Goal: Task Accomplishment & Management: Complete application form

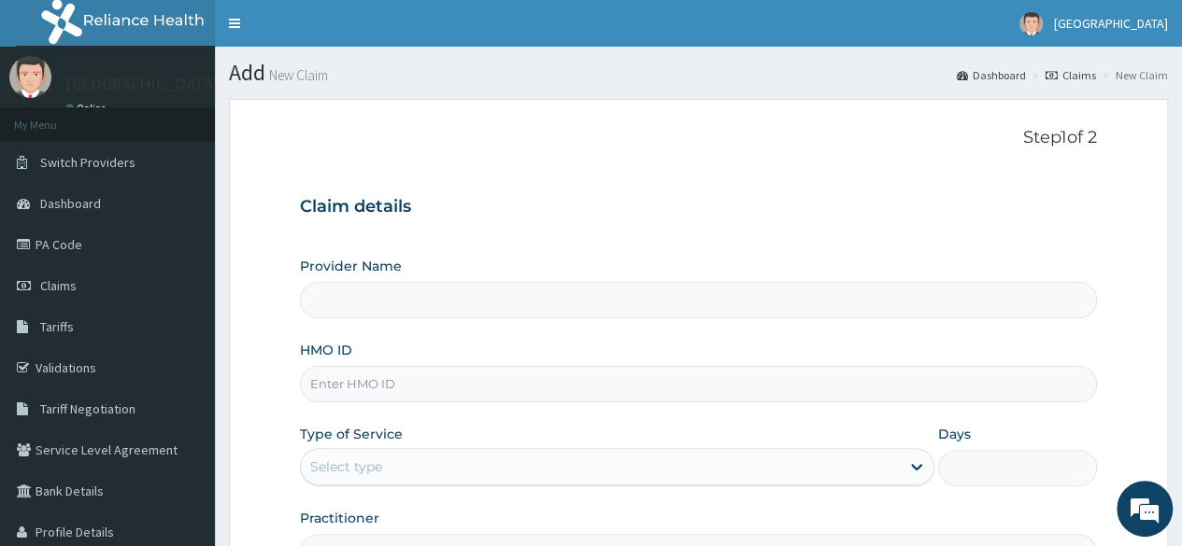
click at [383, 375] on input "HMO ID" at bounding box center [698, 384] width 797 height 36
type input "FIRST HERITAGE MEDICARE SERVICES LTD. (FIRST HERITAGE HOSPITAL)"
type input "d"
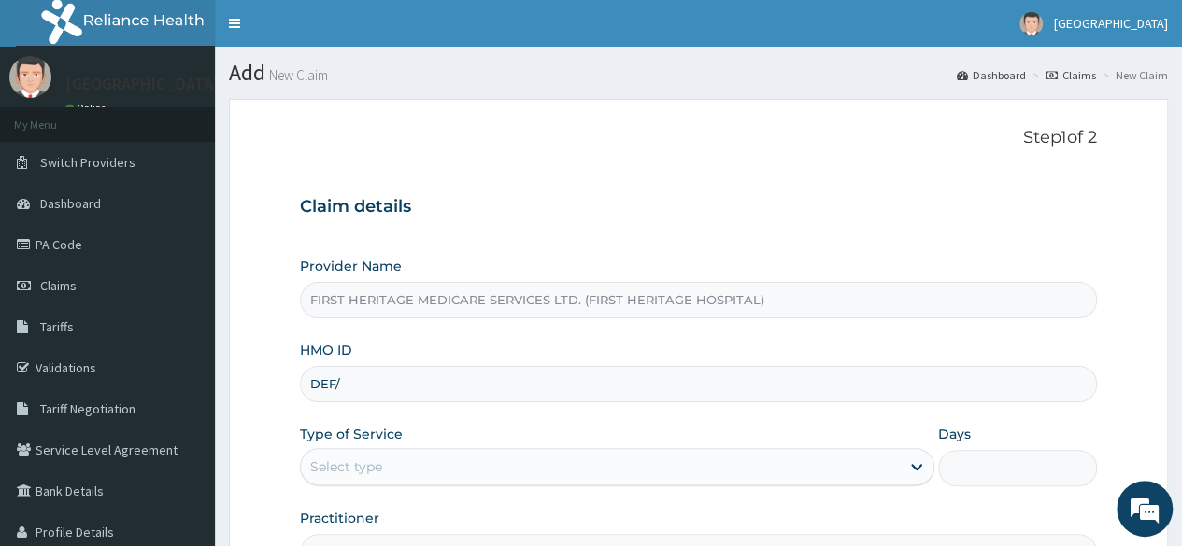
type input "DEF/10058/A"
click at [406, 464] on div "Select type" at bounding box center [600, 467] width 599 height 30
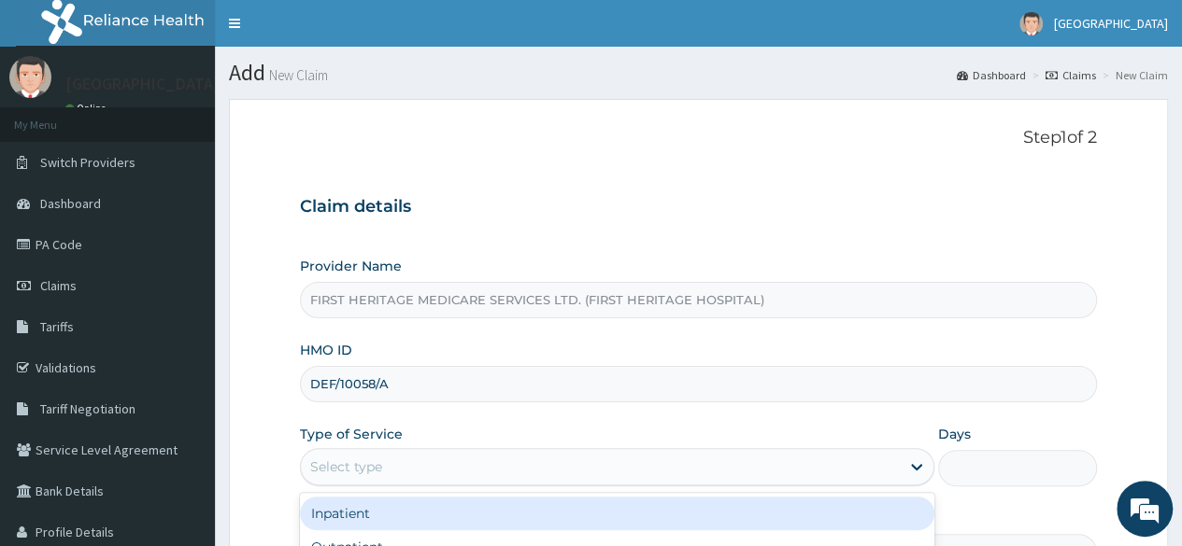
scroll to position [217, 0]
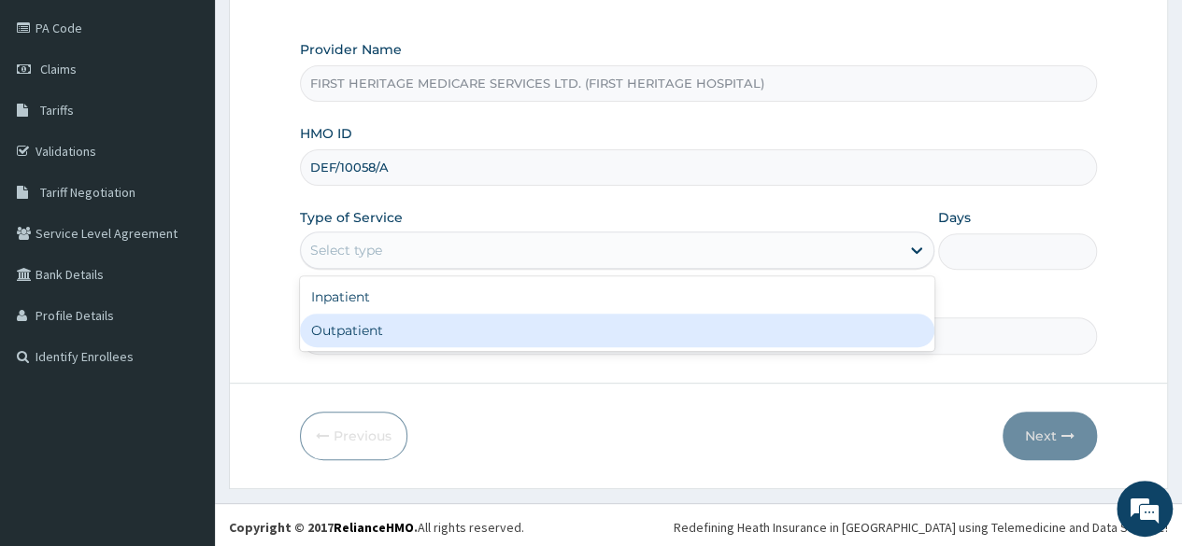
click at [377, 326] on div "Outpatient" at bounding box center [617, 331] width 634 height 34
type input "1"
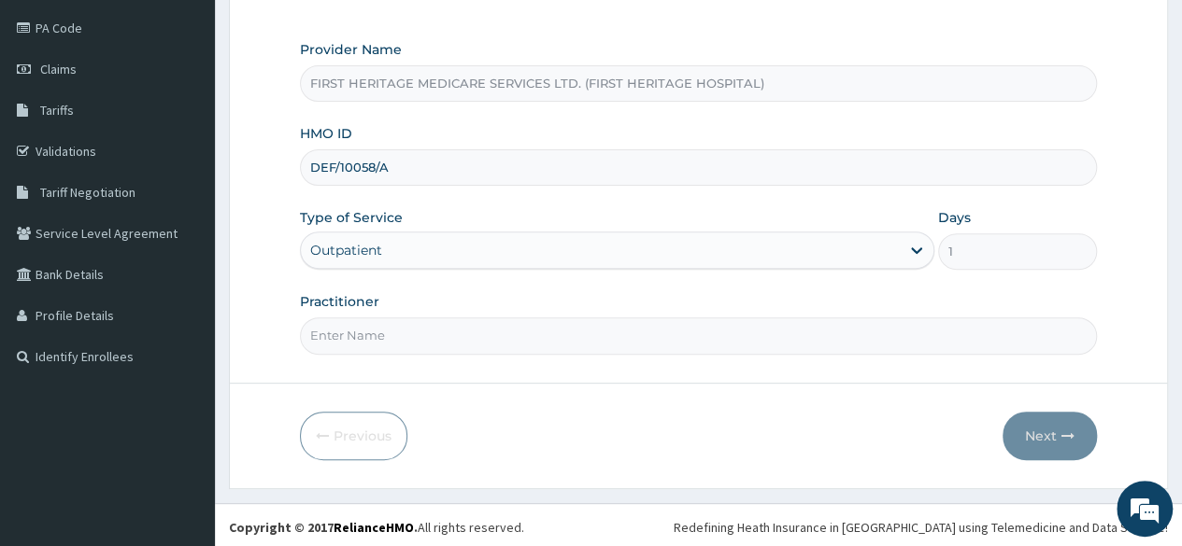
click at [377, 340] on input "Practitioner" at bounding box center [698, 336] width 797 height 36
type input "DR KEKU"
click at [1041, 433] on button "Next" at bounding box center [1049, 436] width 94 height 49
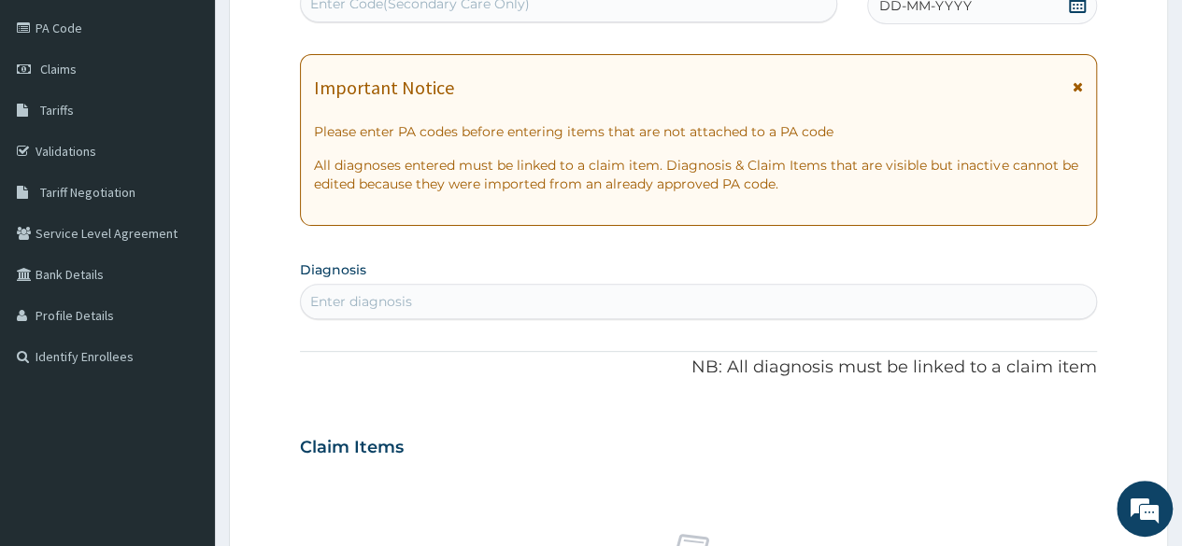
scroll to position [30, 0]
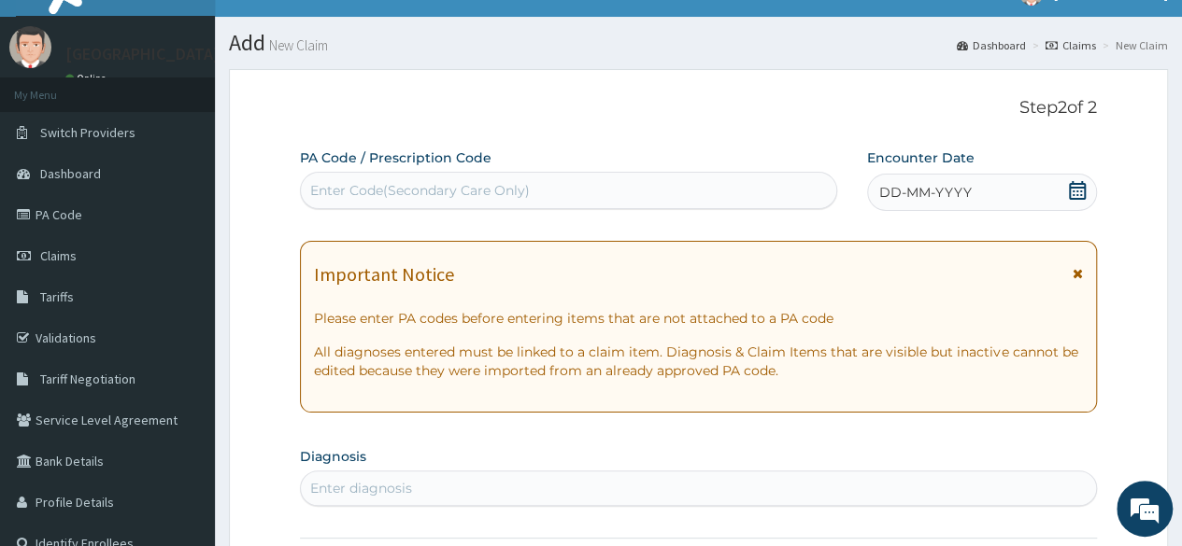
click at [1077, 187] on icon at bounding box center [1077, 190] width 17 height 19
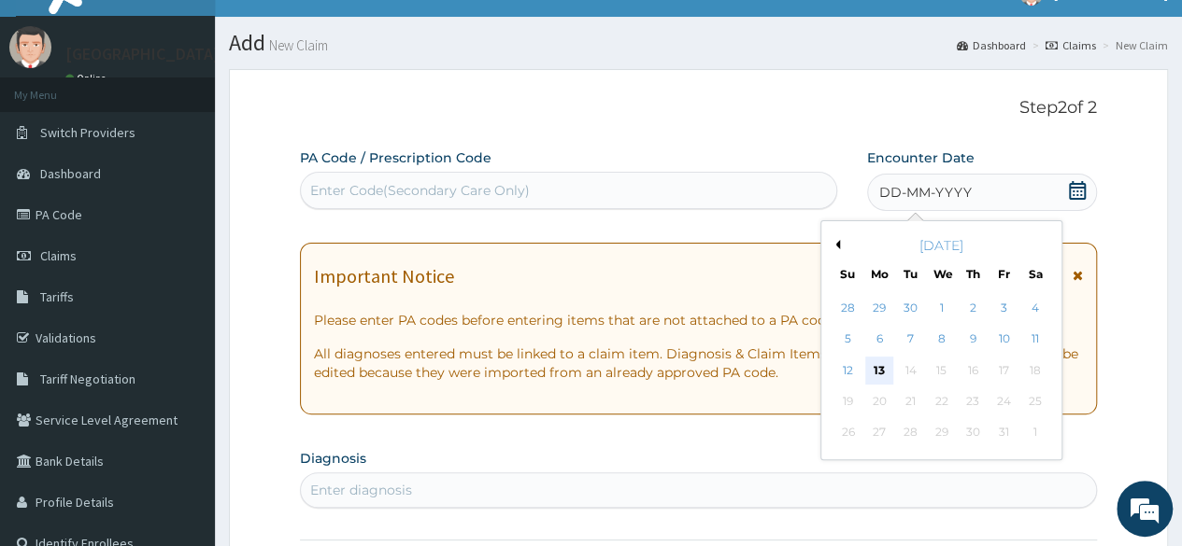
click at [876, 371] on div "13" at bounding box center [879, 371] width 28 height 28
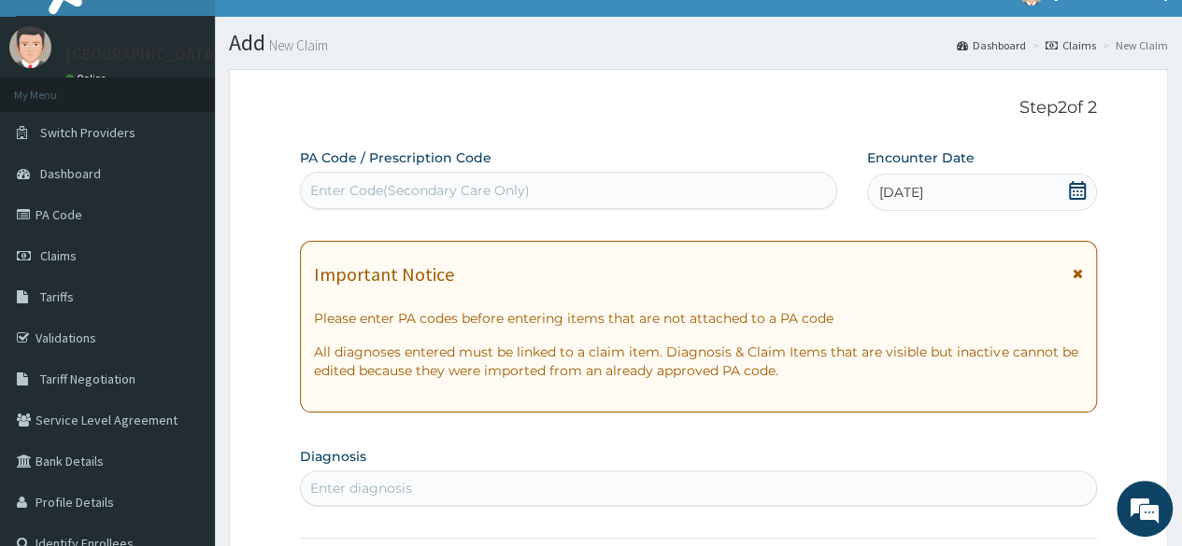
scroll to position [217, 0]
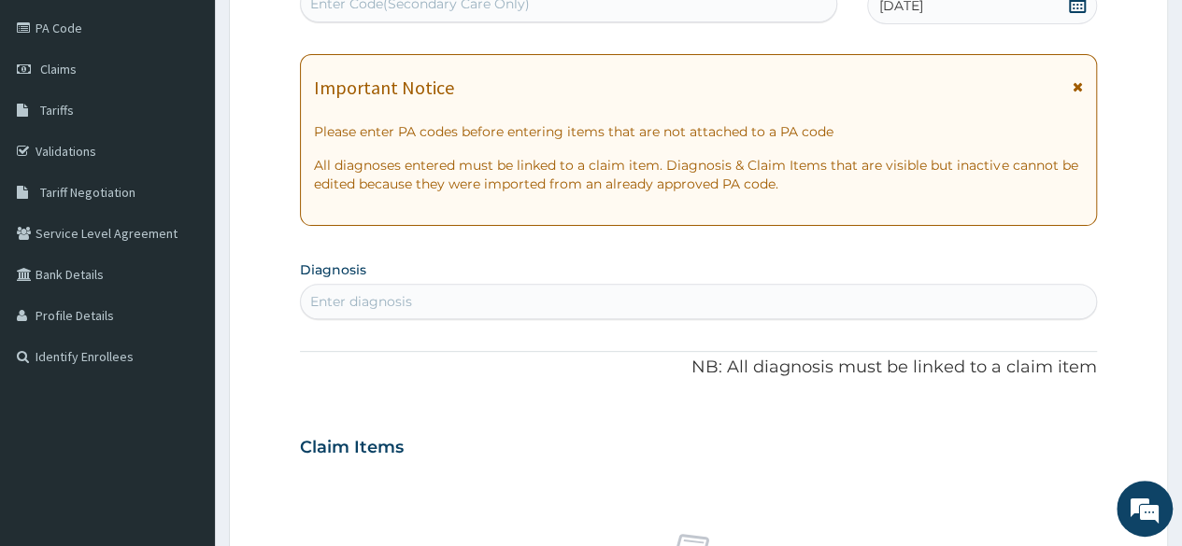
click at [458, 304] on div "Enter diagnosis" at bounding box center [698, 302] width 795 height 30
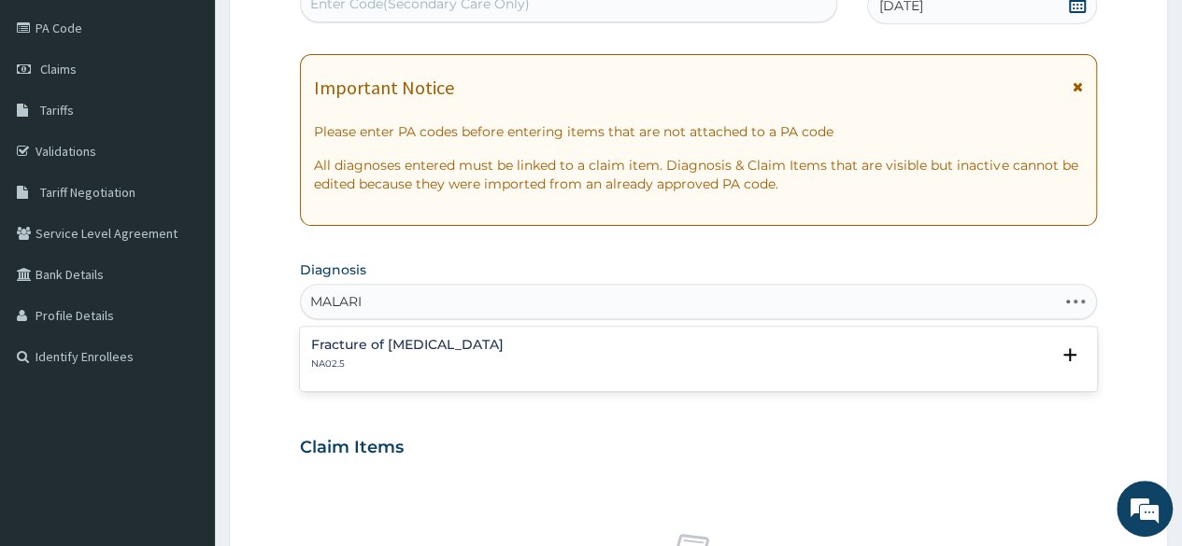
type input "MALARIA"
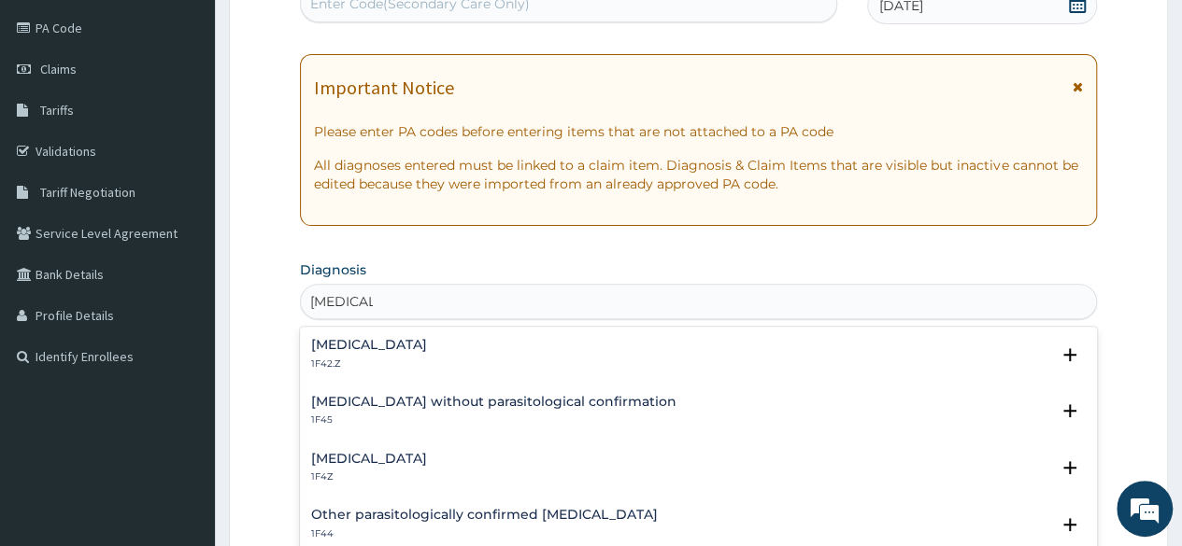
click at [427, 343] on h4 "Plasmodium malariae malaria without complication" at bounding box center [369, 345] width 116 height 14
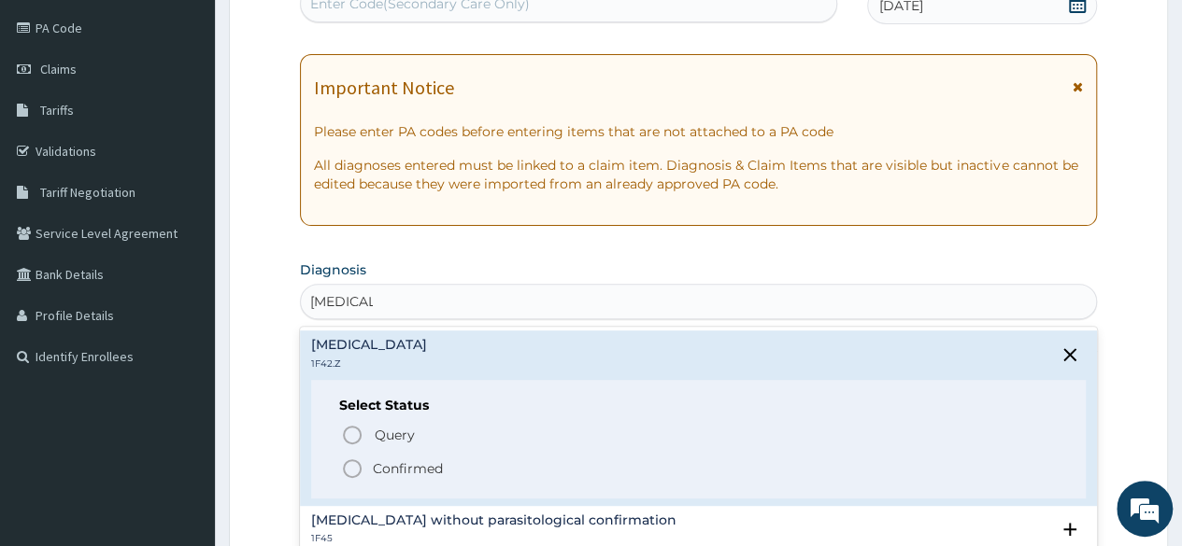
click at [409, 468] on p "Confirmed" at bounding box center [408, 469] width 70 height 19
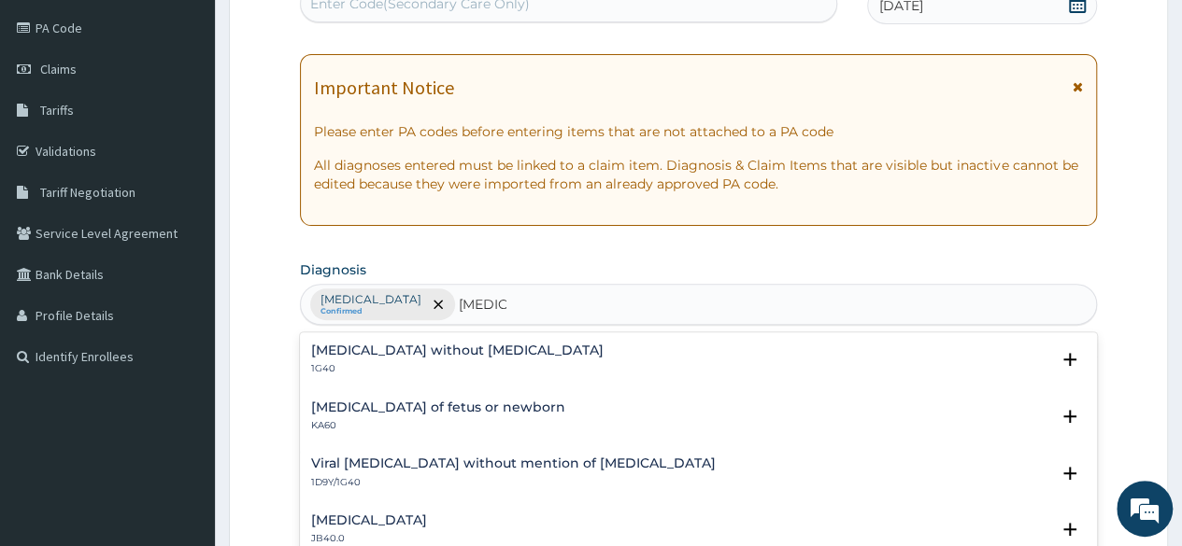
type input "SEPSIS,"
click at [415, 362] on p "1G40" at bounding box center [457, 368] width 292 height 13
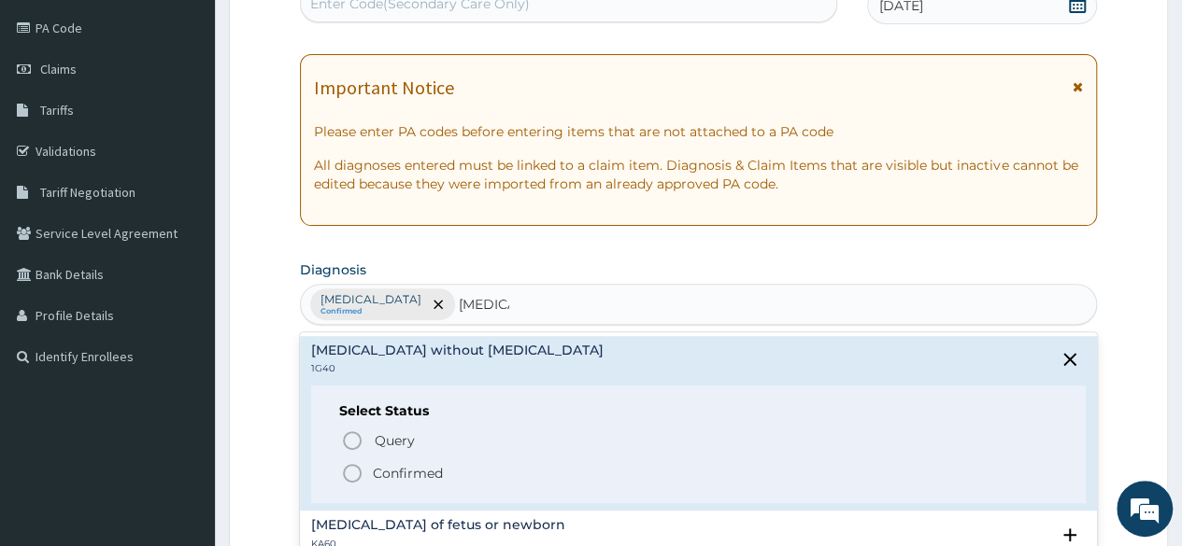
click at [389, 469] on p "Confirmed" at bounding box center [408, 473] width 70 height 19
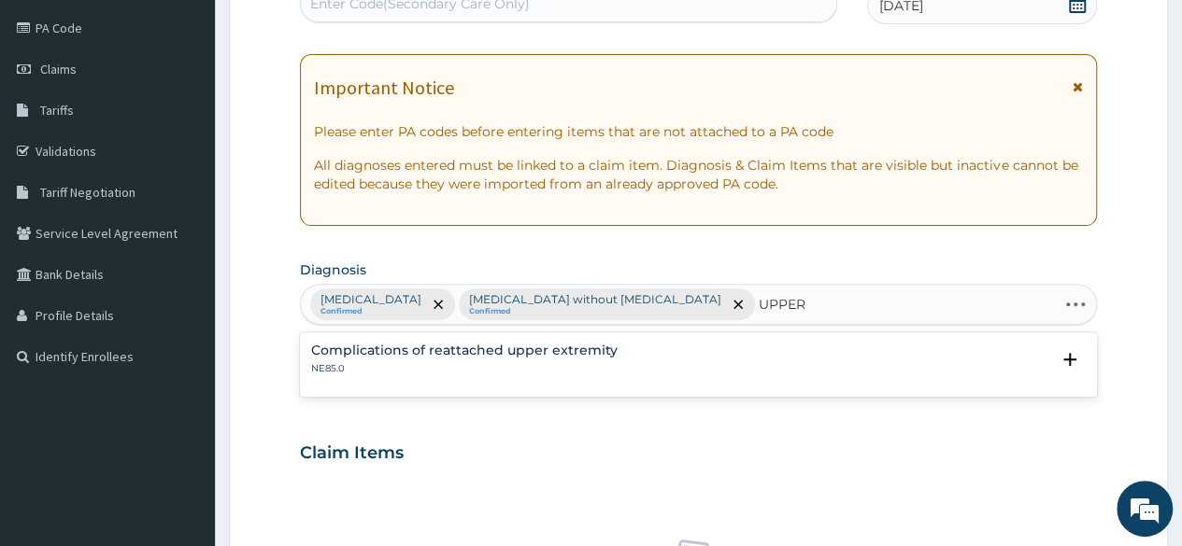
type input "UPPER"
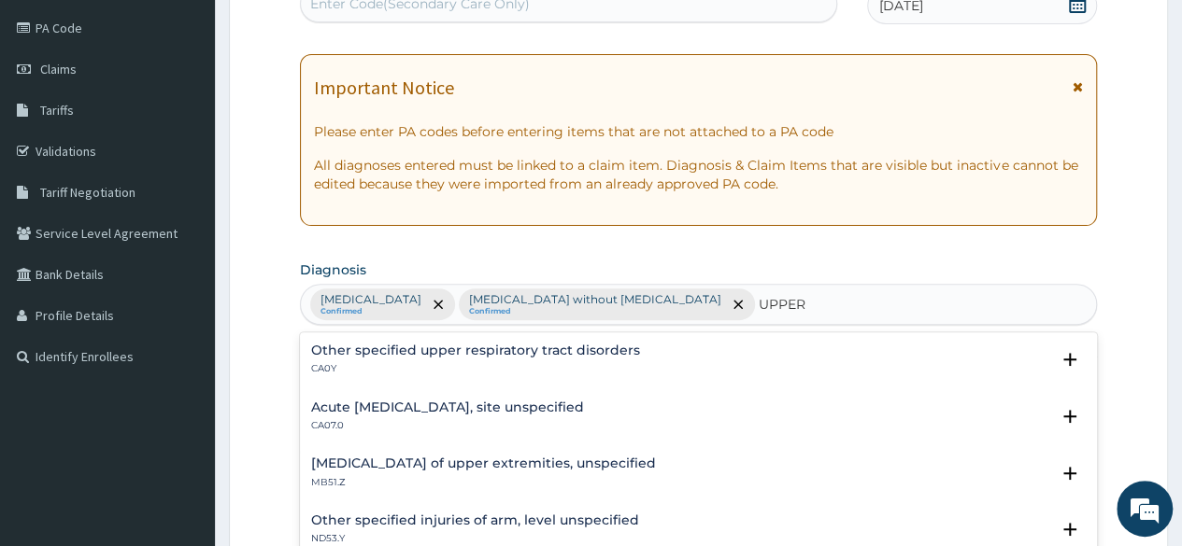
click at [435, 414] on div "Acute upper respiratory infection, site unspecified CA07.0" at bounding box center [447, 417] width 273 height 33
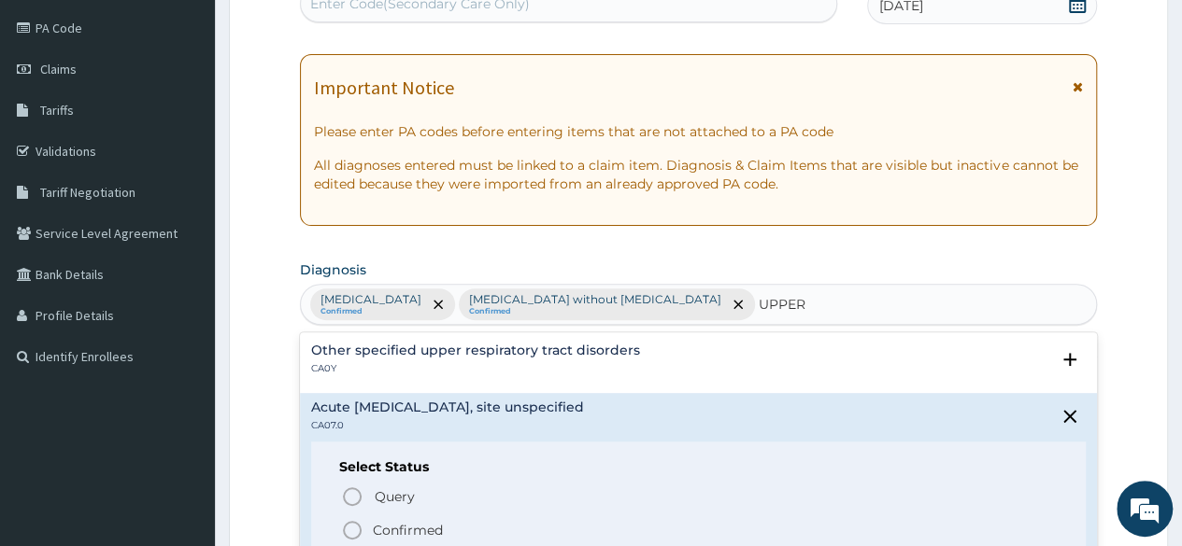
click at [411, 523] on p "Confirmed" at bounding box center [408, 530] width 70 height 19
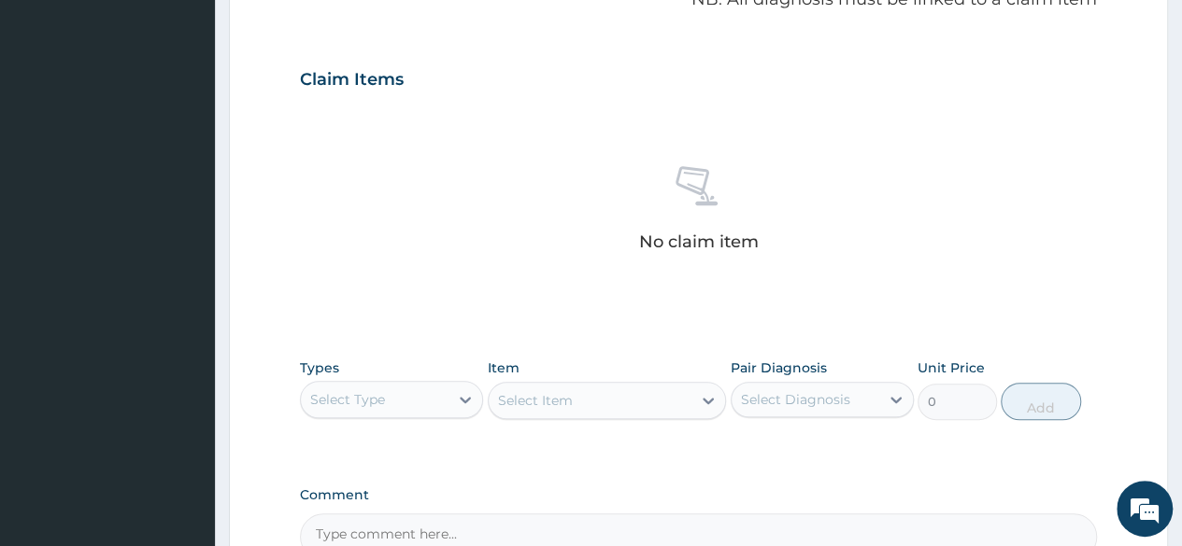
scroll to position [684, 0]
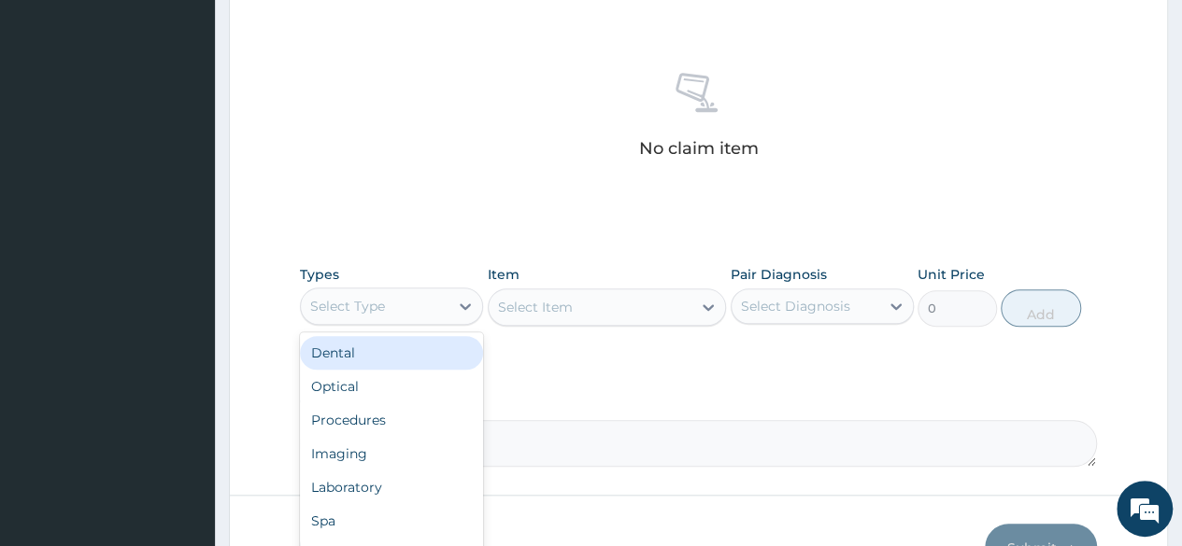
click at [377, 316] on div "Select Type" at bounding box center [347, 306] width 75 height 19
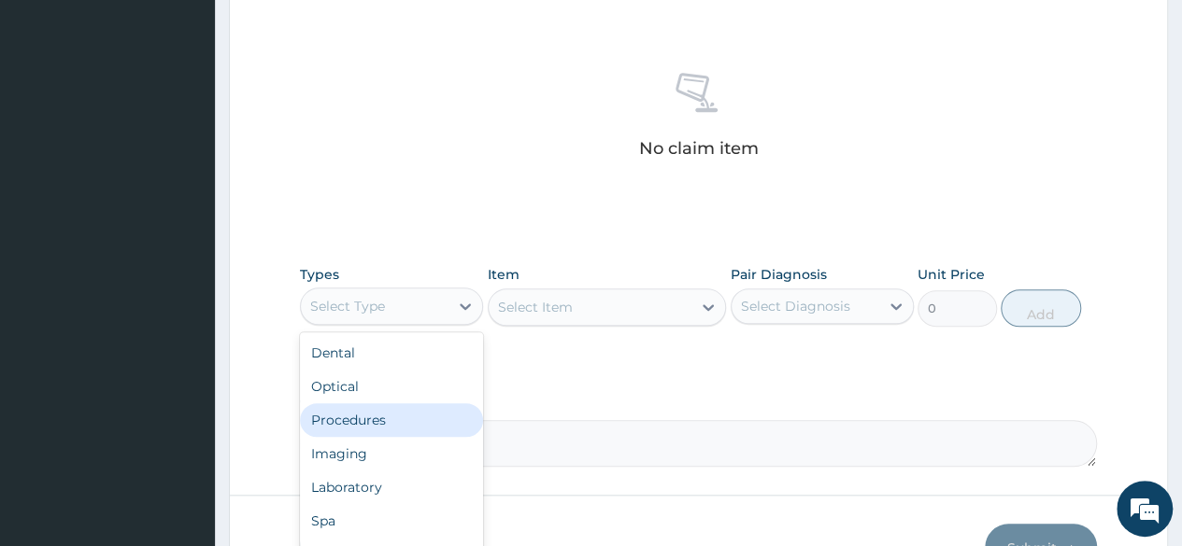
click at [382, 437] on div "Procedures" at bounding box center [391, 421] width 183 height 34
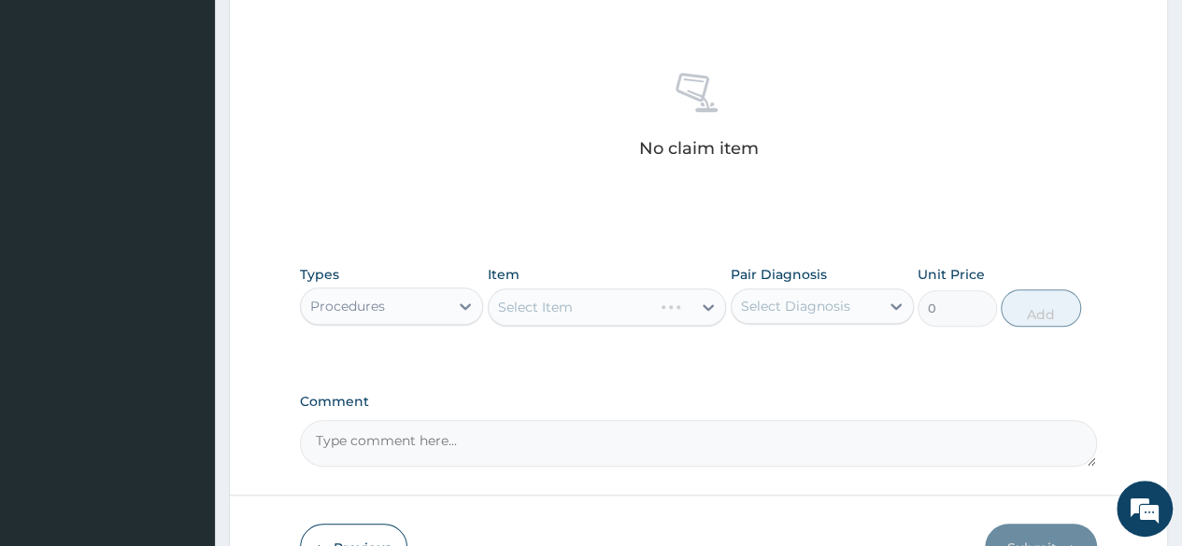
click at [562, 326] on div "Select Item" at bounding box center [607, 307] width 239 height 37
click at [568, 326] on div "Select Item" at bounding box center [607, 307] width 239 height 37
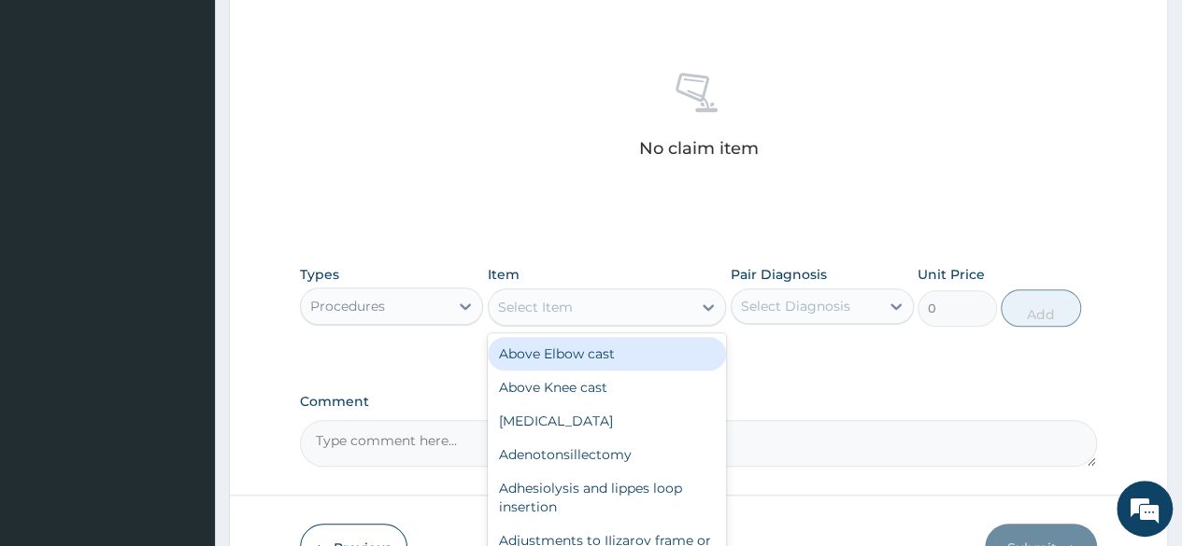
click at [582, 322] on div "Select Item" at bounding box center [591, 307] width 204 height 30
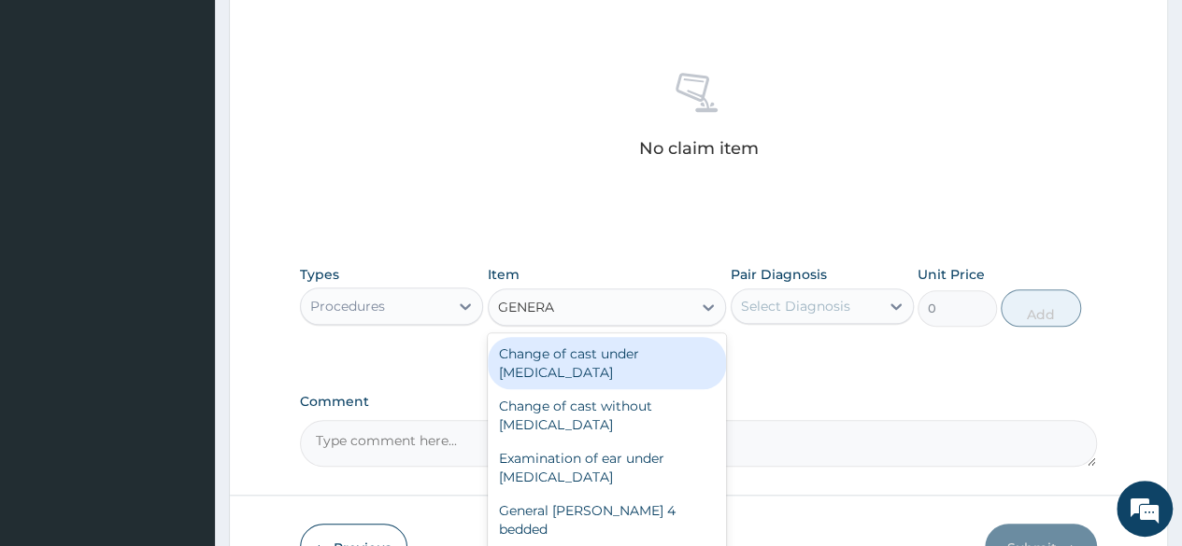
type input "GENERAL"
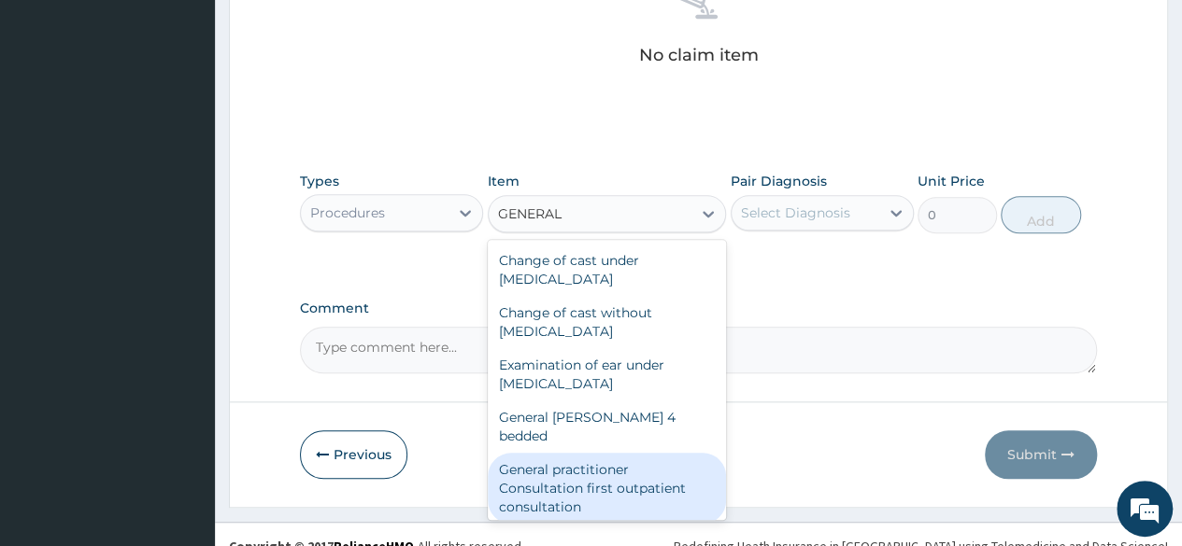
scroll to position [93, 0]
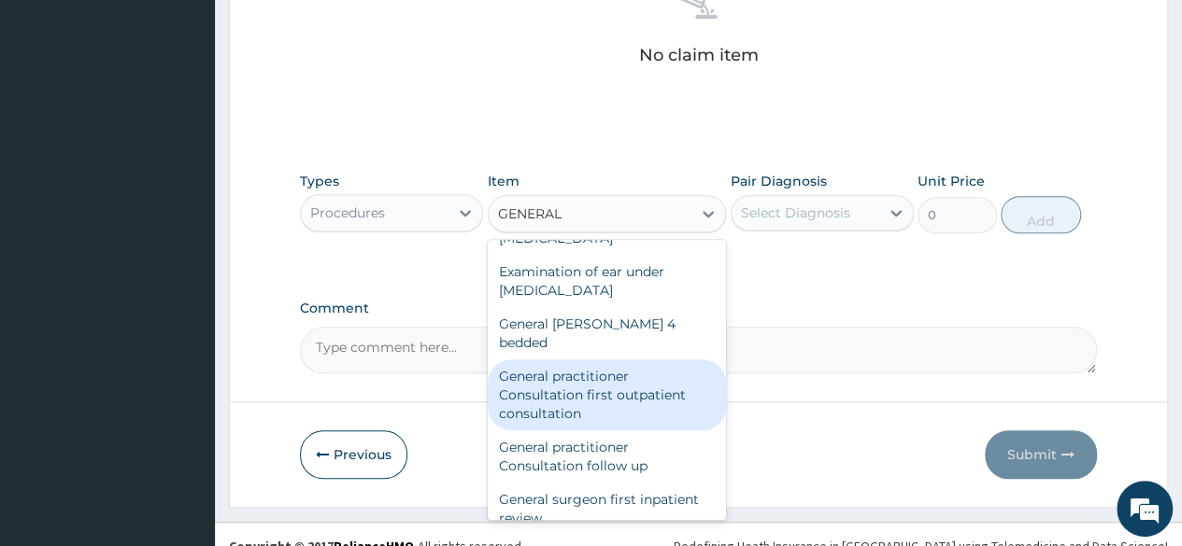
click at [575, 413] on div "General practitioner Consultation first outpatient consultation" at bounding box center [607, 395] width 239 height 71
type input "3547.5"
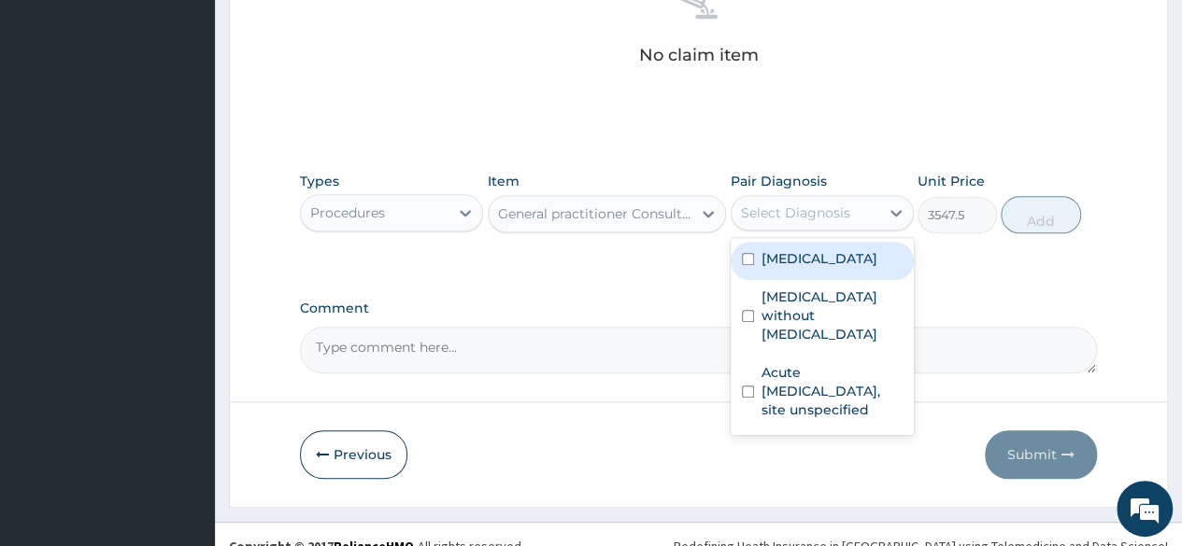
click at [777, 222] on div "Select Diagnosis" at bounding box center [795, 213] width 109 height 19
click at [778, 268] on label "Plasmodium malariae malaria without complication" at bounding box center [819, 258] width 116 height 19
checkbox input "true"
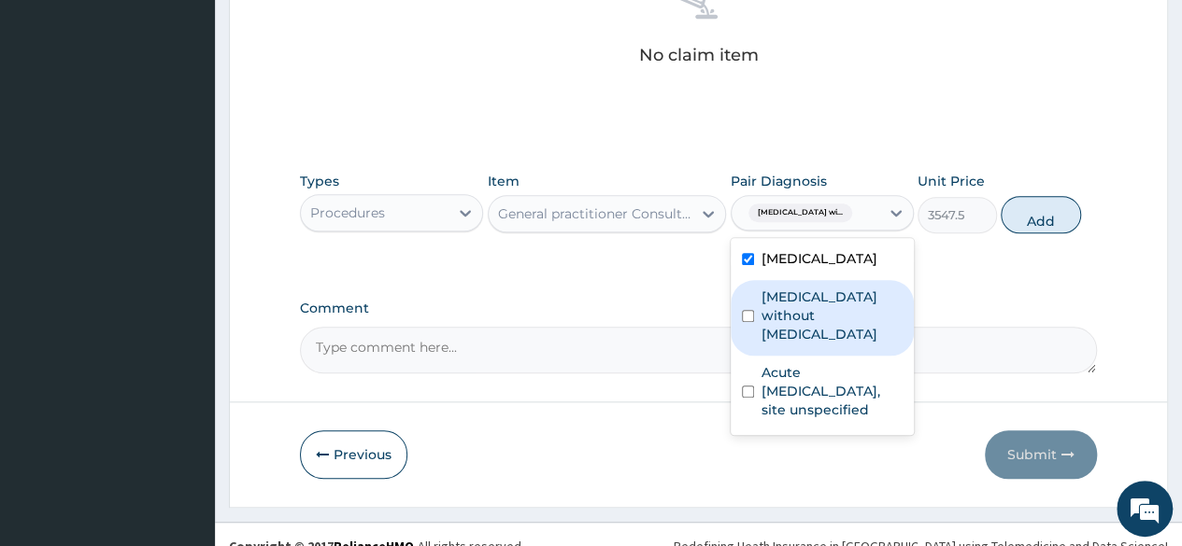
click at [787, 344] on label "Sepsis without septic shock" at bounding box center [831, 316] width 141 height 56
checkbox input "true"
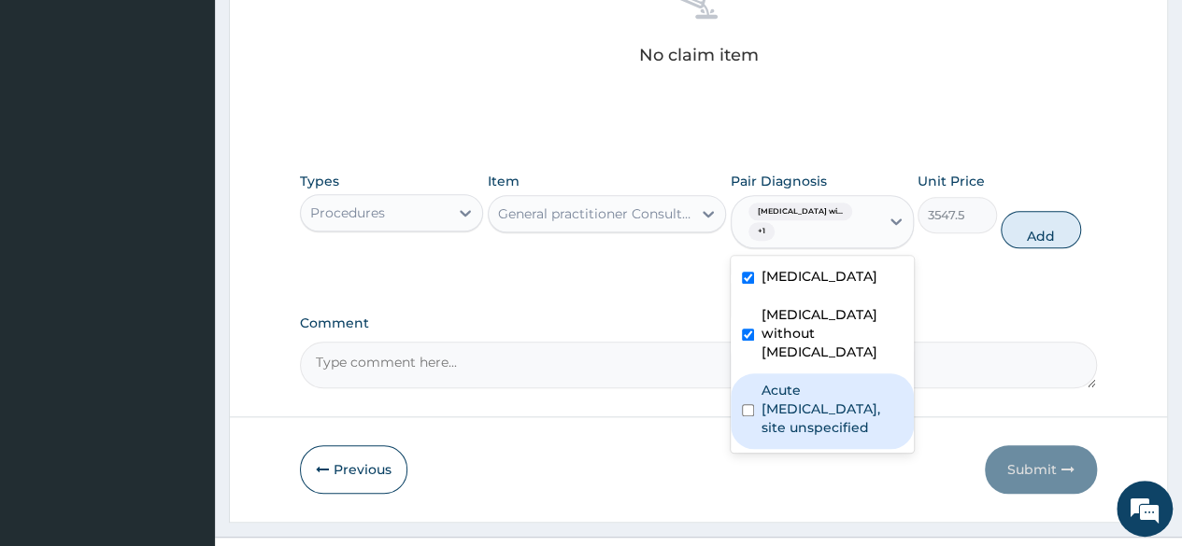
click at [801, 437] on label "Acute upper respiratory infection, site unspecified" at bounding box center [831, 409] width 141 height 56
checkbox input "true"
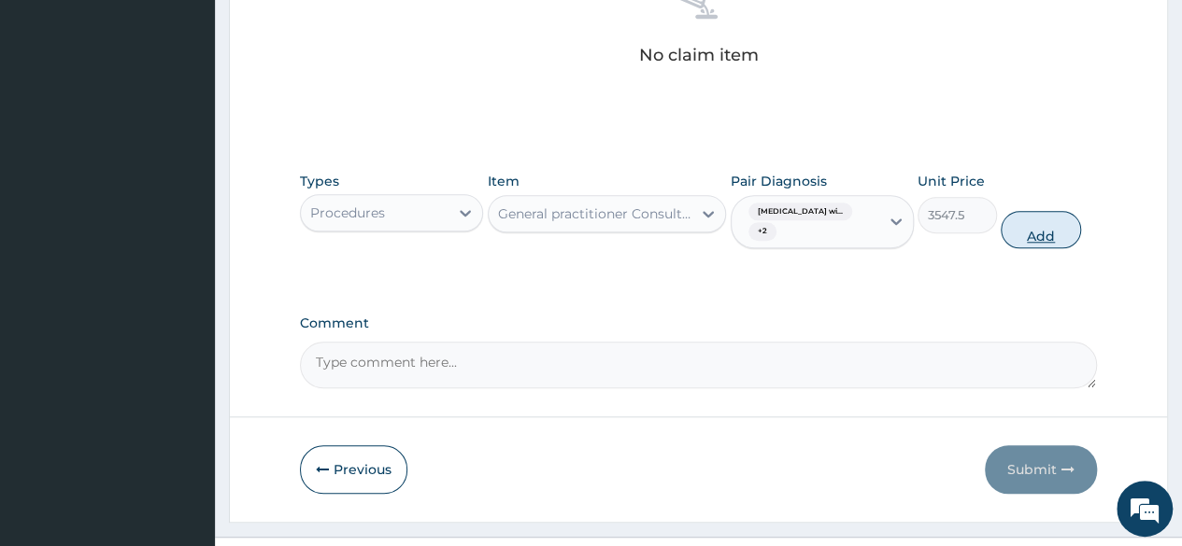
click at [1037, 248] on button "Add" at bounding box center [1039, 229] width 79 height 37
type input "0"
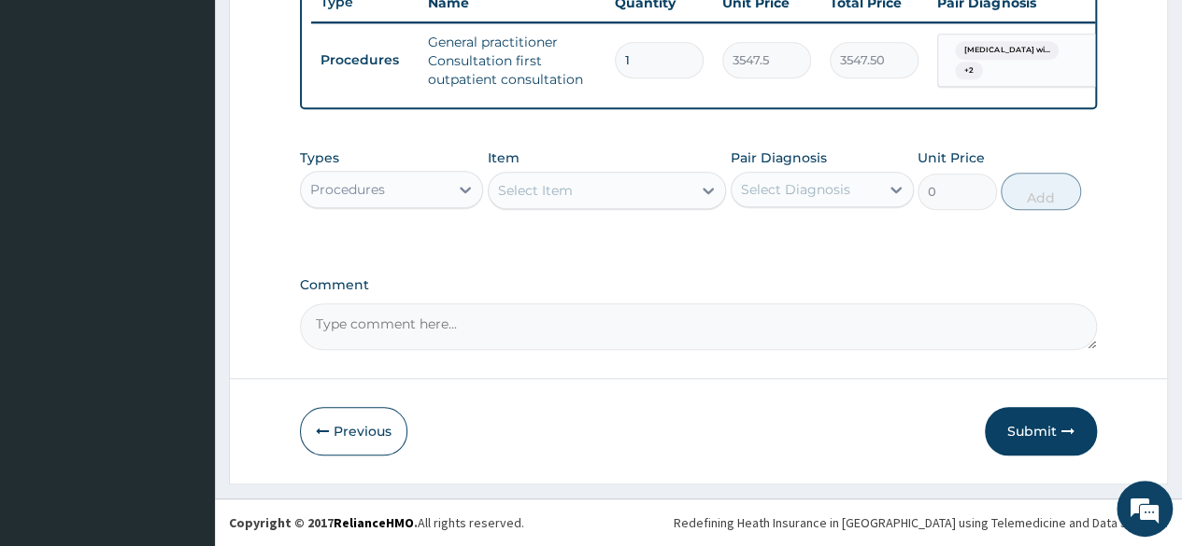
click at [402, 192] on div "Procedures" at bounding box center [375, 190] width 148 height 30
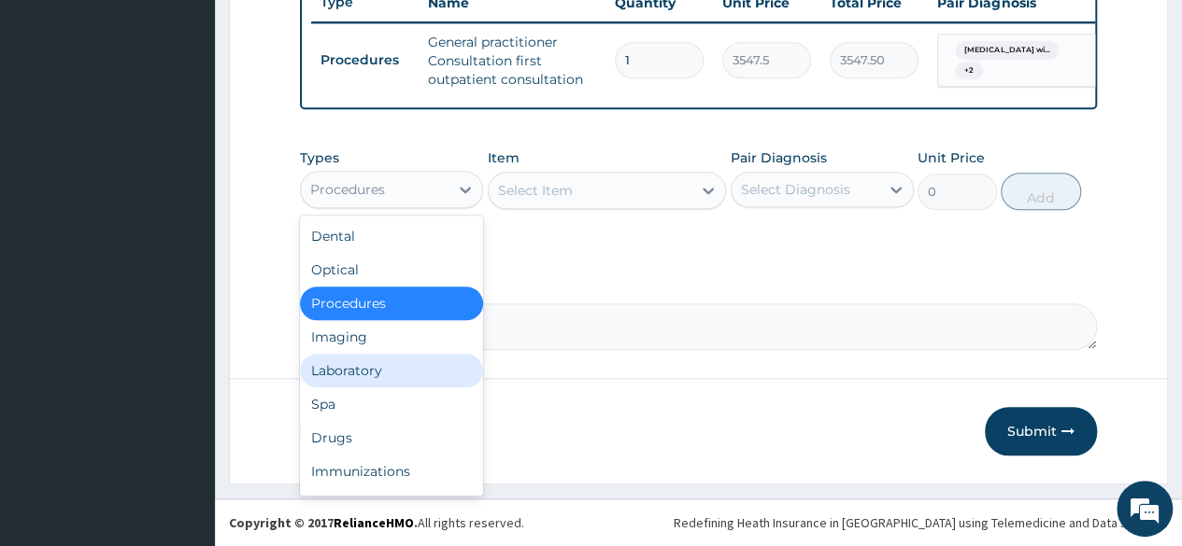
click at [390, 371] on div "Laboratory" at bounding box center [391, 371] width 183 height 34
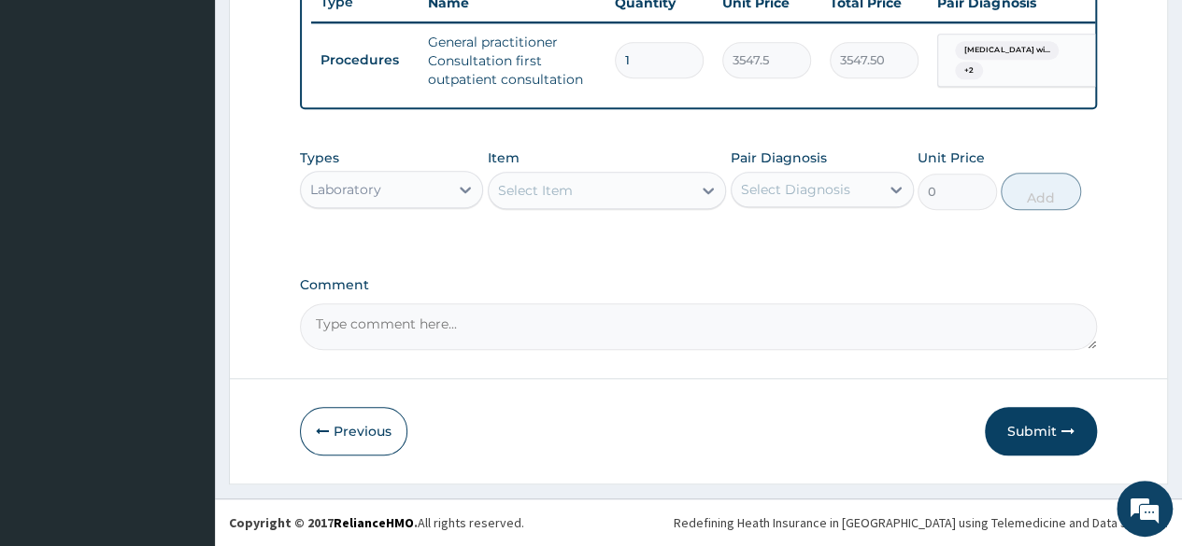
click at [585, 198] on div "Select Item" at bounding box center [591, 191] width 204 height 30
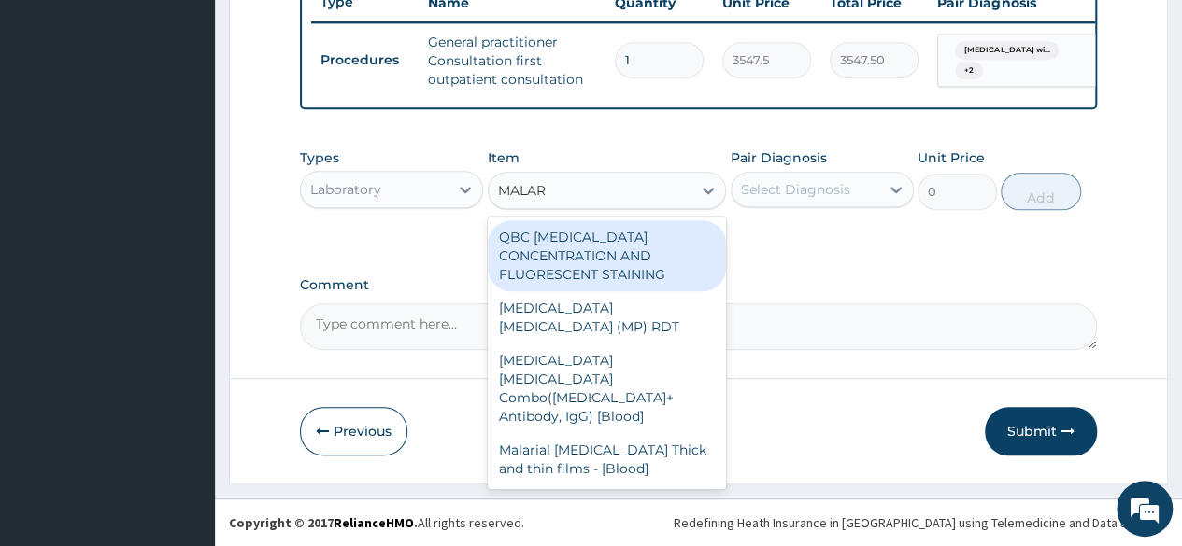
type input "MALARI"
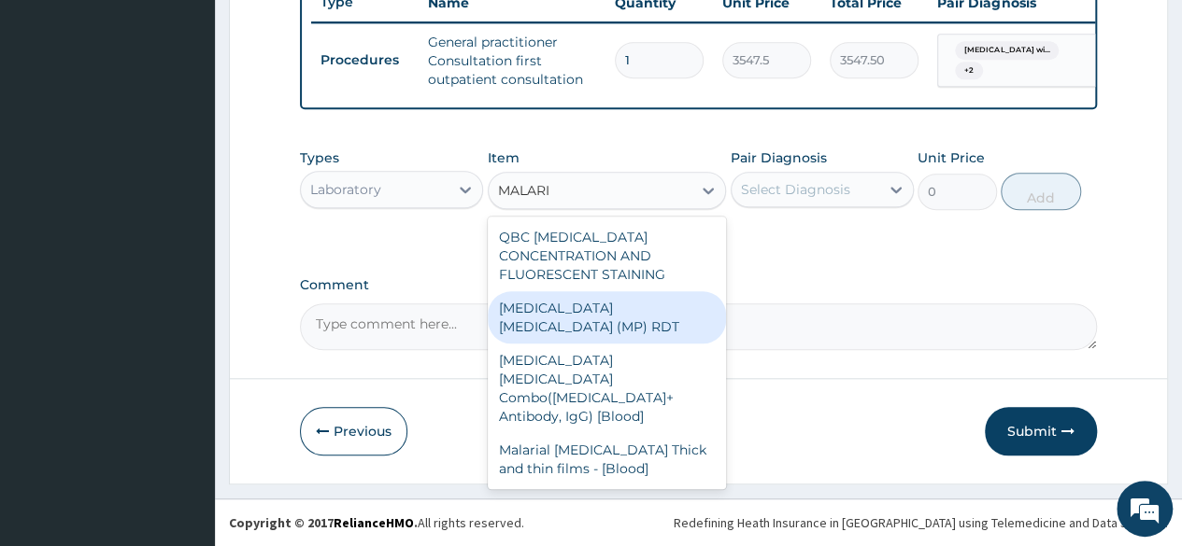
click at [587, 307] on div "MALARIA PARASITE (MP) RDT" at bounding box center [607, 317] width 239 height 52
type input "1612.5"
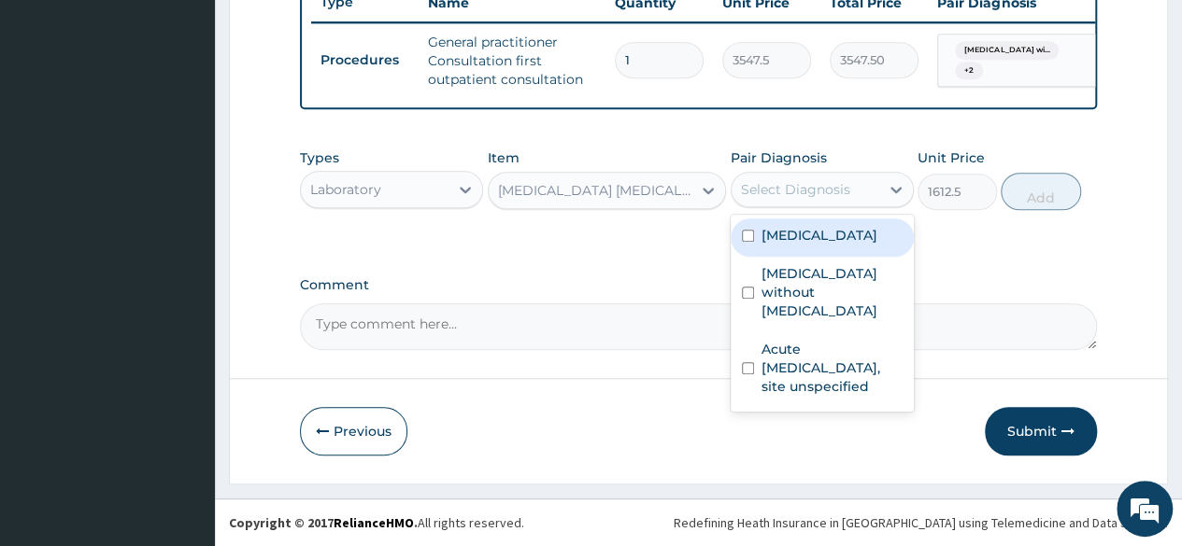
click at [833, 197] on div "Select Diagnosis" at bounding box center [795, 189] width 109 height 19
click at [812, 245] on label "Plasmodium malariae malaria without complication" at bounding box center [819, 235] width 116 height 19
checkbox input "true"
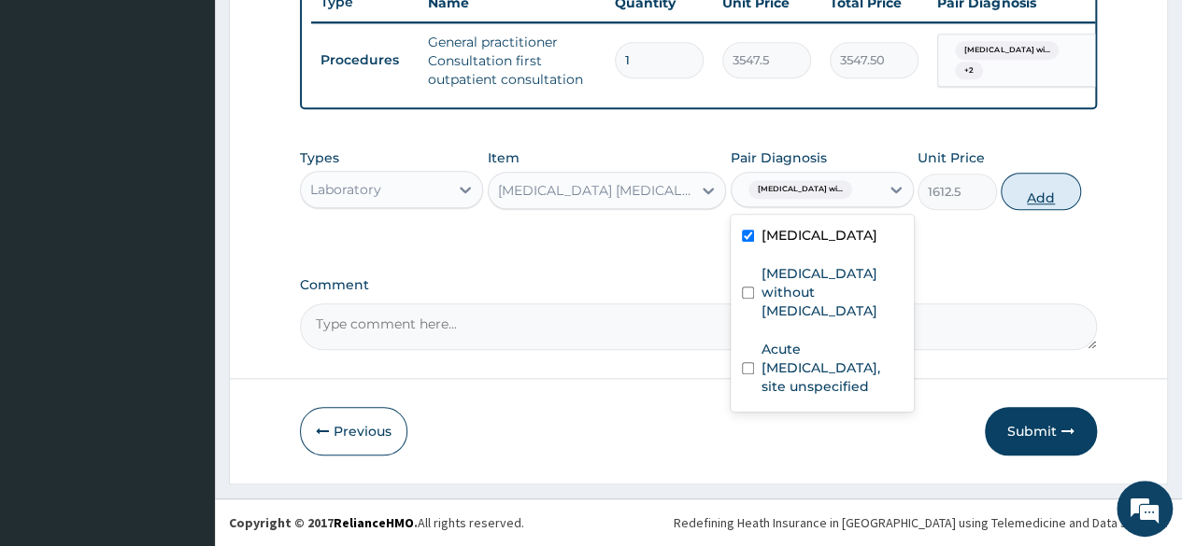
click at [1040, 193] on button "Add" at bounding box center [1039, 191] width 79 height 37
type input "0"
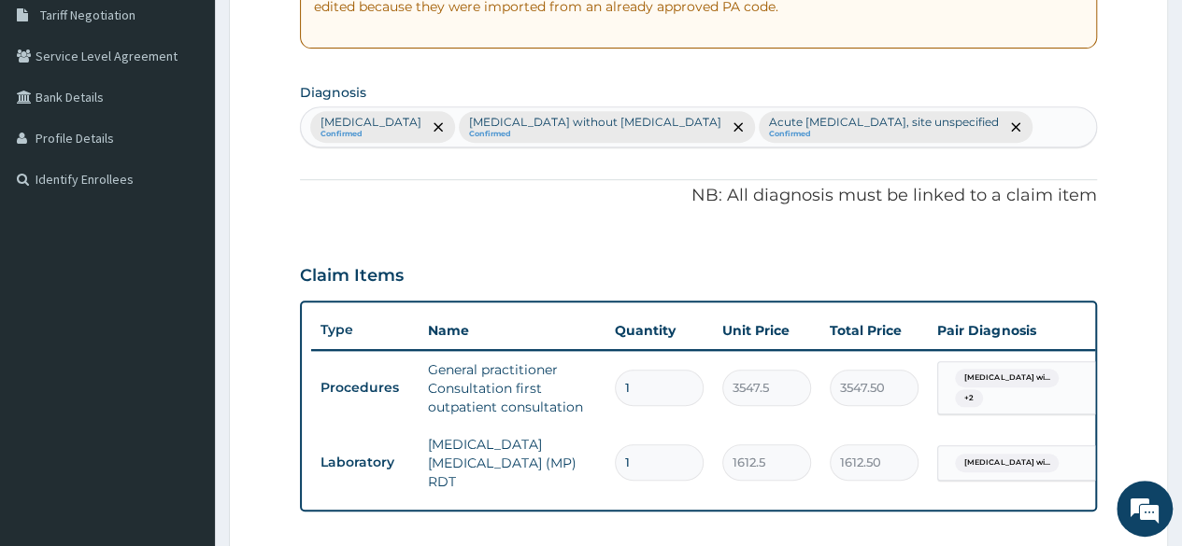
scroll to position [301, 0]
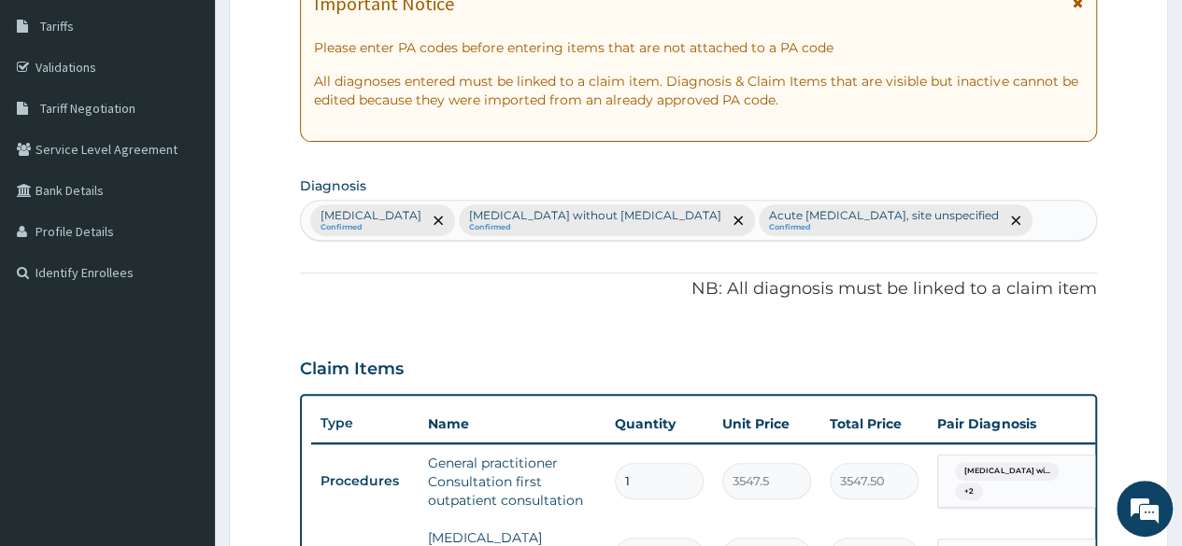
click at [652, 240] on div "Plasmodium malariae malaria without complication Confirmed Sepsis without septi…" at bounding box center [698, 220] width 795 height 39
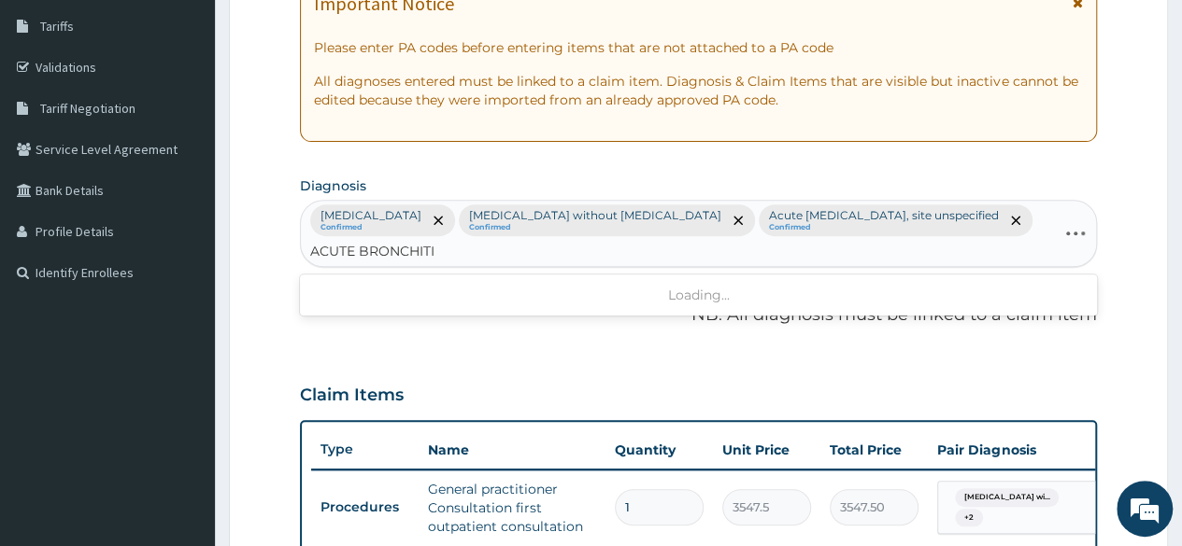
type input "ACUTE BRONCHITIS"
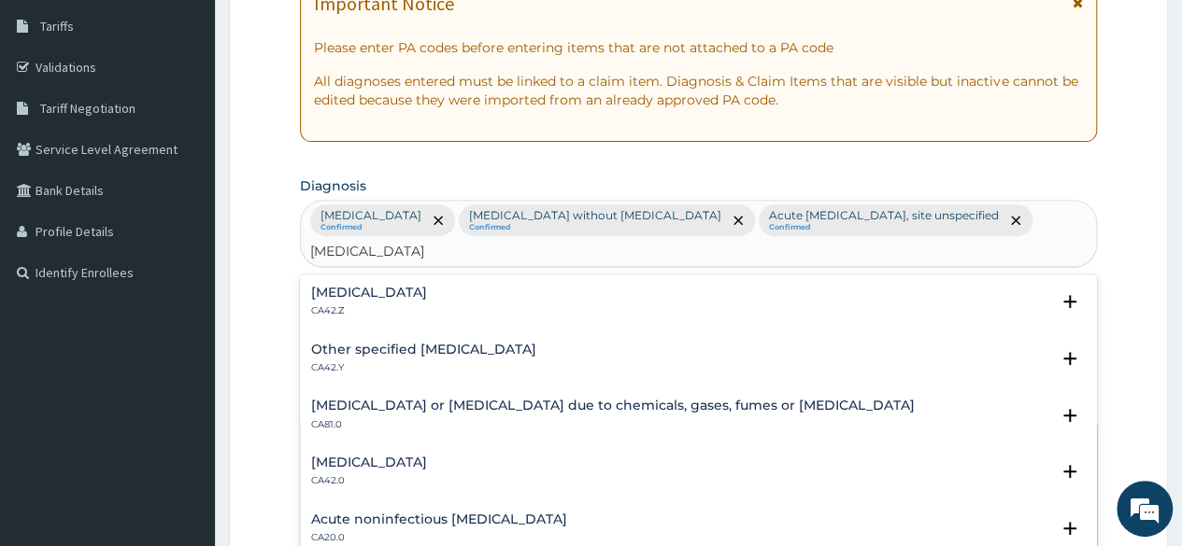
click at [391, 308] on div "Acute bronchitis, unspecified CA42.Z" at bounding box center [369, 302] width 116 height 33
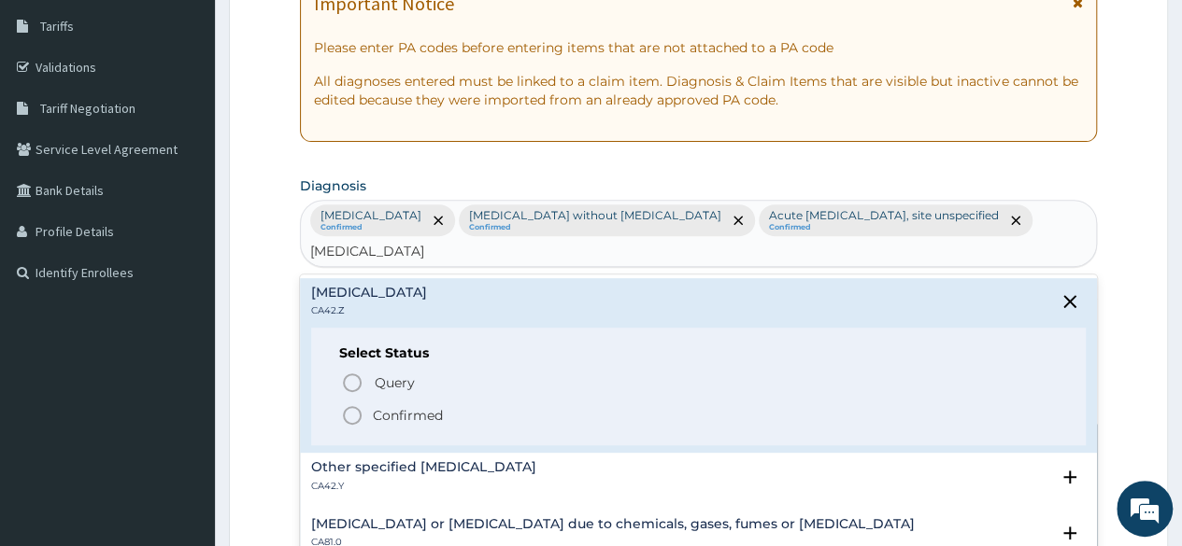
click at [394, 420] on p "Confirmed" at bounding box center [408, 415] width 70 height 19
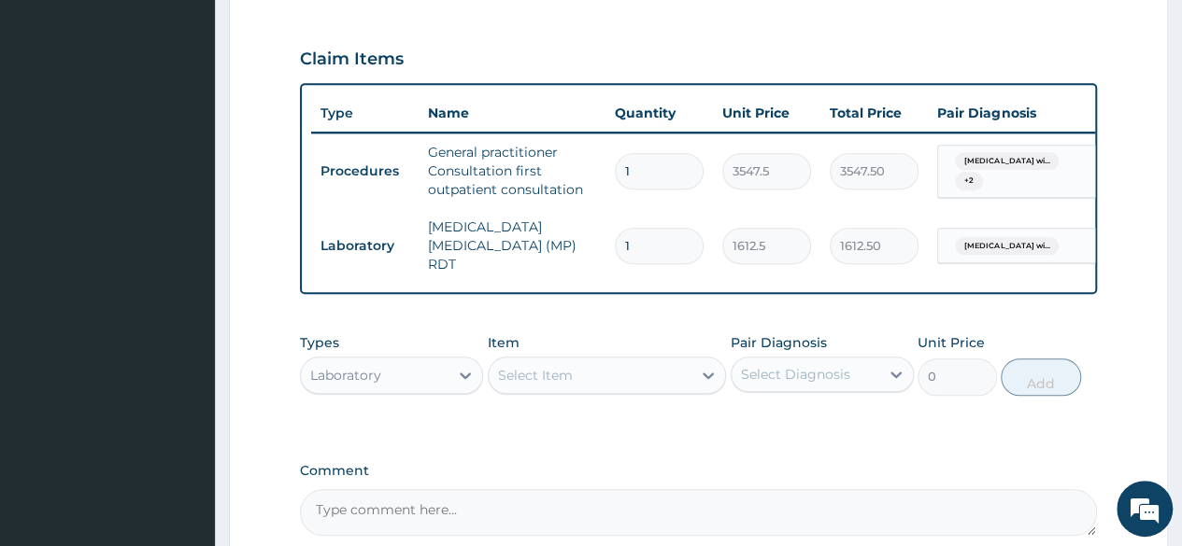
scroll to position [553, 0]
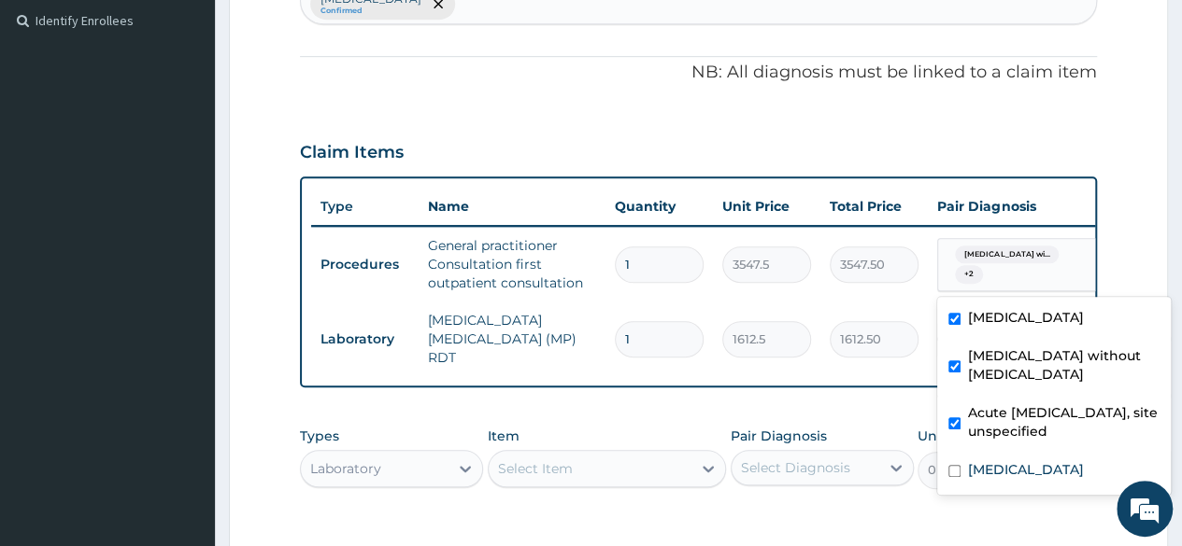
click at [994, 271] on div "Plasmodium malariae malaria wi... + 2" at bounding box center [1010, 265] width 127 height 45
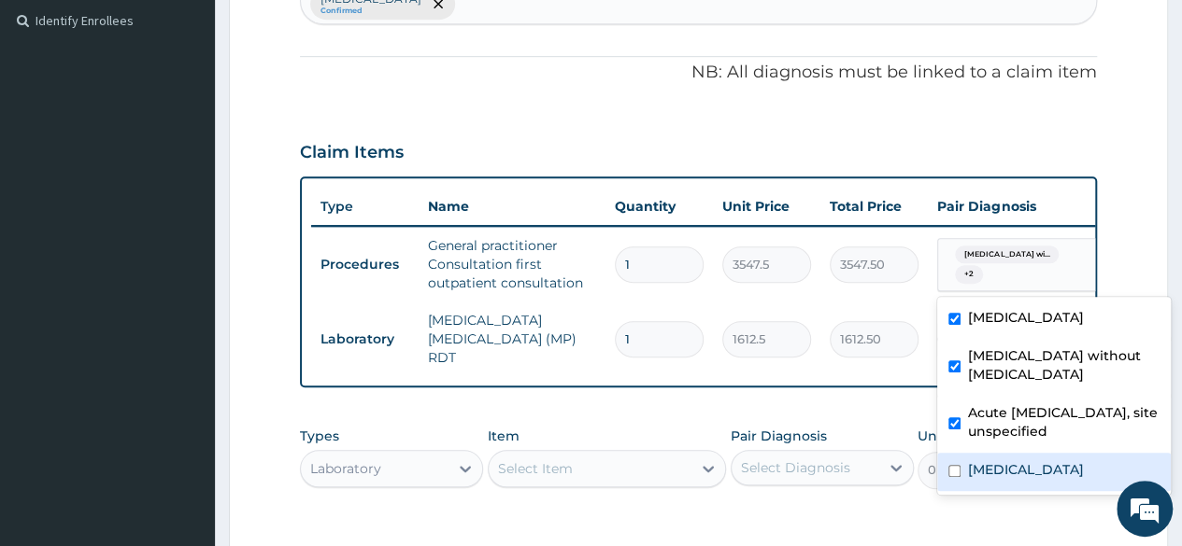
click at [975, 479] on label "Acute bronchitis, unspecified" at bounding box center [1026, 470] width 116 height 19
checkbox input "true"
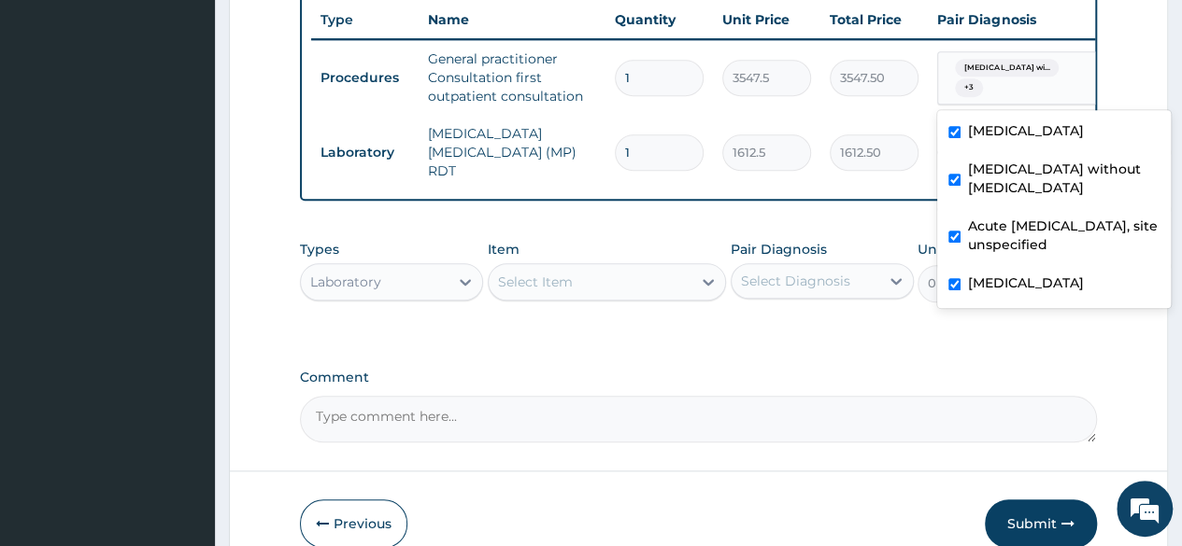
scroll to position [833, 0]
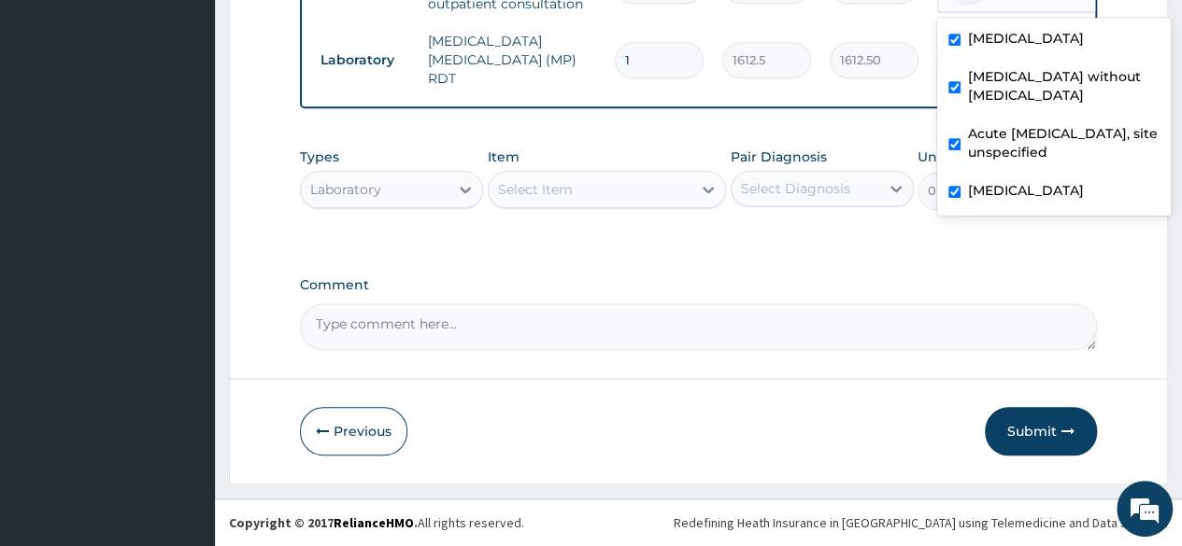
click at [575, 198] on div "Select Item" at bounding box center [591, 190] width 204 height 30
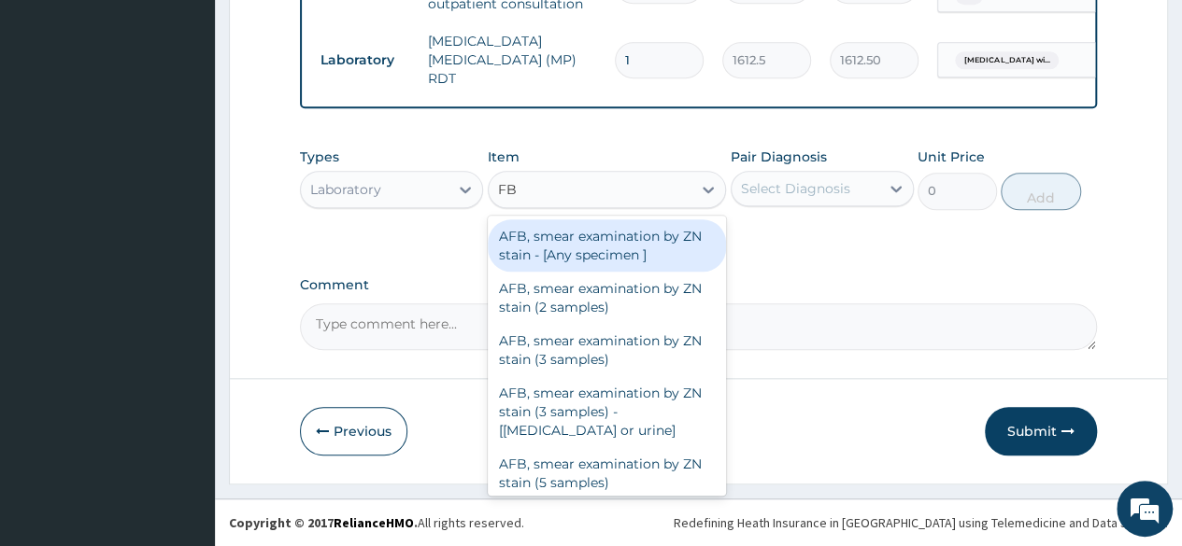
type input "FBC"
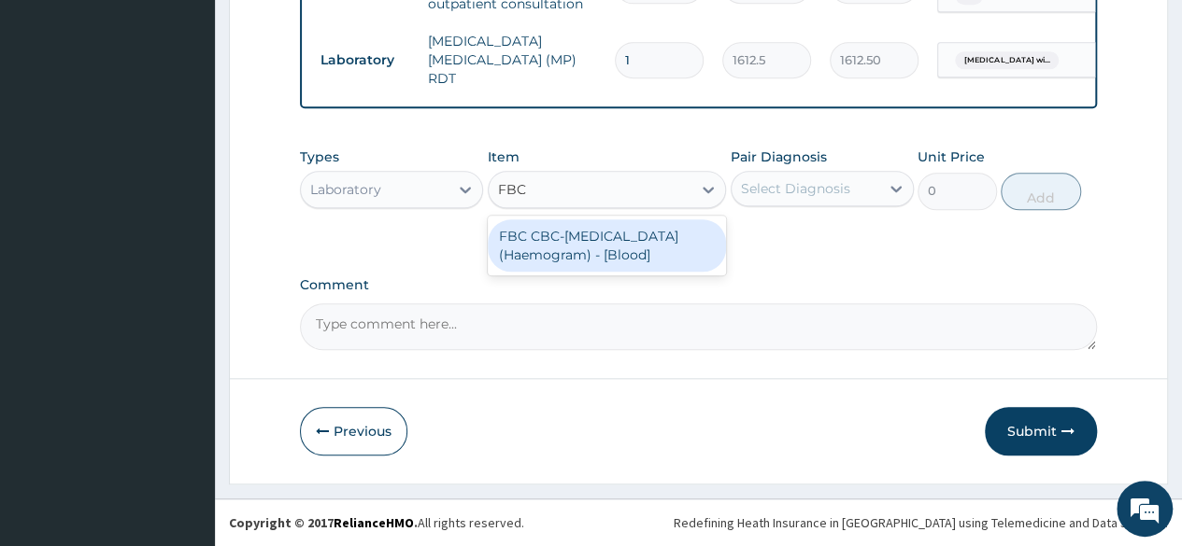
click at [592, 233] on div "FBC CBC-Complete Blood Count (Haemogram) - [Blood]" at bounding box center [607, 246] width 239 height 52
type input "4300"
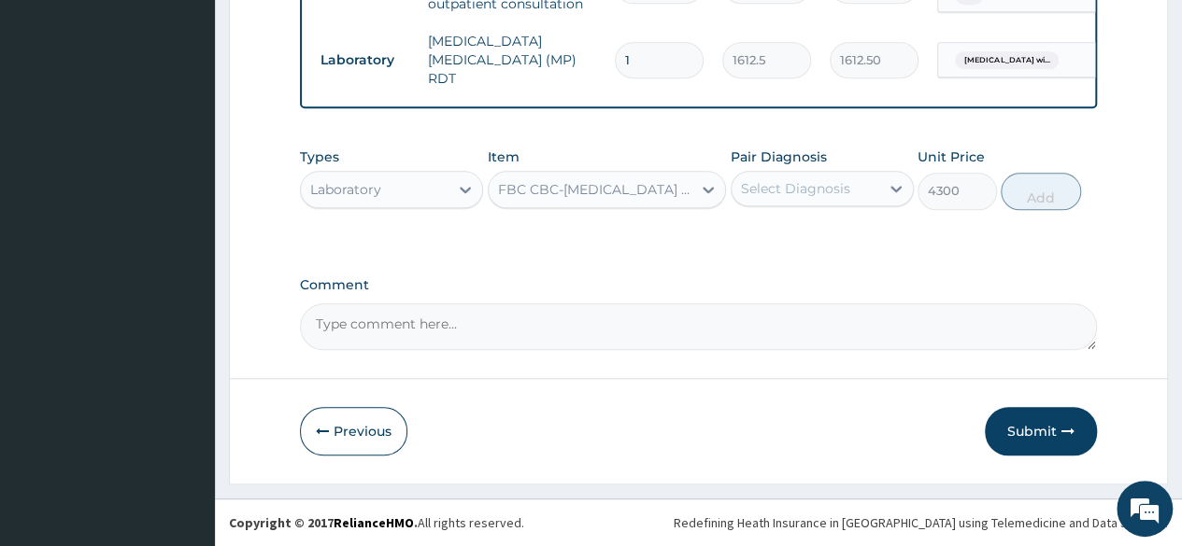
click at [784, 193] on div "Select Diagnosis" at bounding box center [795, 188] width 109 height 19
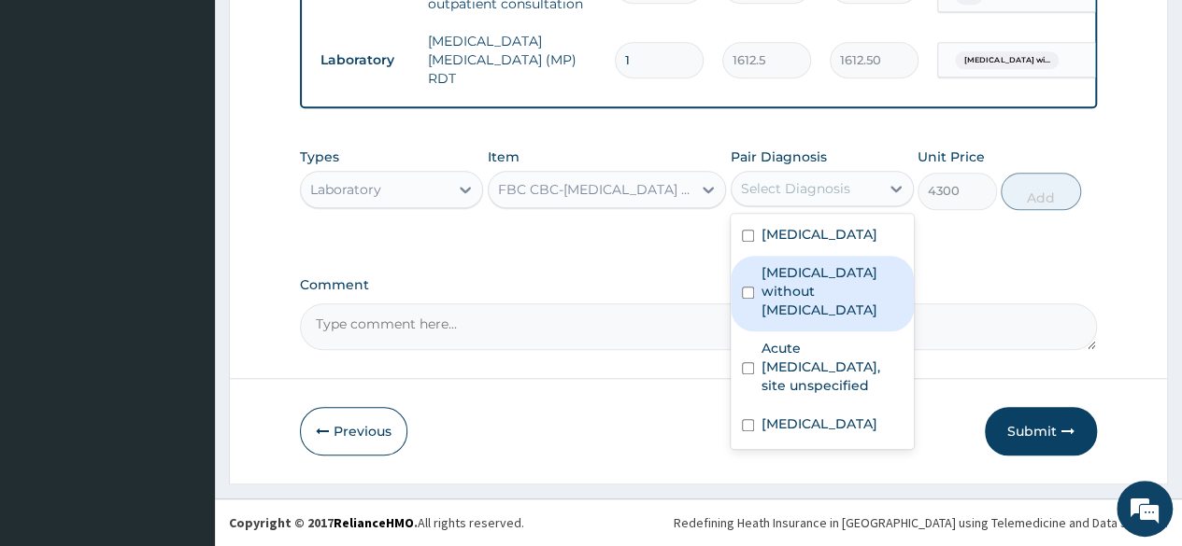
click at [801, 319] on label "Sepsis without septic shock" at bounding box center [831, 291] width 141 height 56
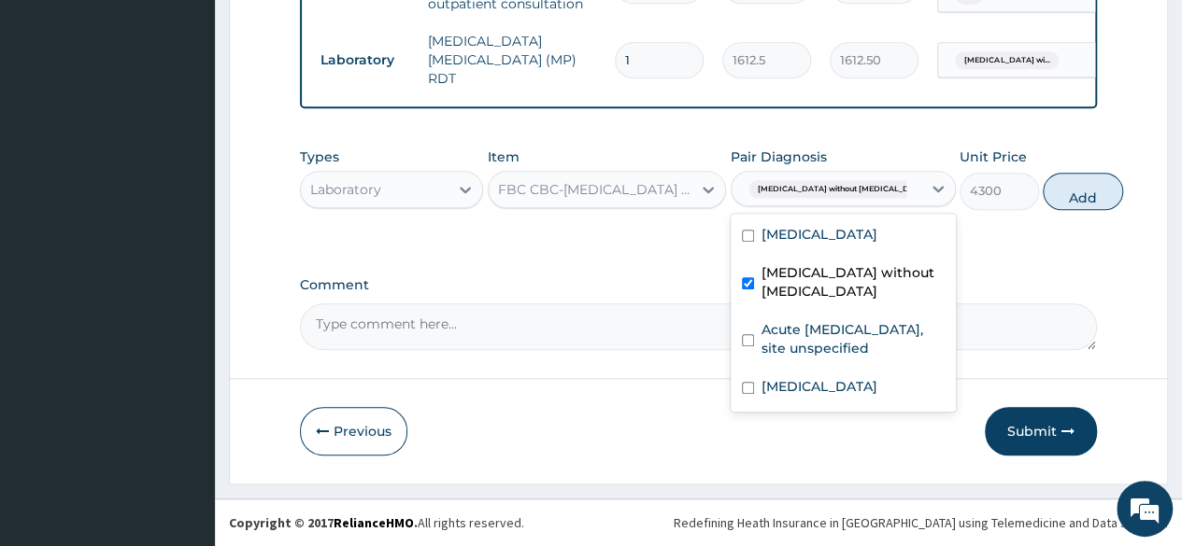
checkbox input "true"
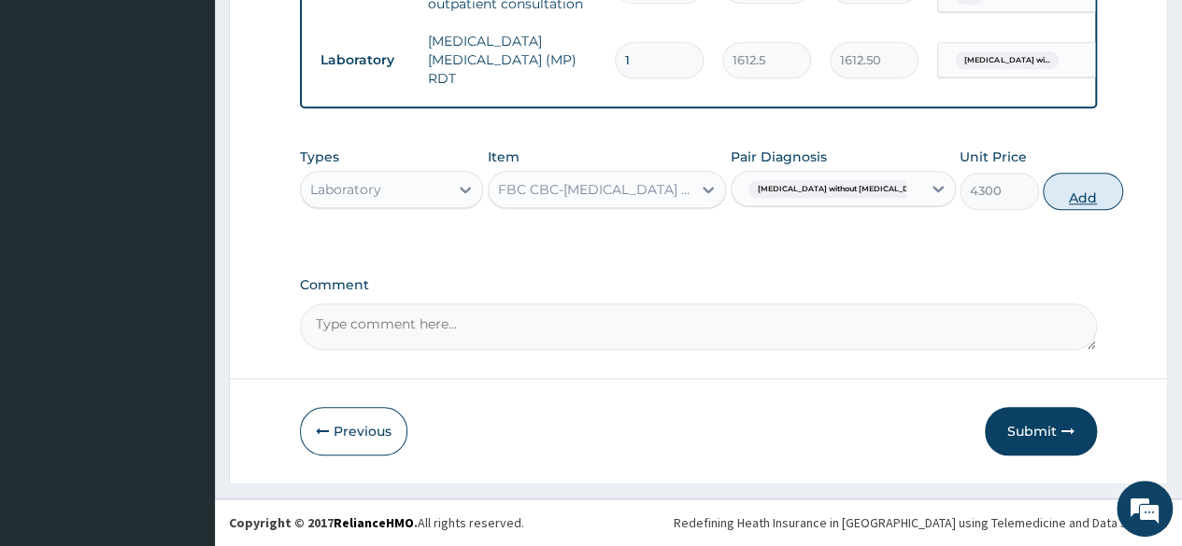
click at [1043, 195] on button "Add" at bounding box center [1082, 191] width 79 height 37
type input "0"
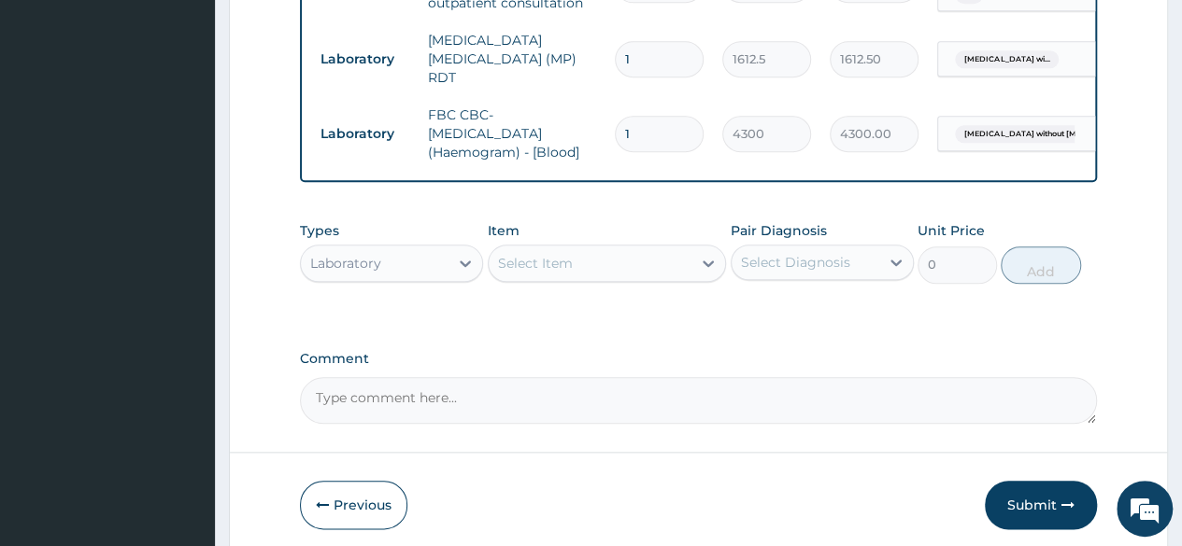
click at [404, 268] on div "Laboratory" at bounding box center [375, 263] width 148 height 30
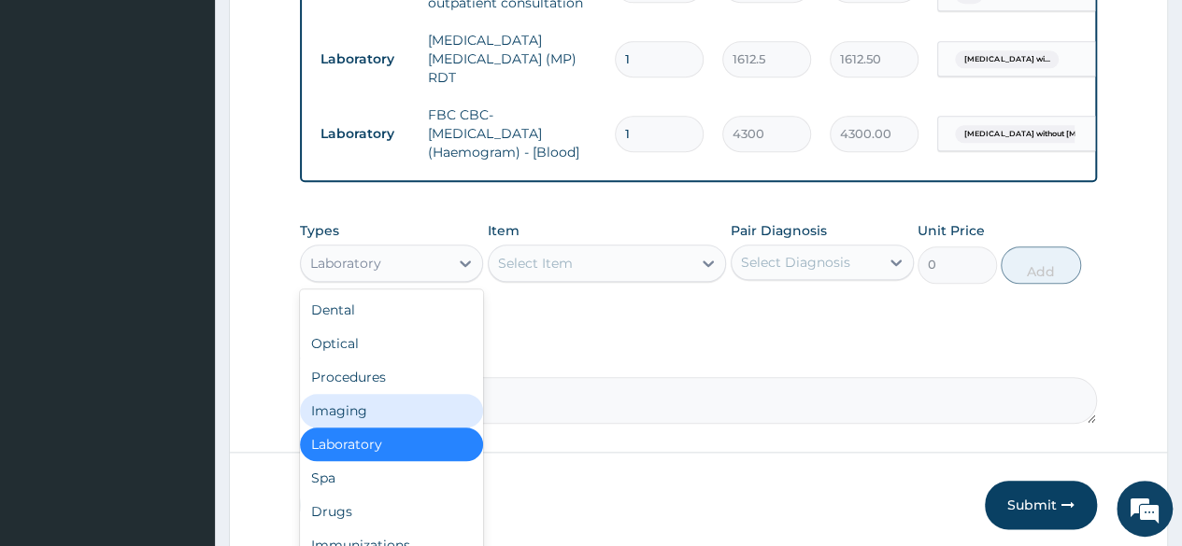
scroll to position [64, 0]
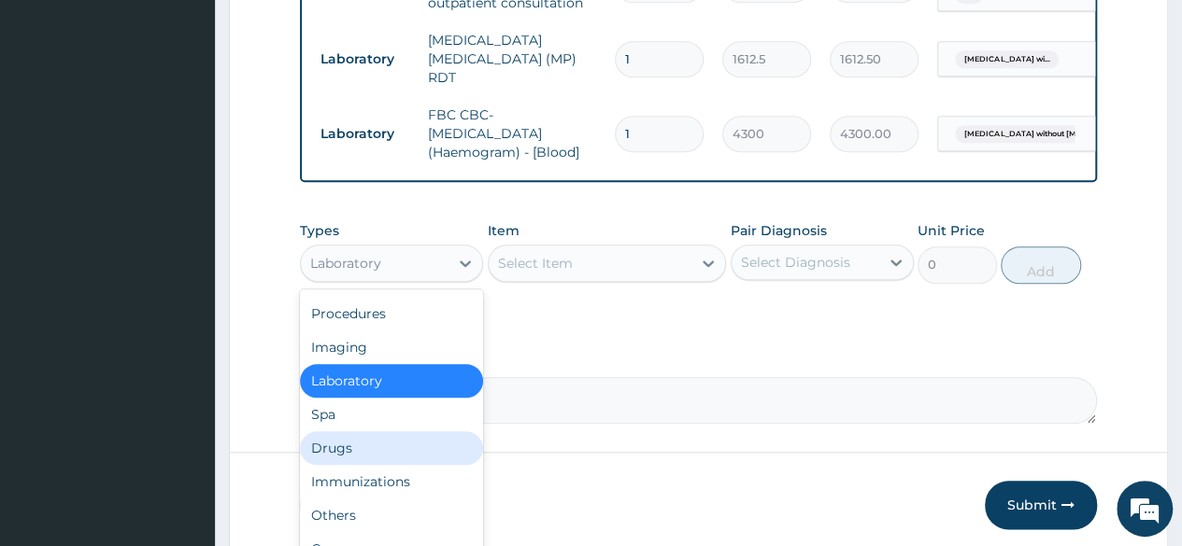
click at [389, 446] on div "Drugs" at bounding box center [391, 449] width 183 height 34
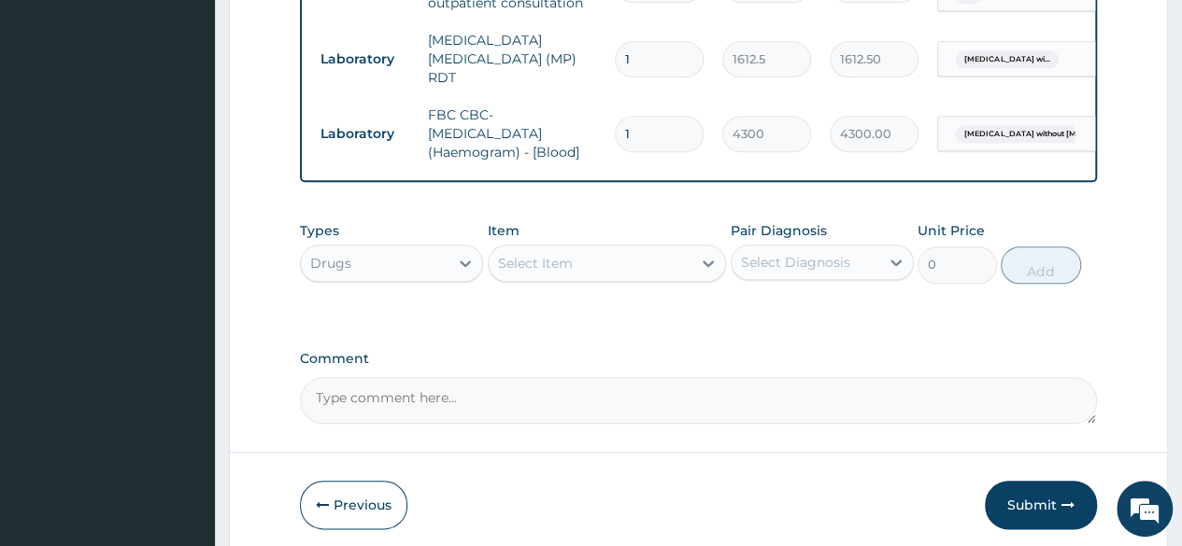
click at [598, 270] on div "Select Item" at bounding box center [591, 263] width 204 height 30
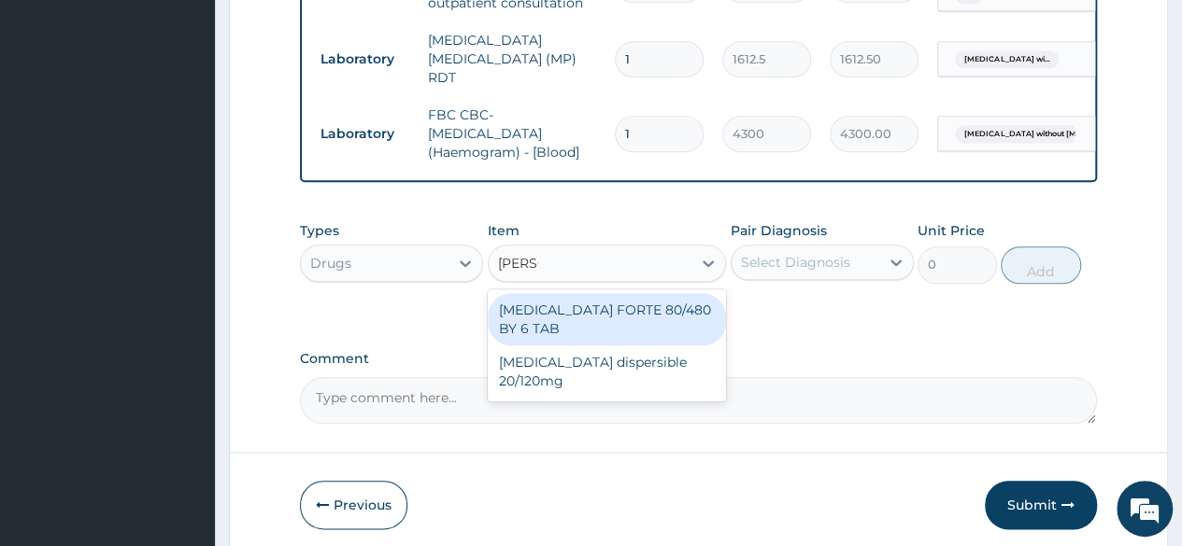
type input "COART"
click at [616, 324] on div "COARTEM FORTE 80/480 BY 6 TAB" at bounding box center [607, 319] width 239 height 52
type input "449.35"
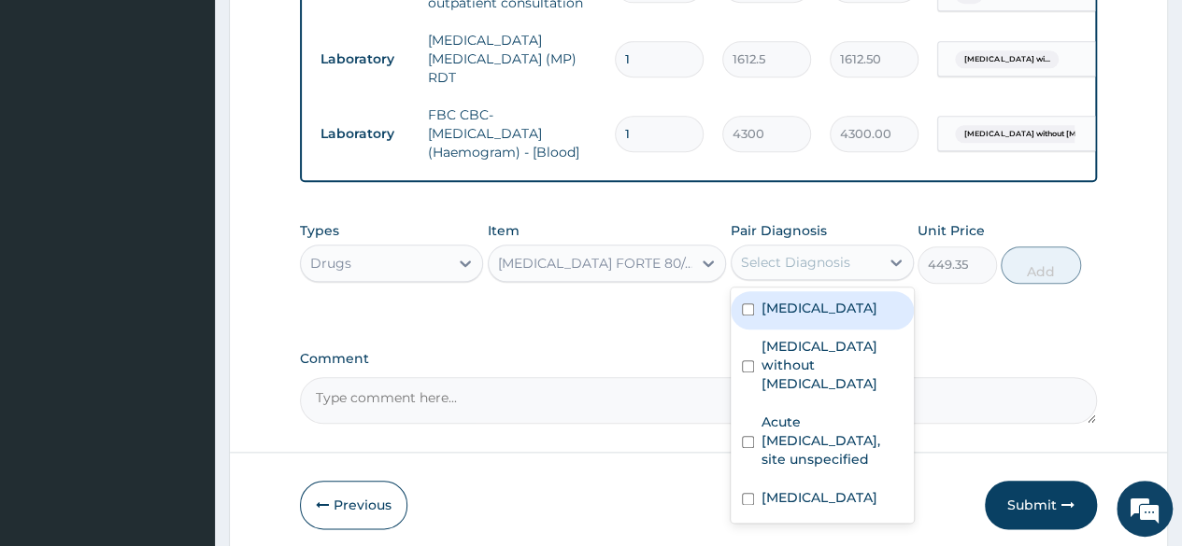
click at [843, 265] on div "Select Diagnosis" at bounding box center [795, 262] width 109 height 19
click at [789, 318] on label "Plasmodium malariae malaria without complication" at bounding box center [819, 308] width 116 height 19
checkbox input "true"
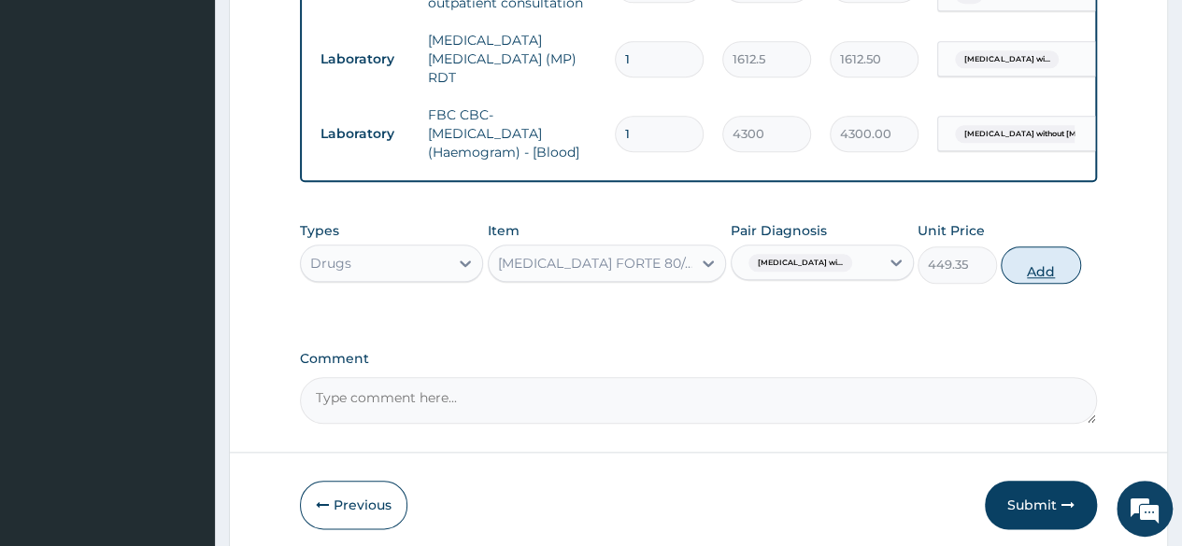
click at [1042, 274] on button "Add" at bounding box center [1039, 265] width 79 height 37
type input "0"
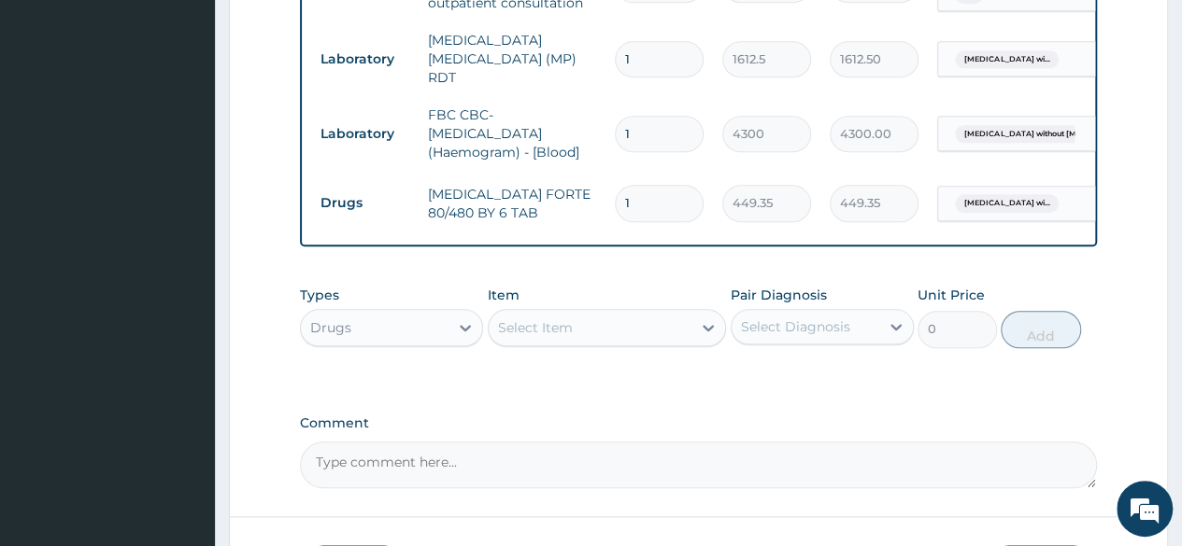
type input "0.00"
type input "6"
type input "2696.10"
type input "6"
click at [561, 333] on div "Select Item" at bounding box center [535, 328] width 75 height 19
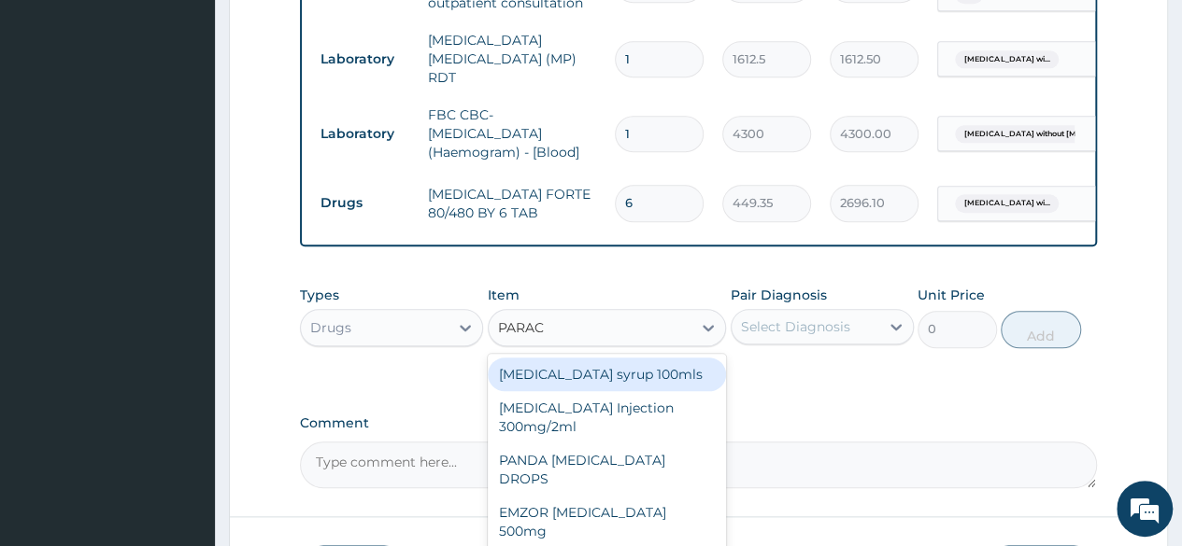
type input "PARACE"
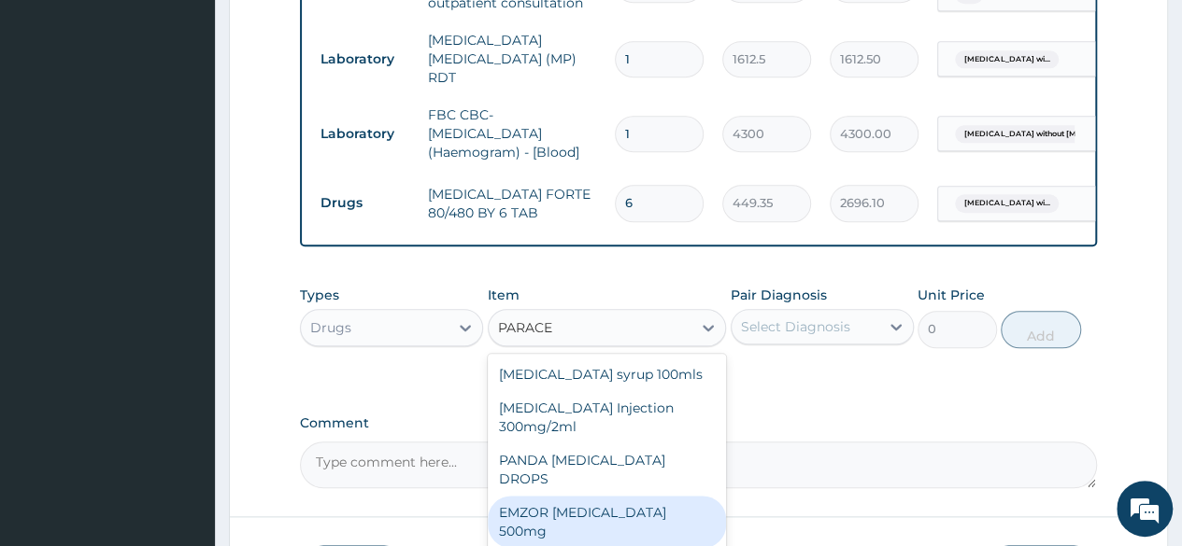
click at [609, 496] on div "EMZOR PARACETAMOL 500mg" at bounding box center [607, 522] width 239 height 52
type input "23.65"
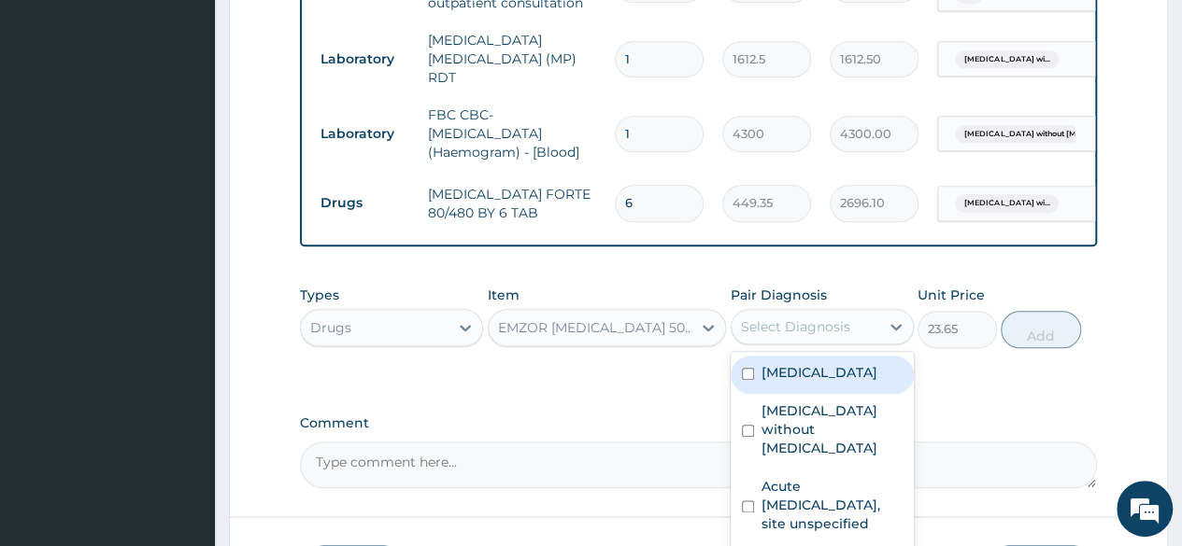
click at [827, 332] on div "Select Diagnosis" at bounding box center [795, 327] width 109 height 19
click at [808, 382] on label "Plasmodium malariae malaria without complication" at bounding box center [819, 372] width 116 height 19
checkbox input "true"
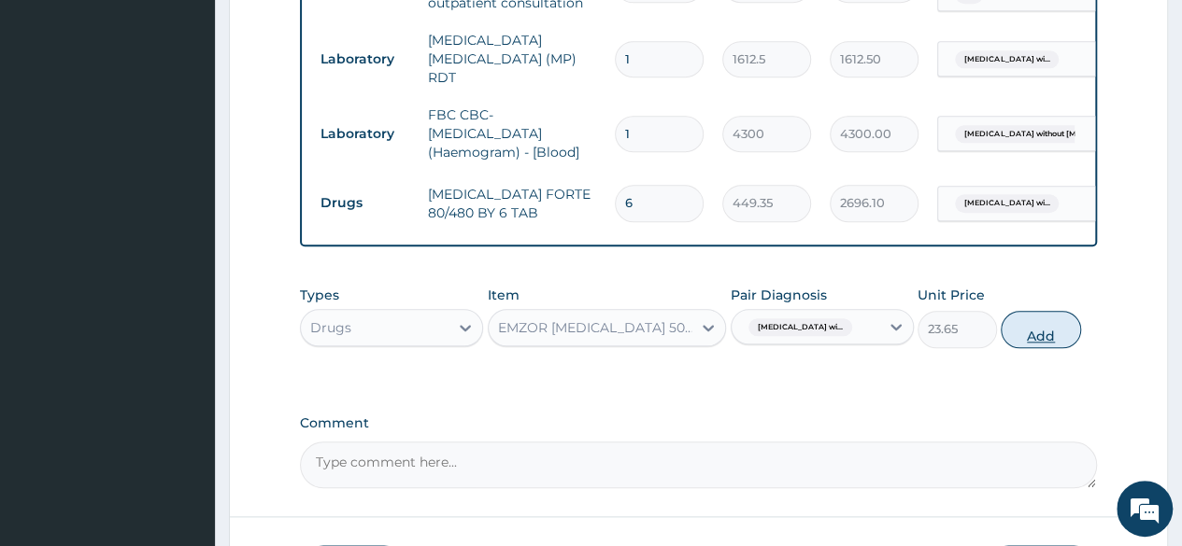
click at [1033, 333] on button "Add" at bounding box center [1039, 329] width 79 height 37
type input "0"
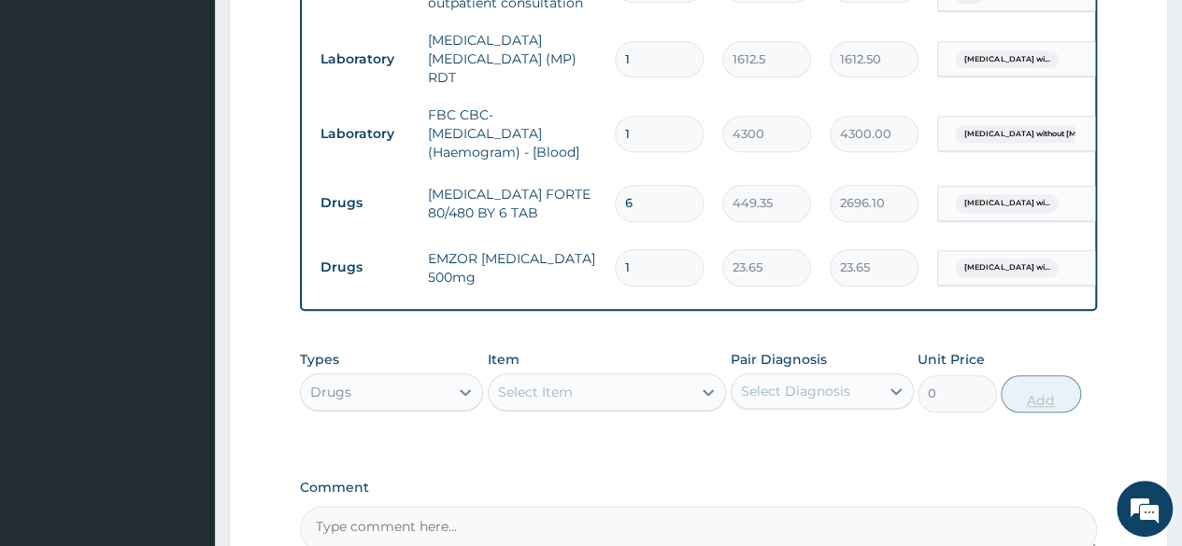
type input "18"
type input "425.70"
type input "18"
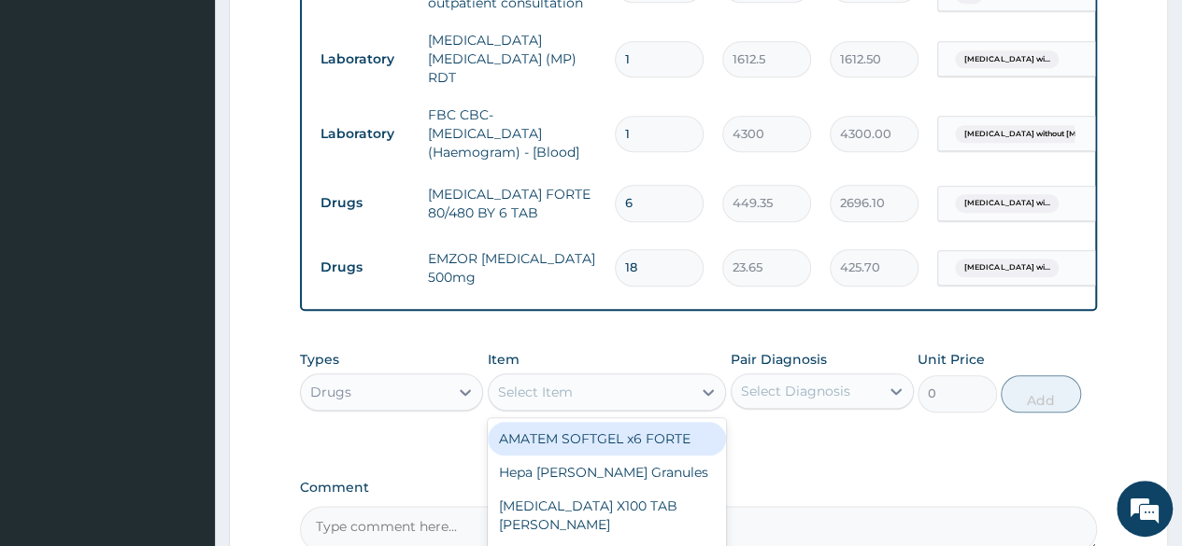
click at [570, 397] on div "Select Item" at bounding box center [535, 392] width 75 height 19
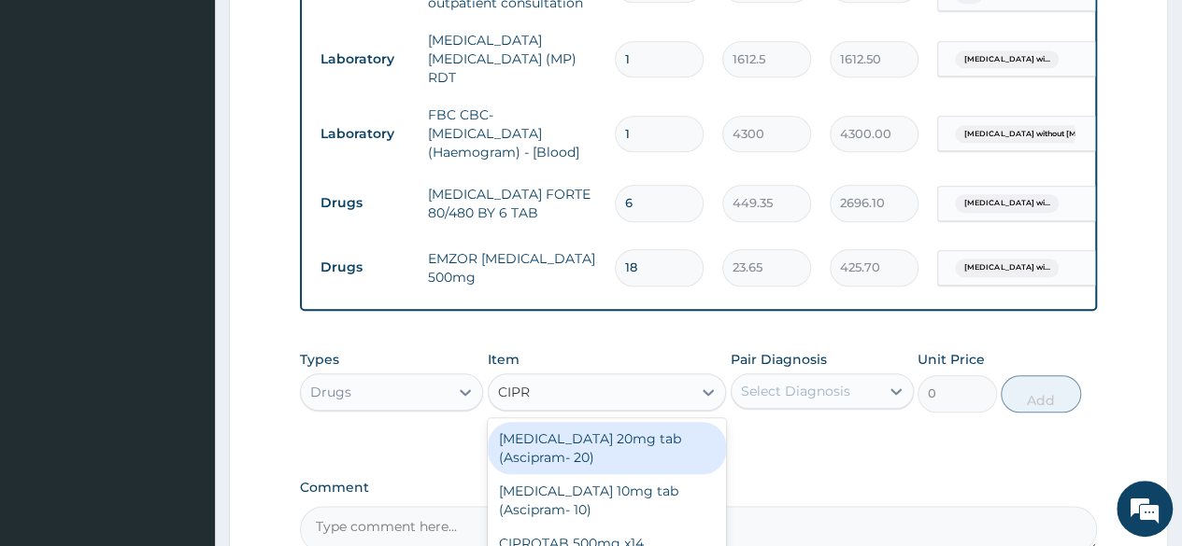
type input "CIPRO"
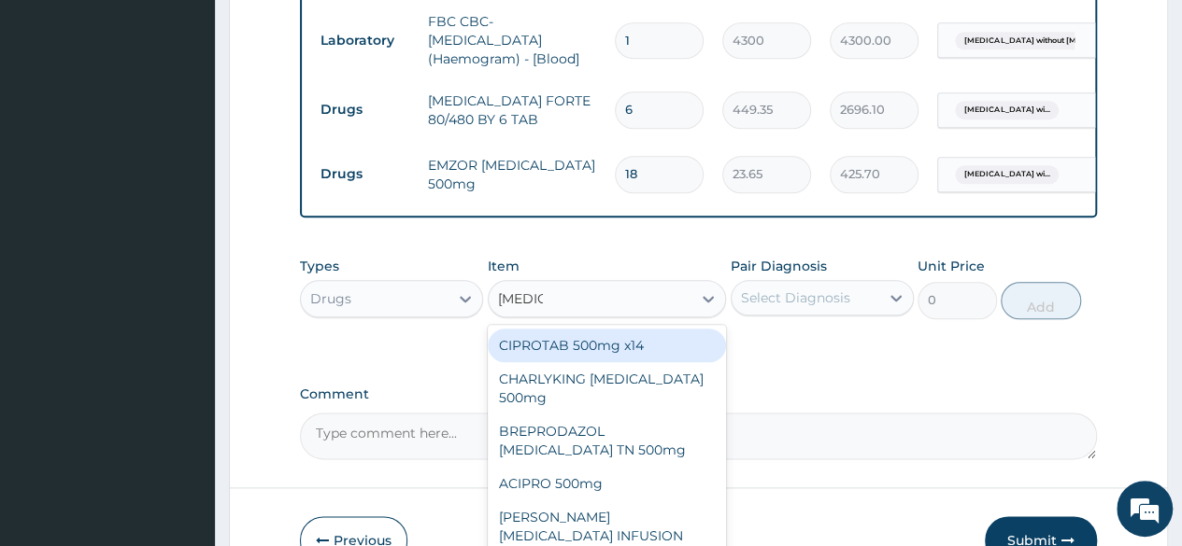
scroll to position [1020, 0]
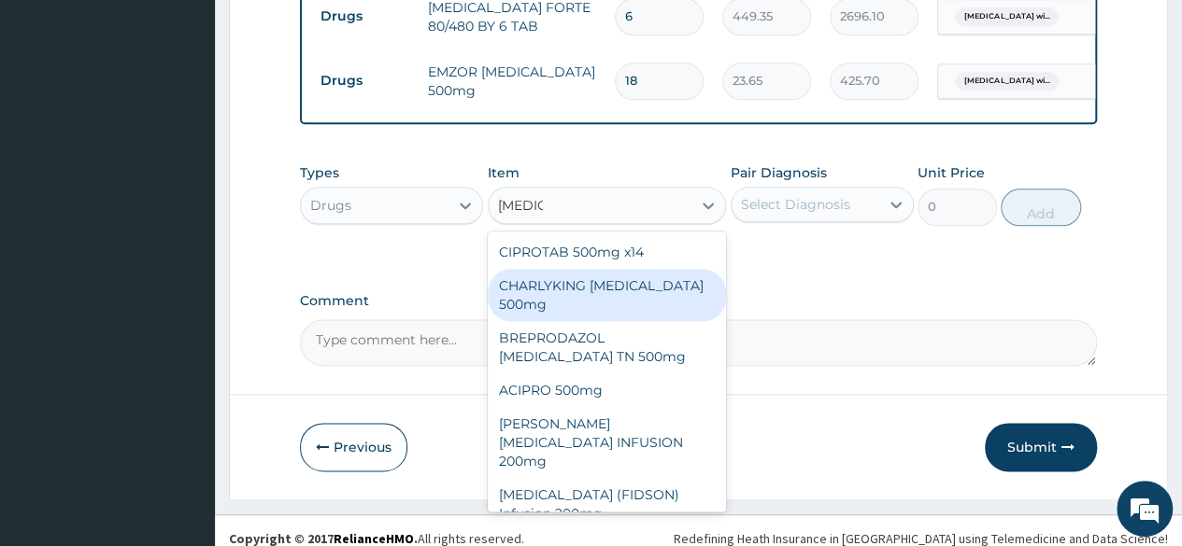
click at [624, 307] on div "CHARLYKING CIPROFLOXACIN 500mg" at bounding box center [607, 295] width 239 height 52
type input "177.375"
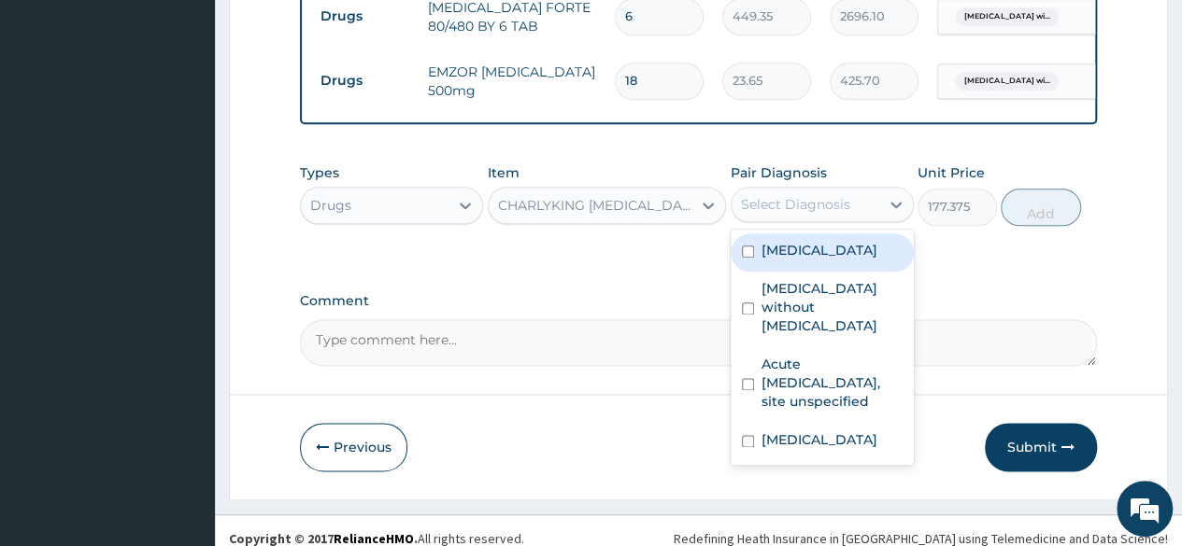
click at [831, 211] on div "Select Diagnosis" at bounding box center [795, 204] width 109 height 19
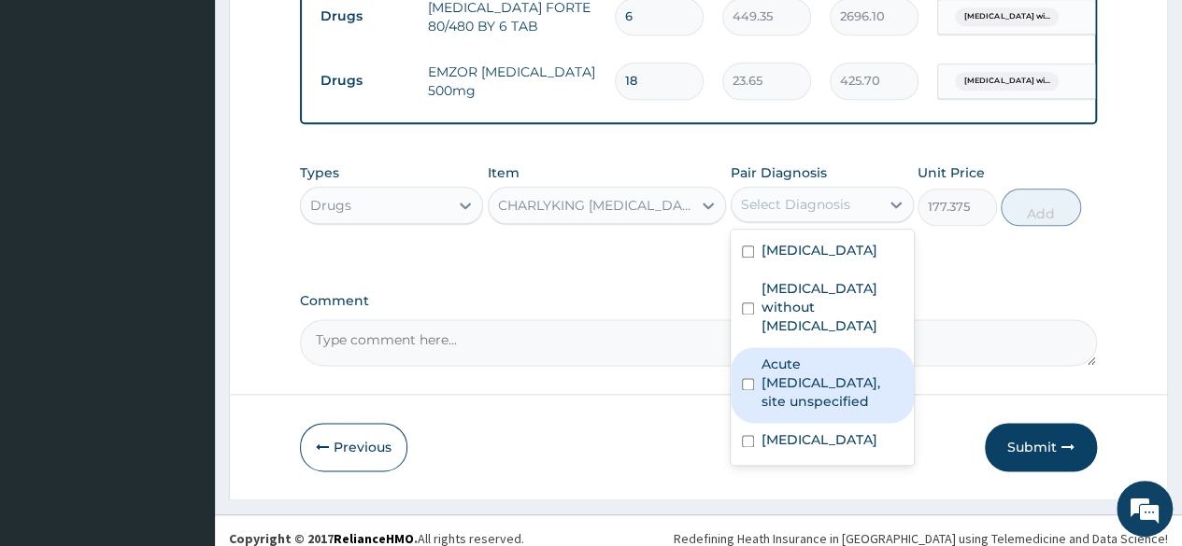
click at [780, 411] on label "Acute upper respiratory infection, site unspecified" at bounding box center [831, 383] width 141 height 56
checkbox input "true"
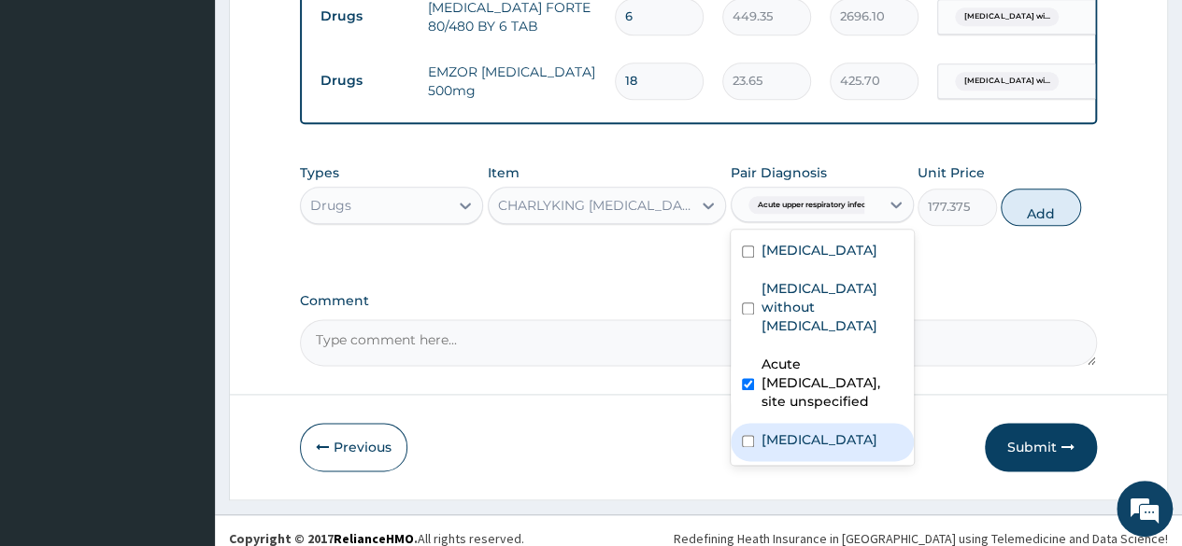
click at [786, 449] on label "Acute bronchitis, unspecified" at bounding box center [819, 440] width 116 height 19
checkbox input "true"
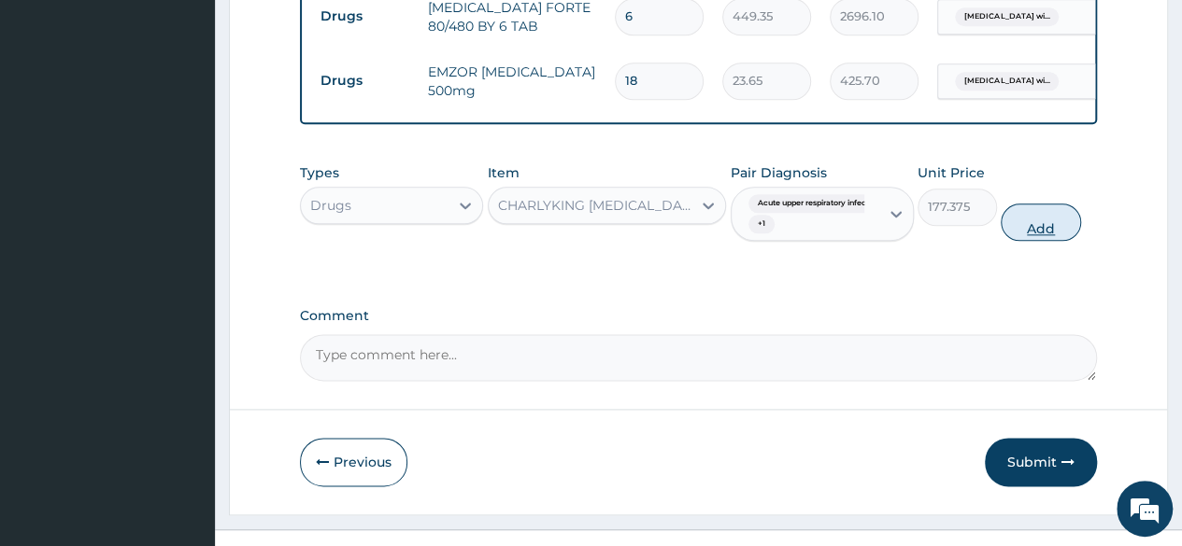
click at [1037, 233] on button "Add" at bounding box center [1039, 222] width 79 height 37
type input "0"
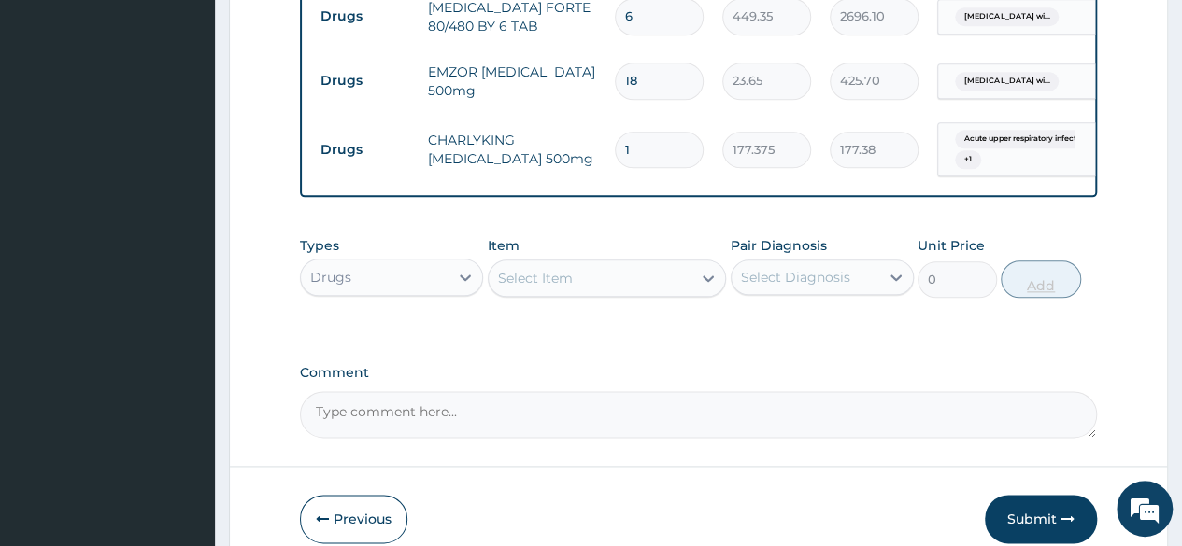
type input "10"
type input "1773.75"
type input "10"
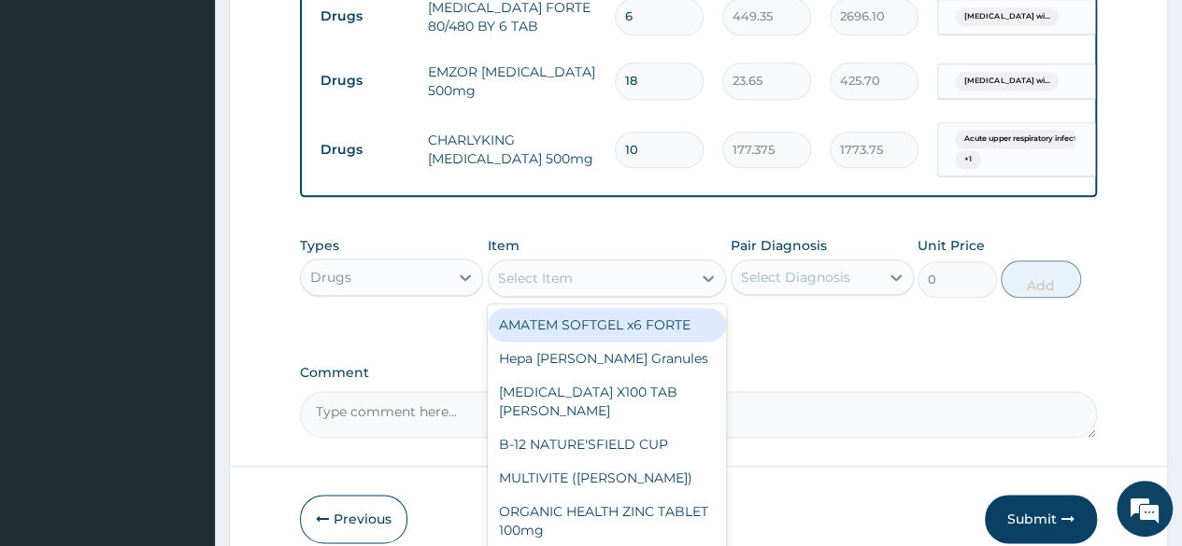
click at [575, 277] on div "Select Item" at bounding box center [591, 278] width 204 height 30
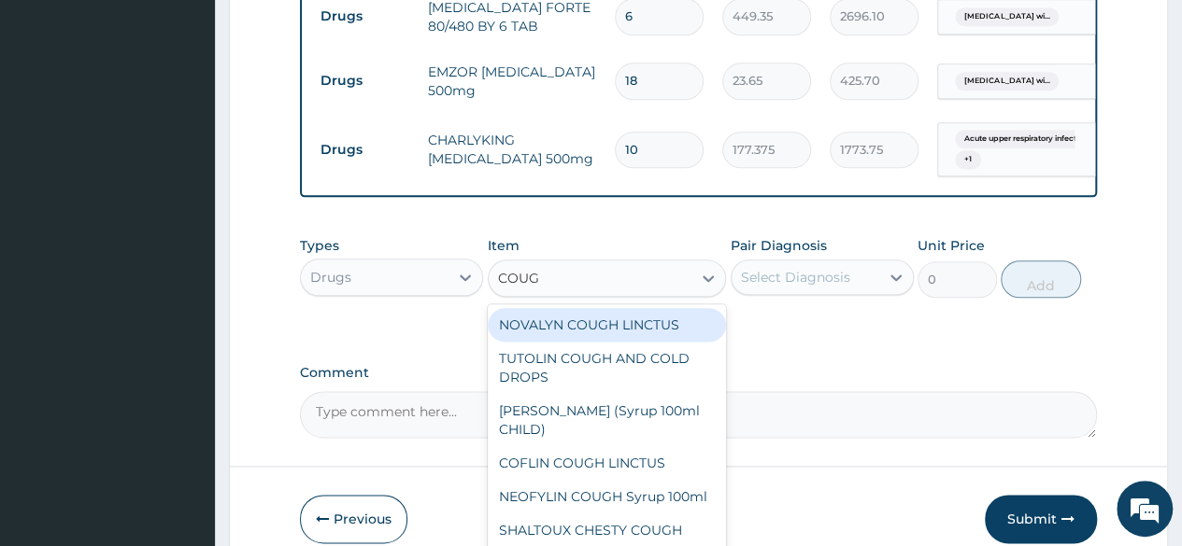
type input "COUGH"
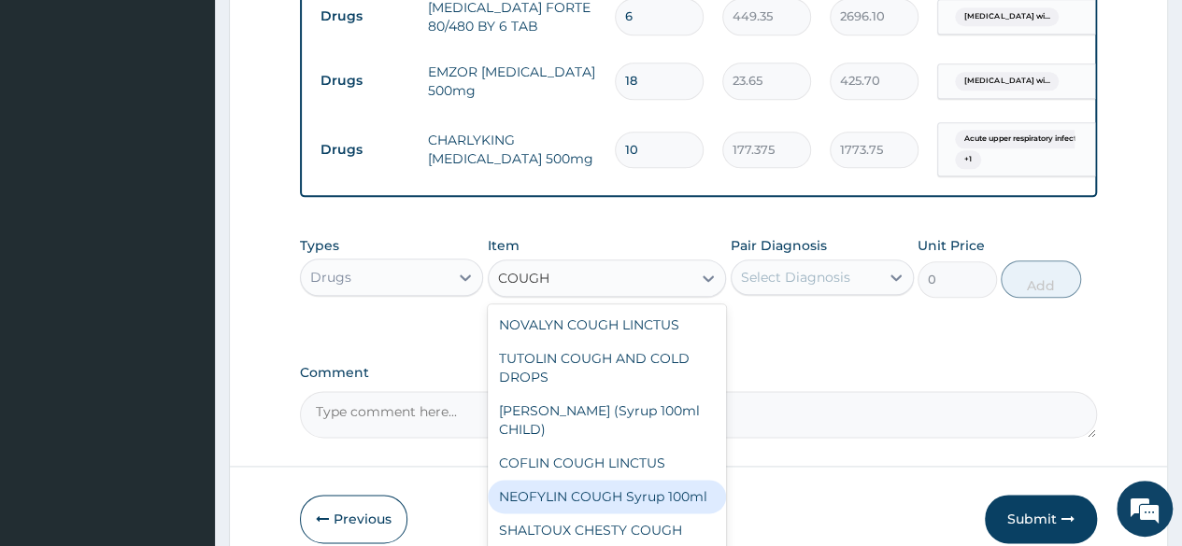
click at [605, 500] on div "NEOFYLIN COUGH Syrup 100ml" at bounding box center [607, 497] width 239 height 34
type input "1419"
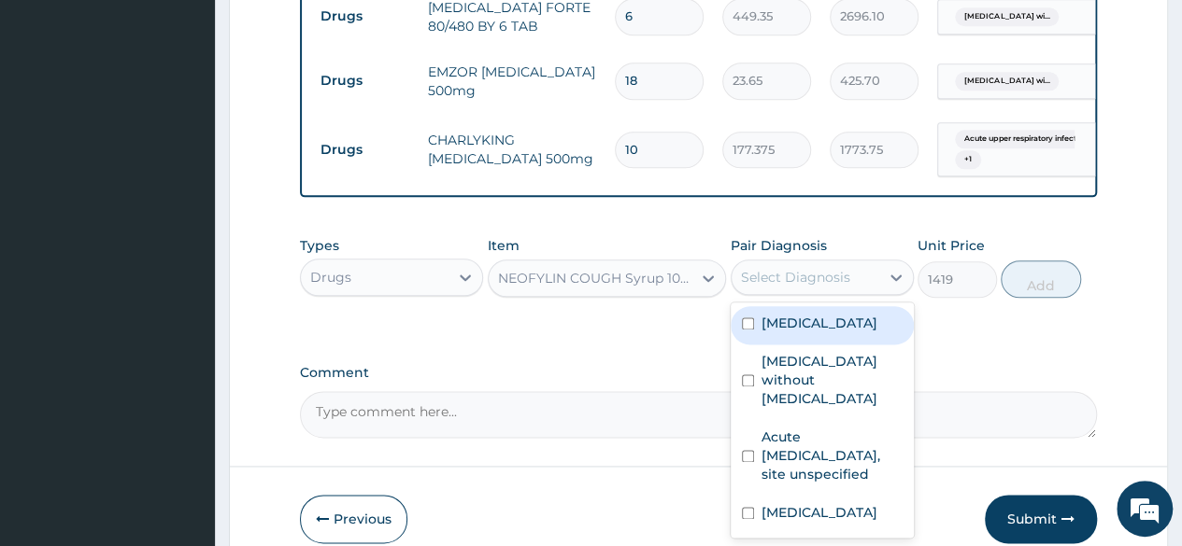
click at [816, 287] on div "Select Diagnosis" at bounding box center [795, 277] width 109 height 19
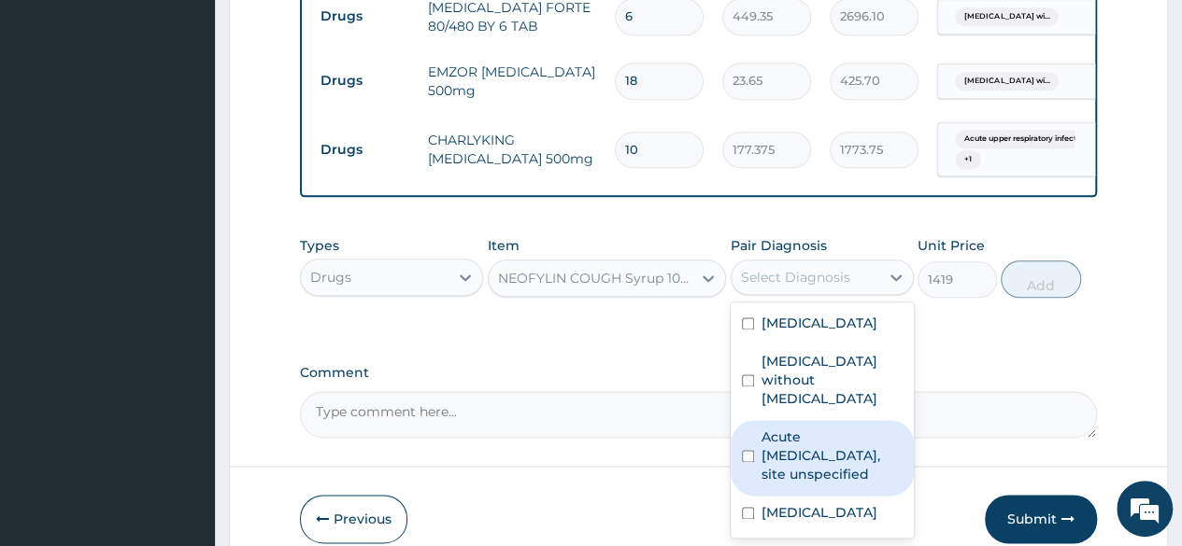
click at [807, 484] on label "Acute upper respiratory infection, site unspecified" at bounding box center [831, 456] width 141 height 56
checkbox input "true"
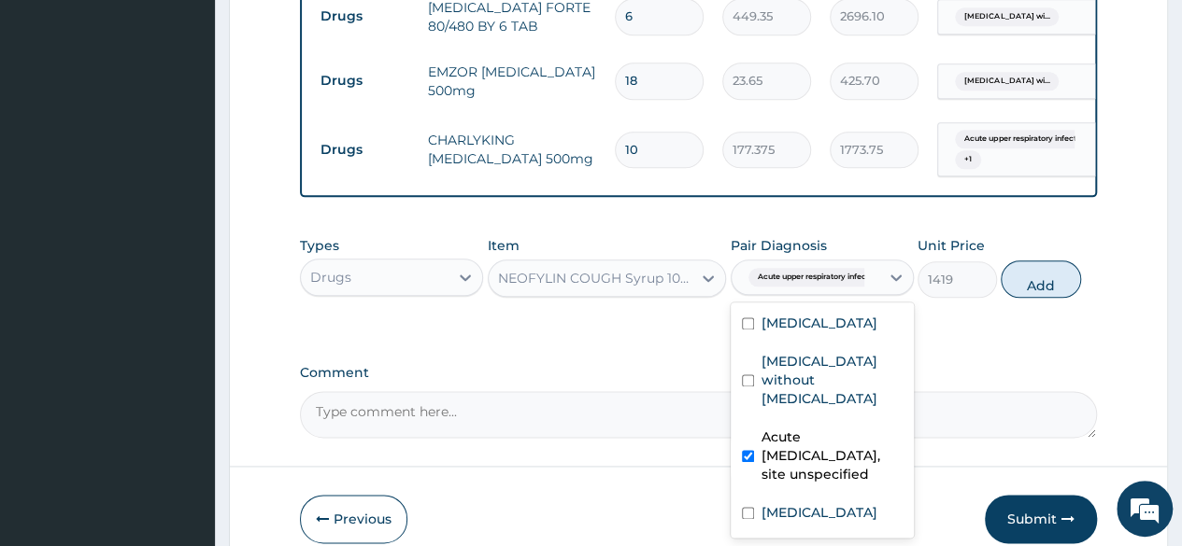
scroll to position [1109, 0]
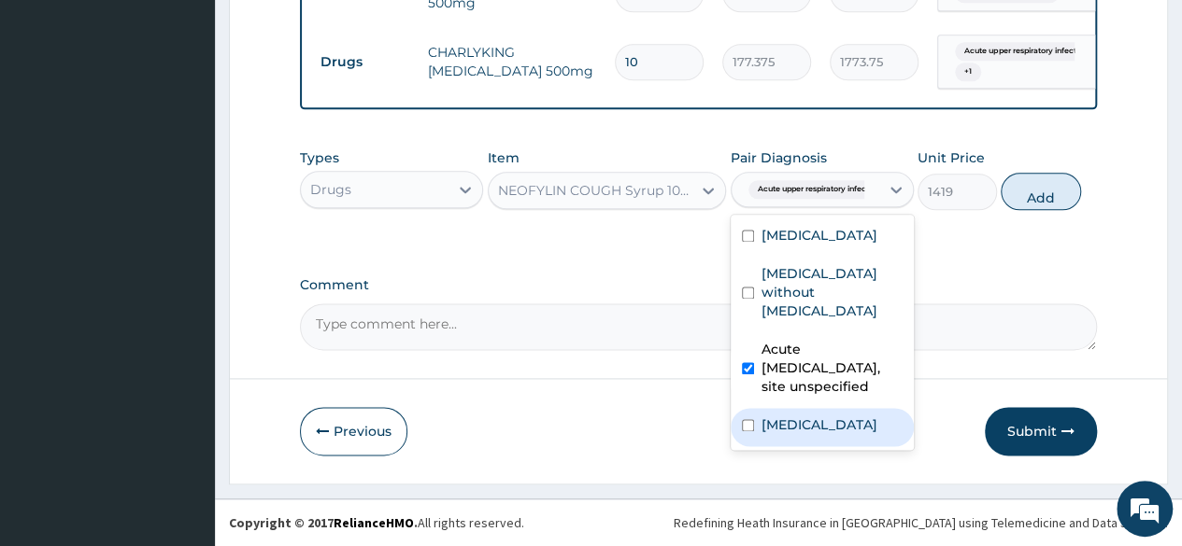
click at [798, 434] on label "Acute bronchitis, unspecified" at bounding box center [819, 425] width 116 height 19
checkbox input "true"
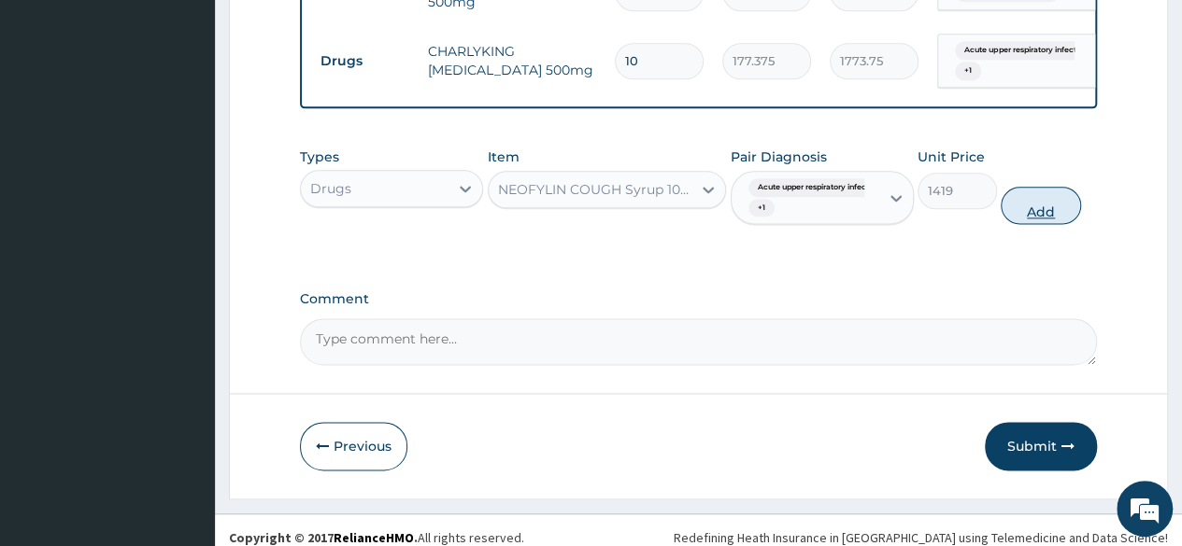
click at [1037, 209] on button "Add" at bounding box center [1039, 205] width 79 height 37
type input "0"
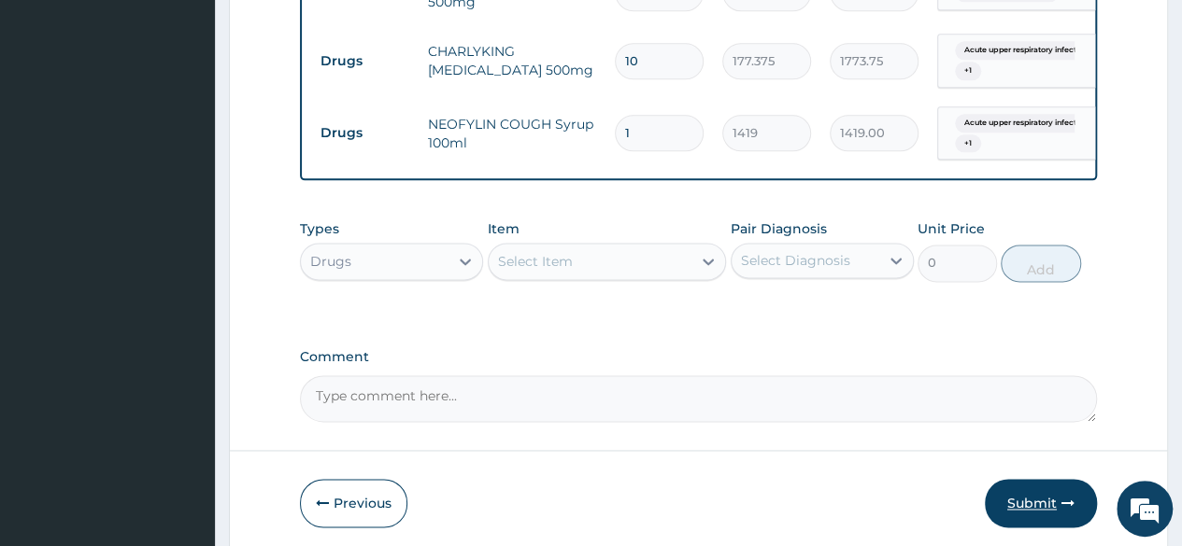
click at [1030, 503] on button "Submit" at bounding box center [1041, 503] width 112 height 49
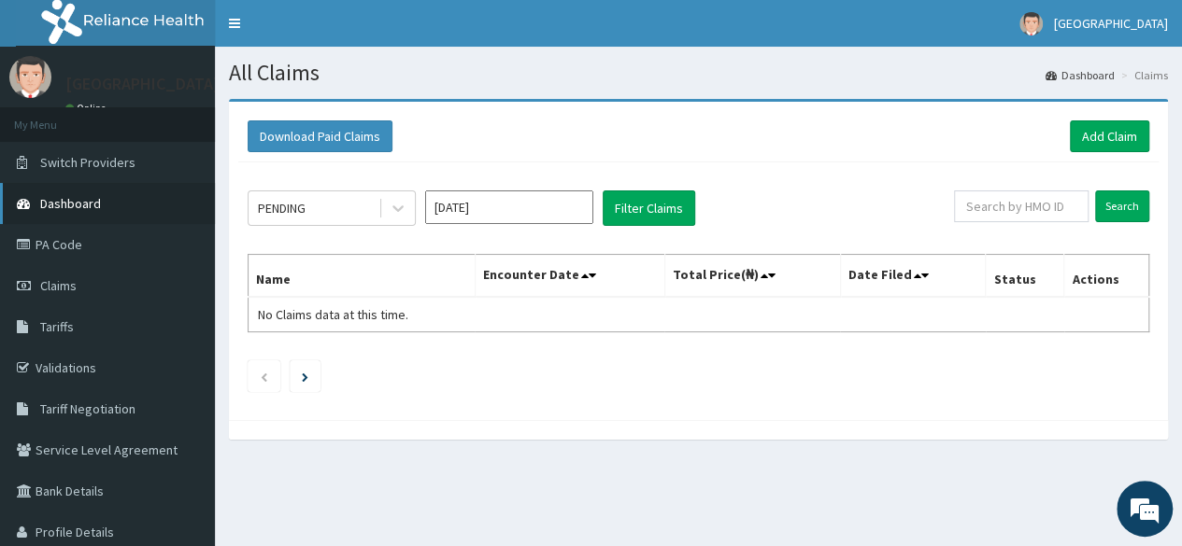
click at [73, 198] on span "Dashboard" at bounding box center [70, 203] width 61 height 17
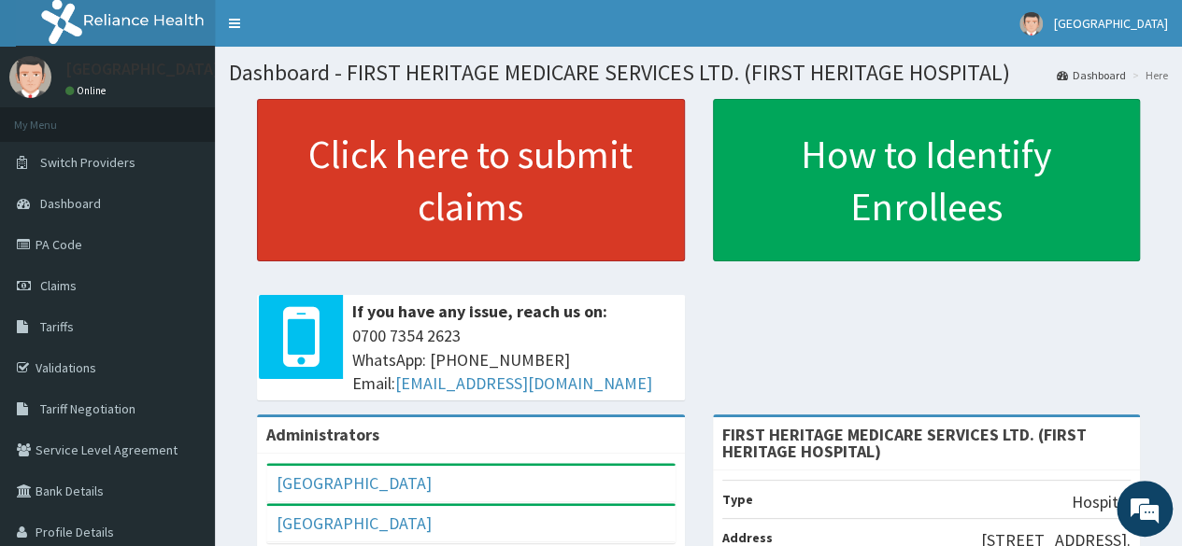
click at [428, 162] on link "Click here to submit claims" at bounding box center [471, 180] width 428 height 163
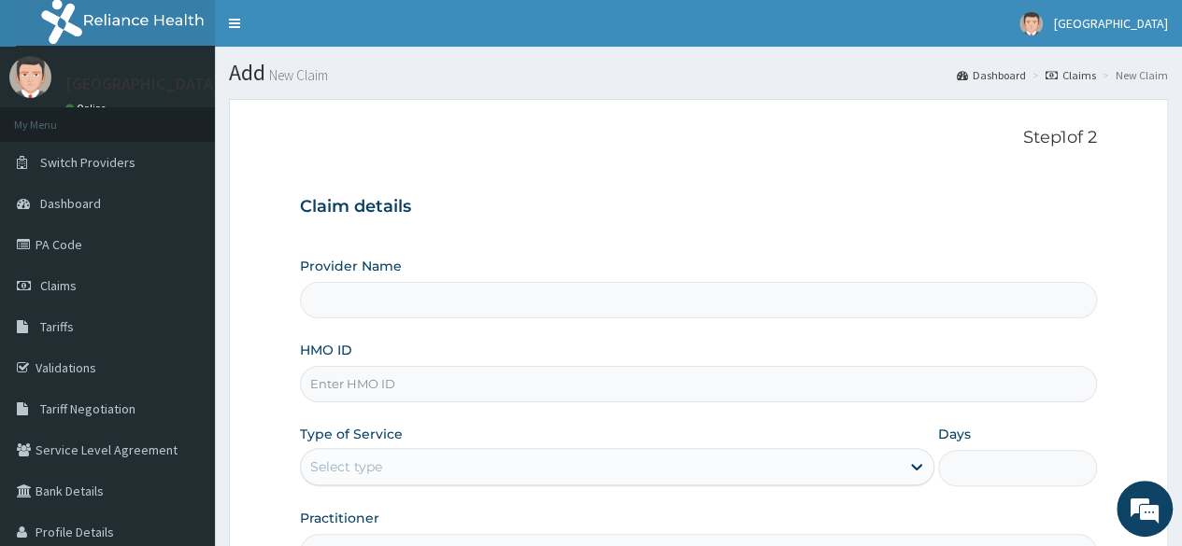
type input "FIRST HERITAGE MEDICARE SERVICES LTD. (FIRST HERITAGE HOSPITAL)"
click at [362, 387] on input "HMO ID" at bounding box center [698, 384] width 797 height 36
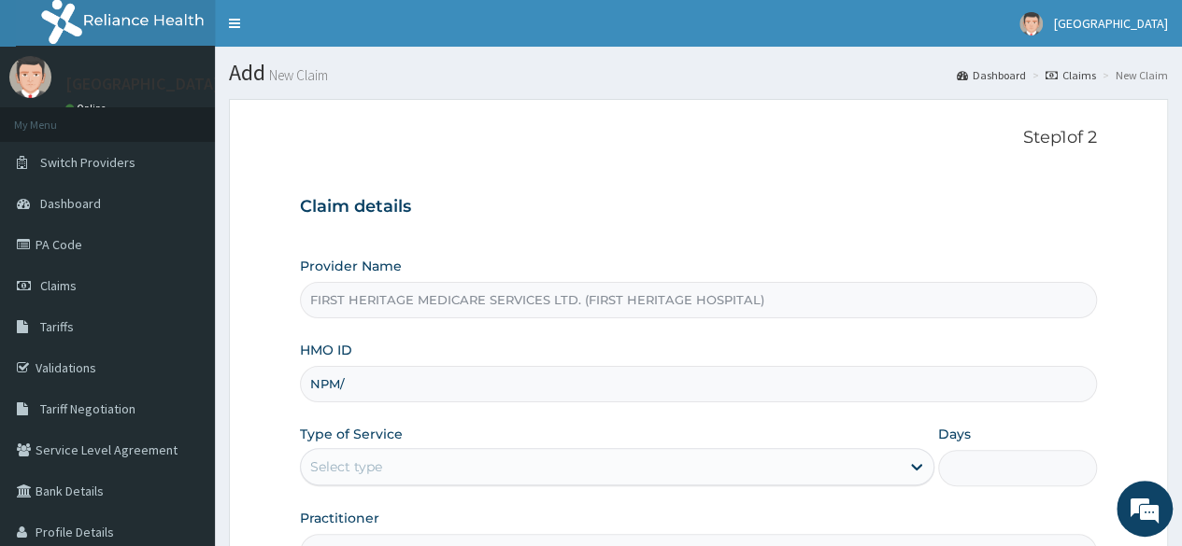
type input "NPM/10707/A"
click at [407, 472] on div "Select type" at bounding box center [600, 467] width 599 height 30
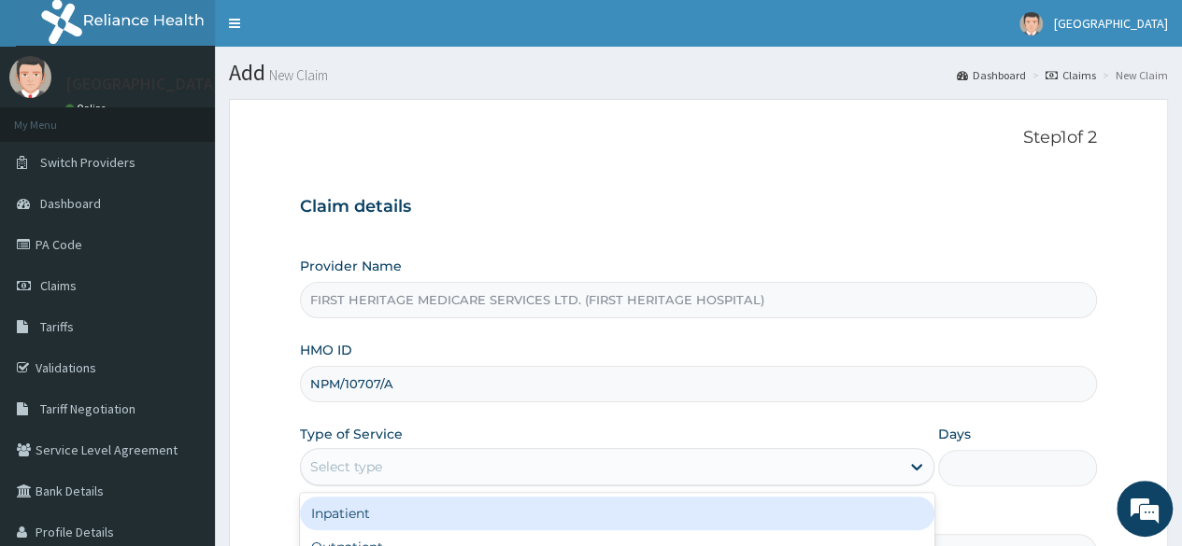
scroll to position [217, 0]
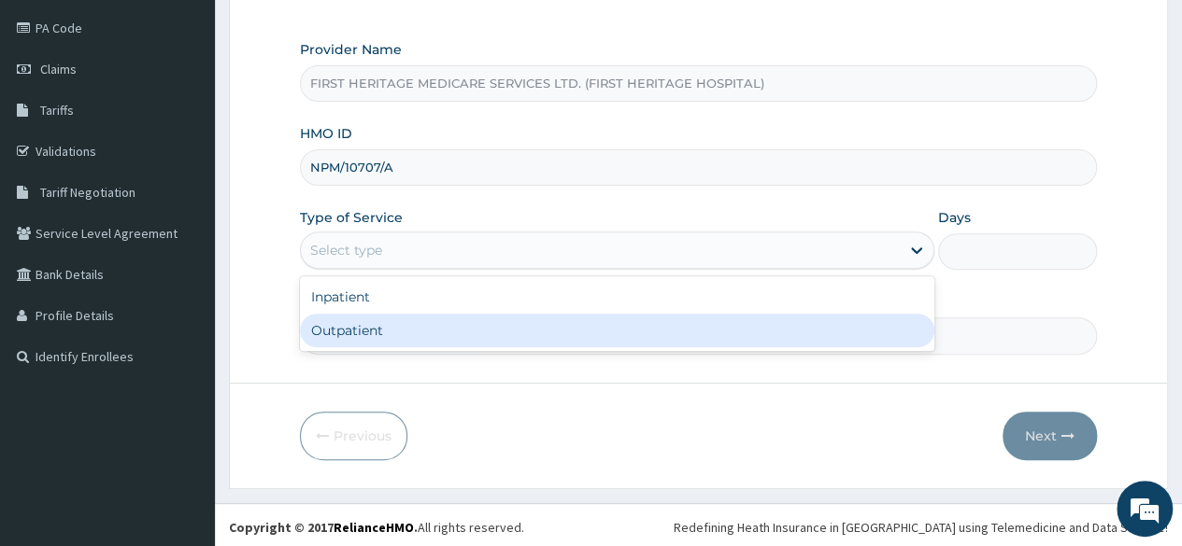
click at [393, 333] on div "Outpatient" at bounding box center [617, 331] width 634 height 34
type input "1"
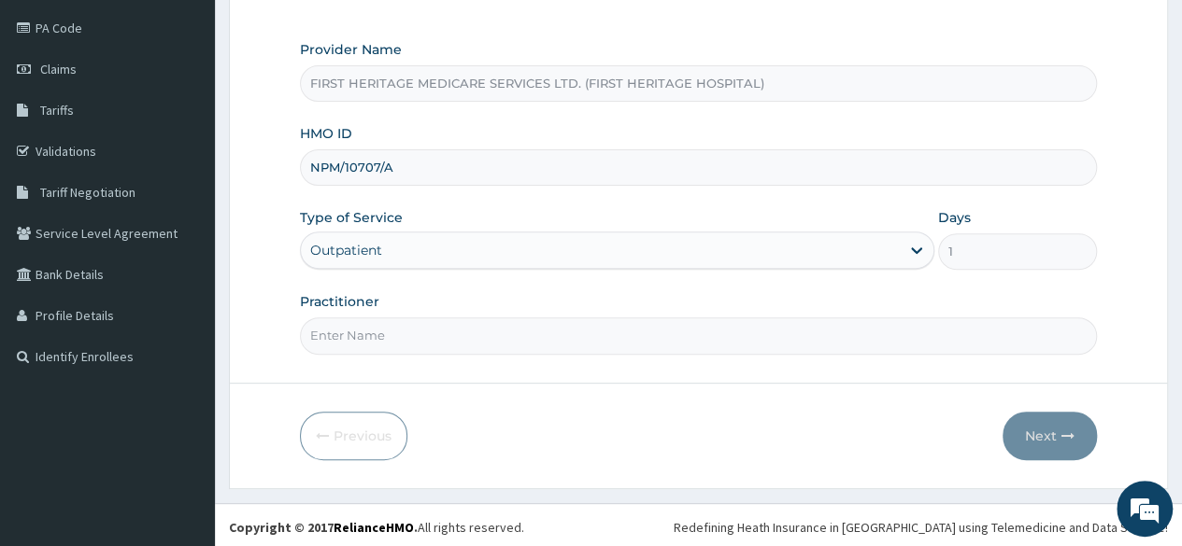
click at [394, 334] on input "Practitioner" at bounding box center [698, 336] width 797 height 36
type input "DR KEKU"
click at [1026, 430] on button "Next" at bounding box center [1049, 436] width 94 height 49
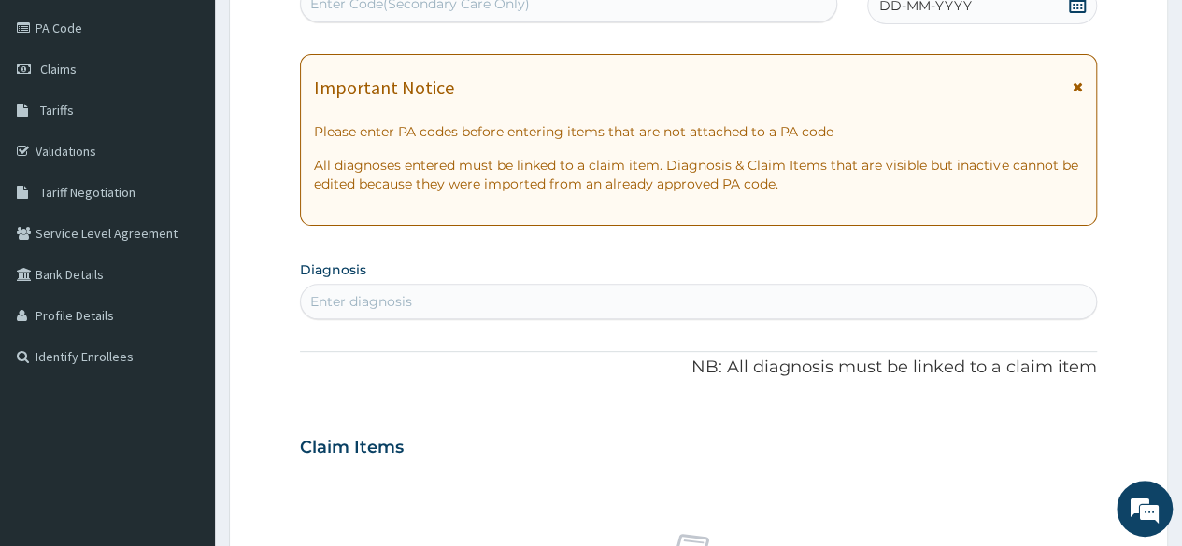
click at [1076, 9] on icon at bounding box center [1077, 3] width 19 height 19
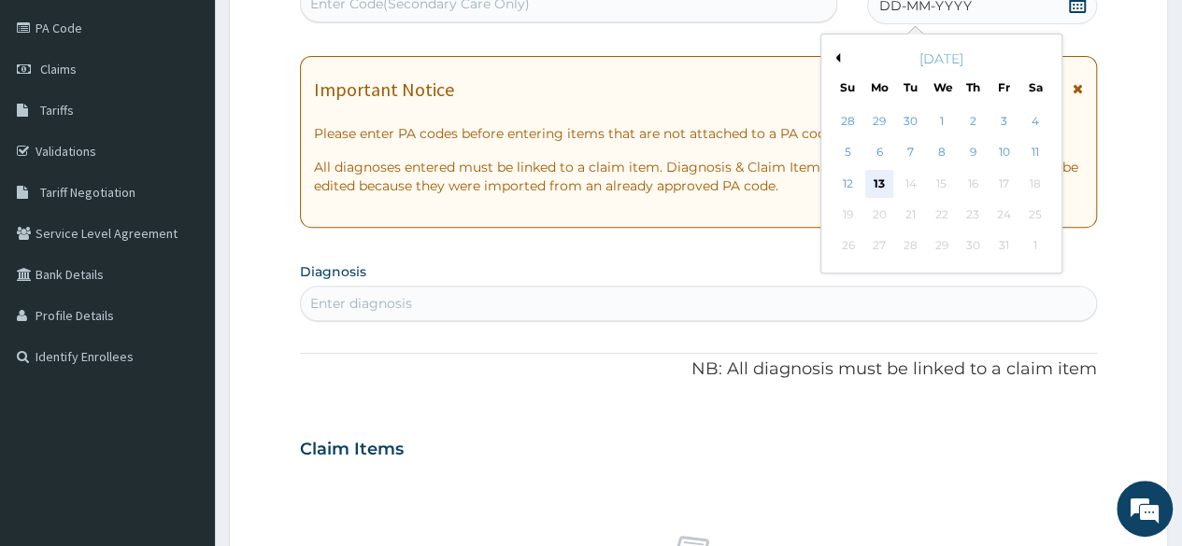
click at [880, 180] on div "13" at bounding box center [879, 184] width 28 height 28
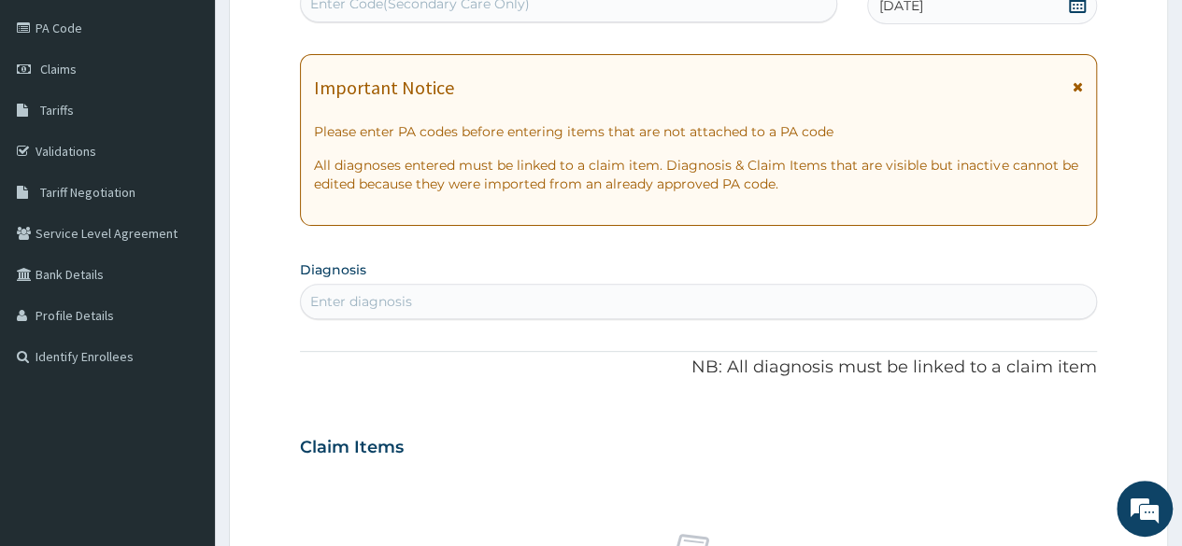
click at [646, 301] on div "Enter diagnosis" at bounding box center [698, 302] width 795 height 30
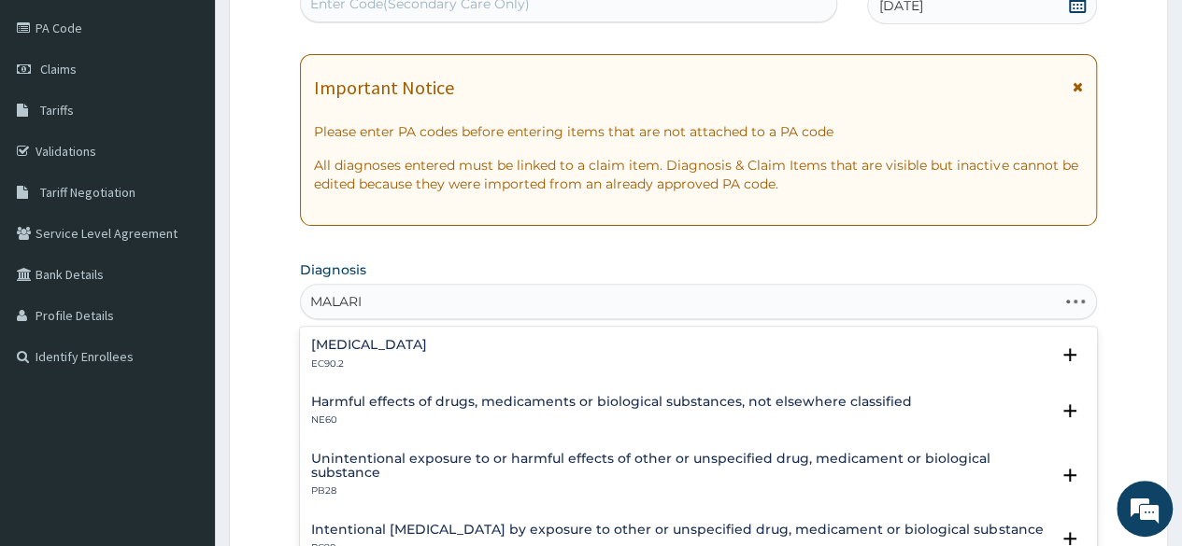
type input "MALARIA"
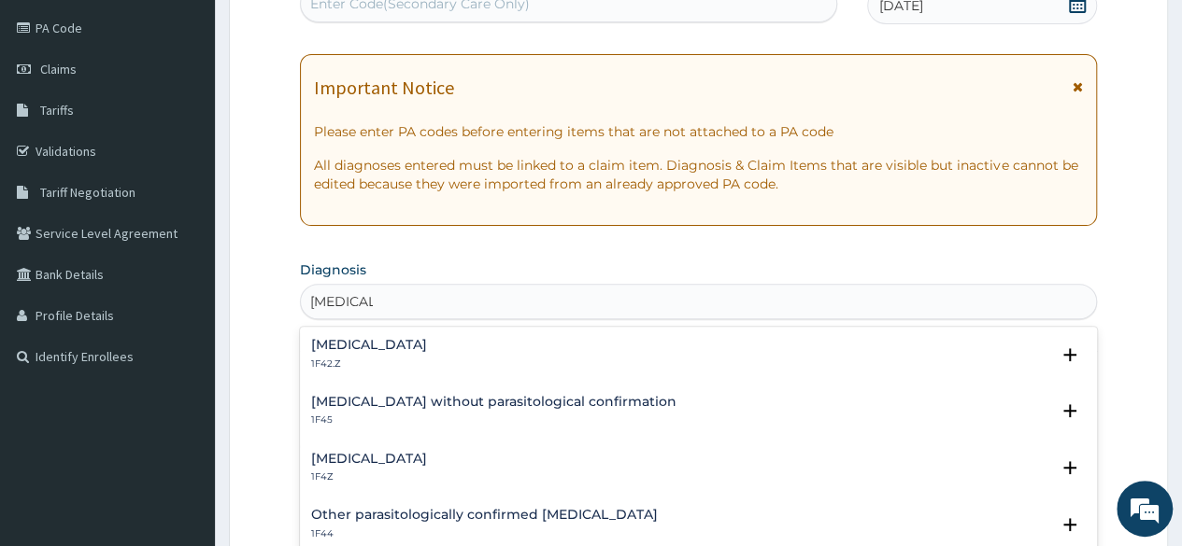
click at [427, 358] on p "1F42.Z" at bounding box center [369, 364] width 116 height 13
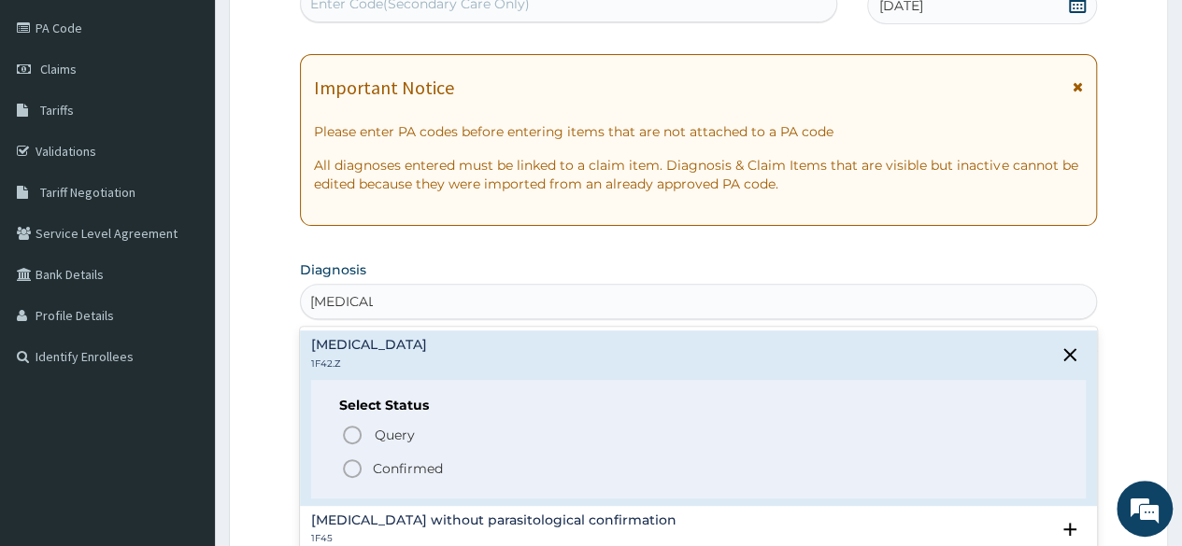
click at [409, 465] on p "Confirmed" at bounding box center [408, 469] width 70 height 19
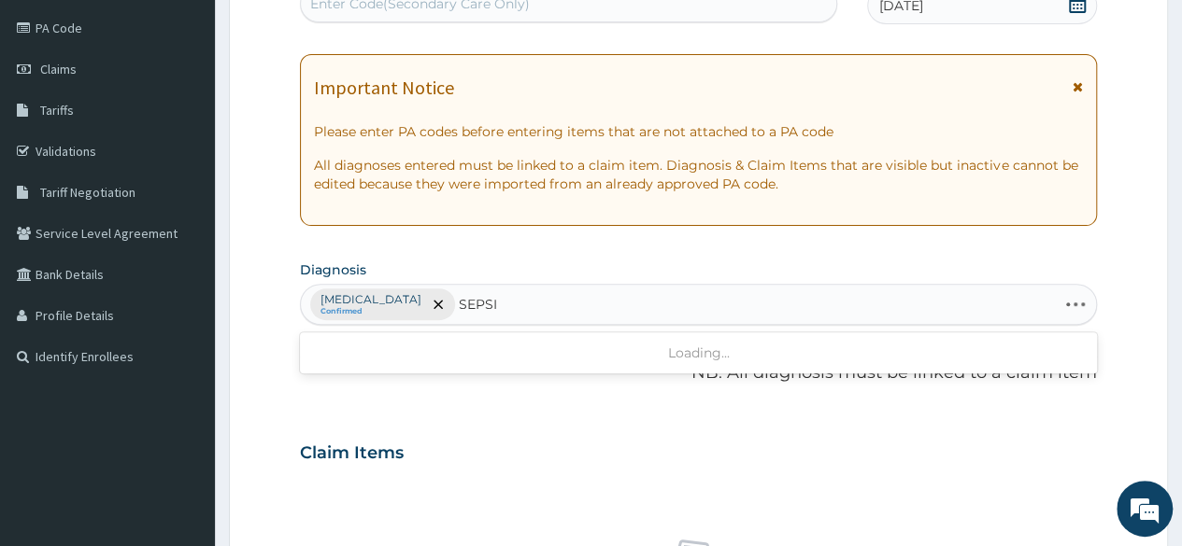
type input "SEPSIS"
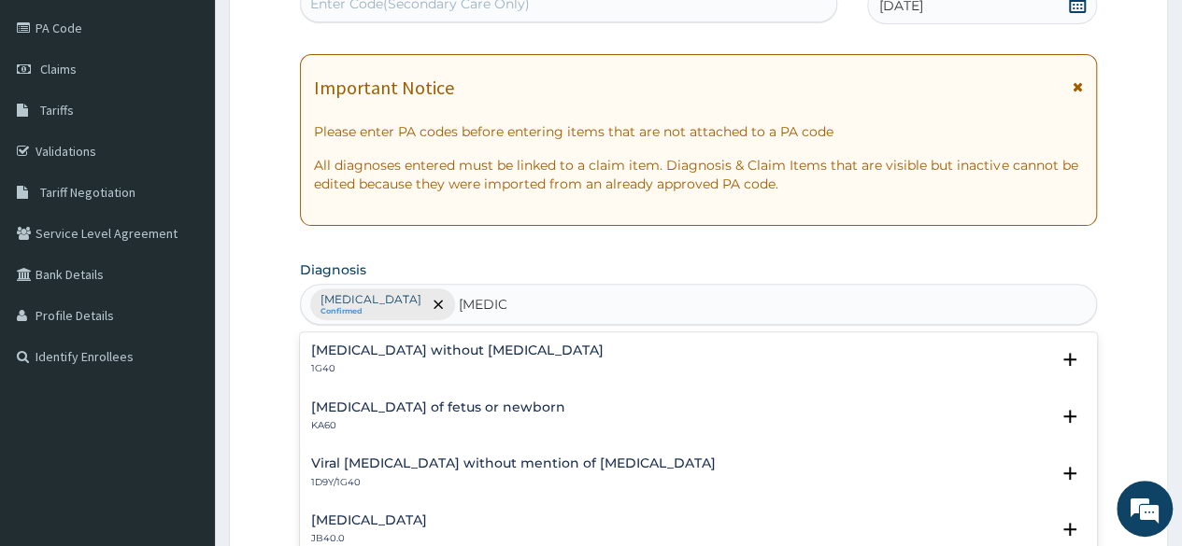
click at [371, 344] on h4 "Sepsis without septic shock" at bounding box center [457, 351] width 292 height 14
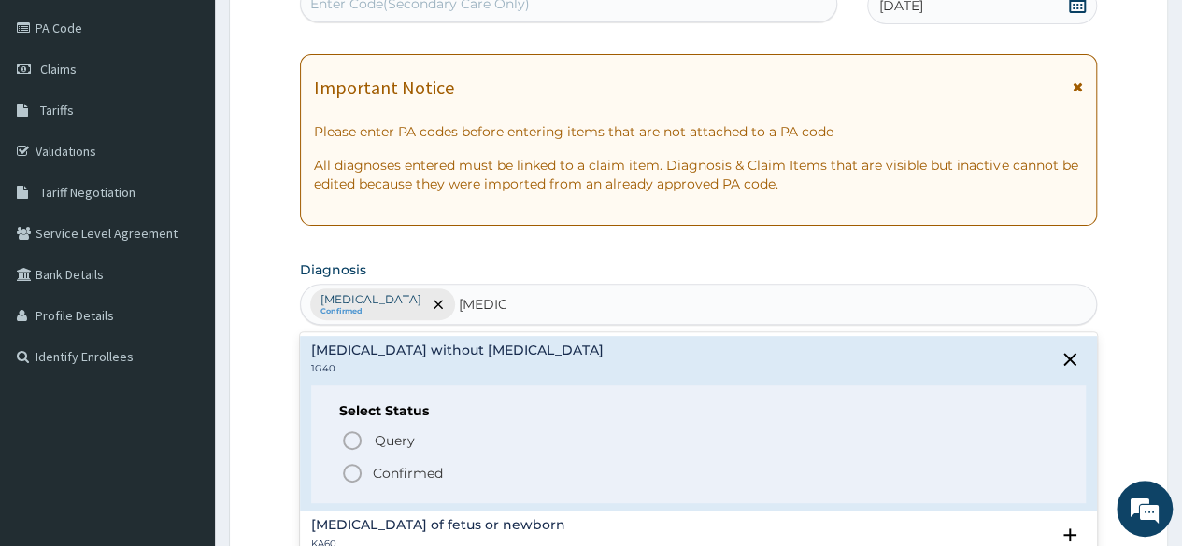
click at [383, 470] on p "Confirmed" at bounding box center [408, 473] width 70 height 19
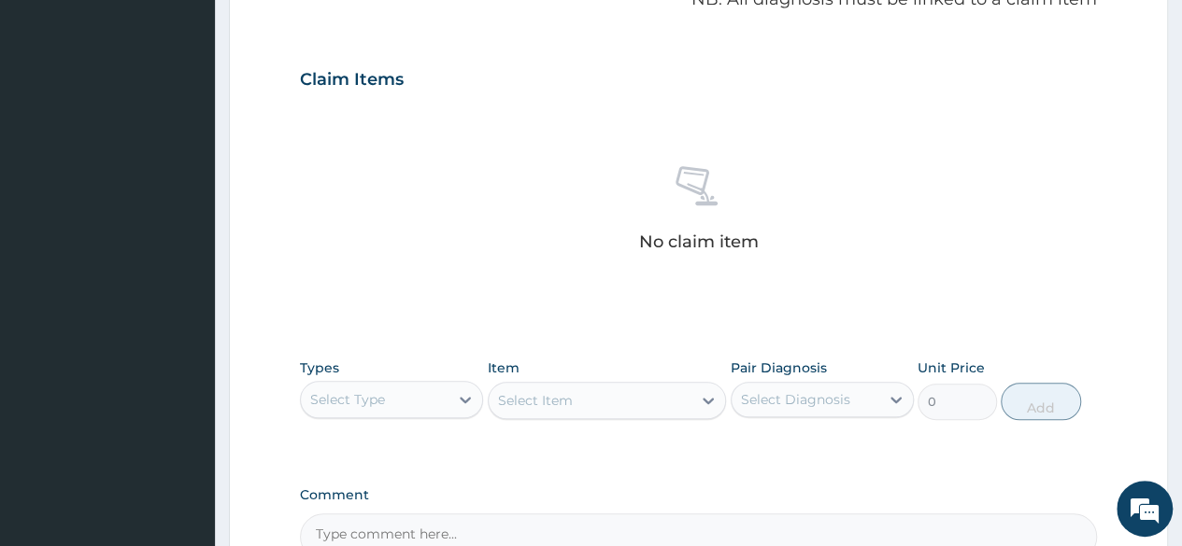
scroll to position [684, 0]
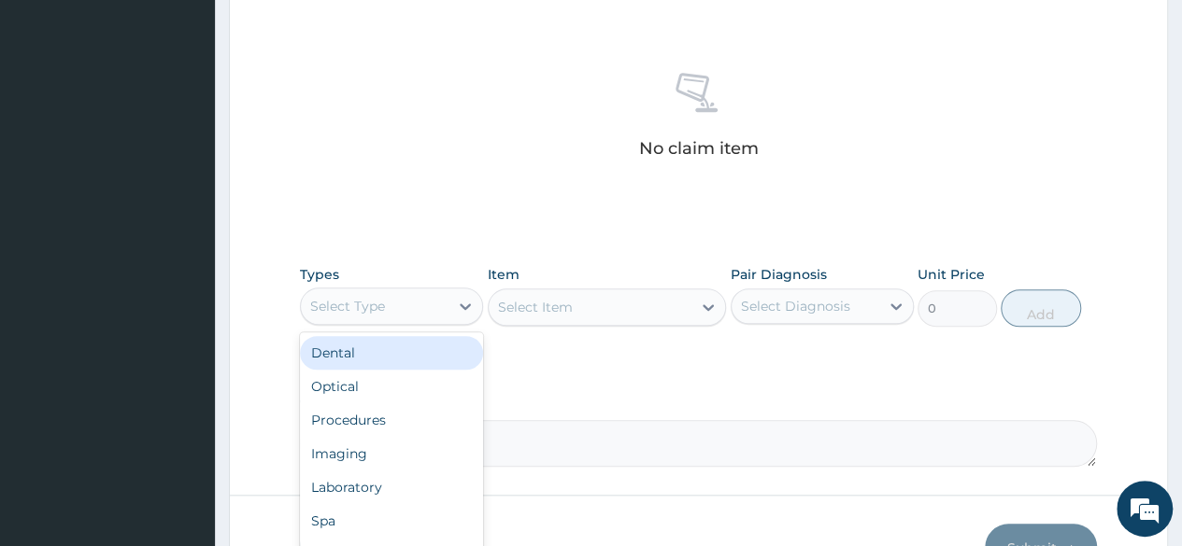
click at [404, 305] on div "Select Type" at bounding box center [375, 306] width 148 height 30
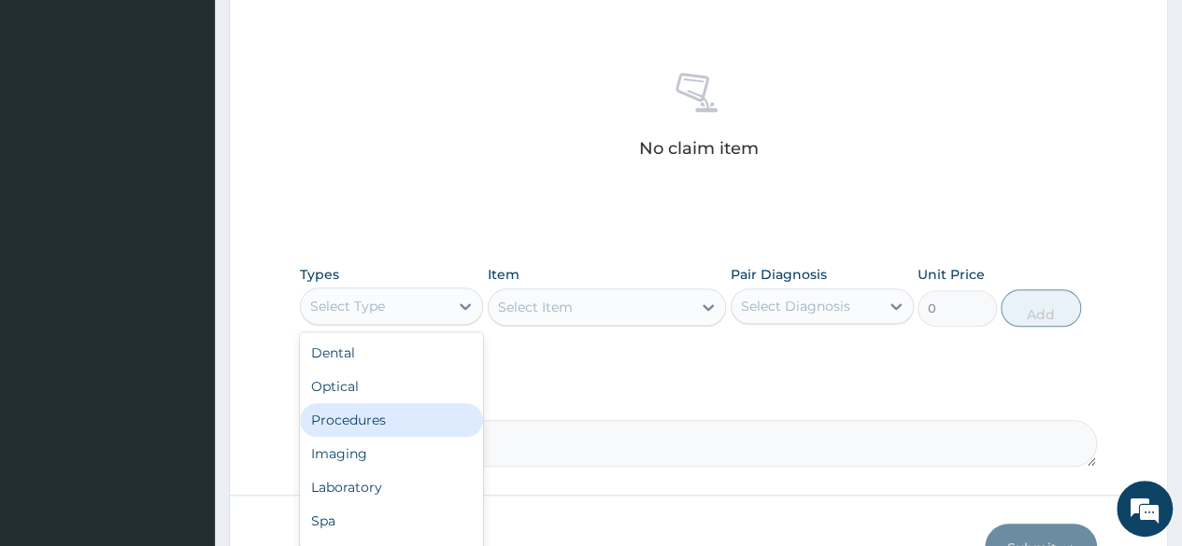
click at [364, 415] on div "Procedures" at bounding box center [391, 421] width 183 height 34
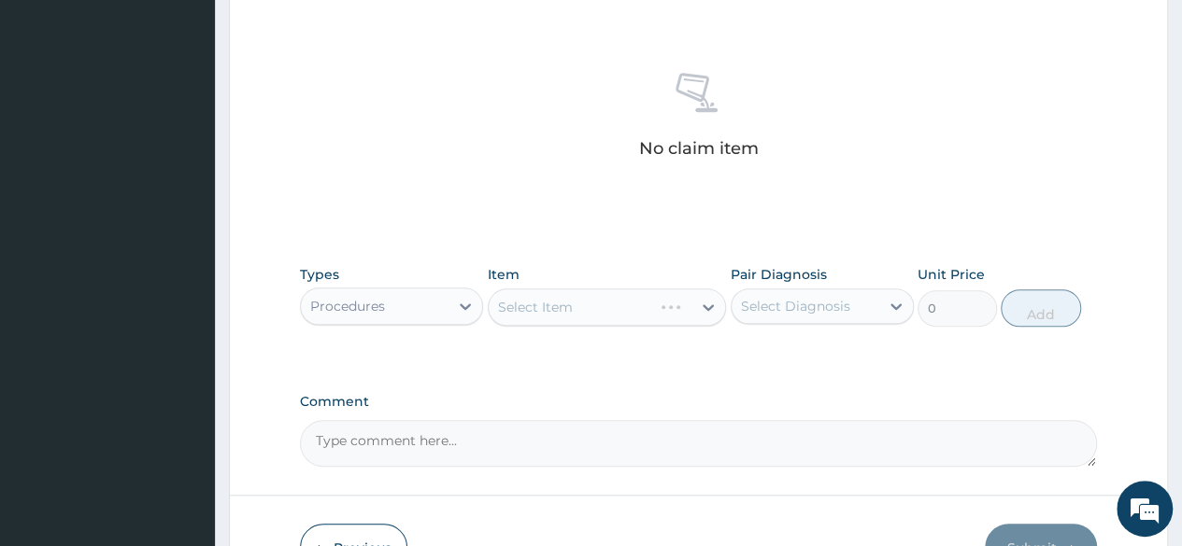
click at [572, 311] on div "Select Item" at bounding box center [607, 307] width 239 height 37
click at [585, 305] on div "Select Item" at bounding box center [591, 307] width 204 height 30
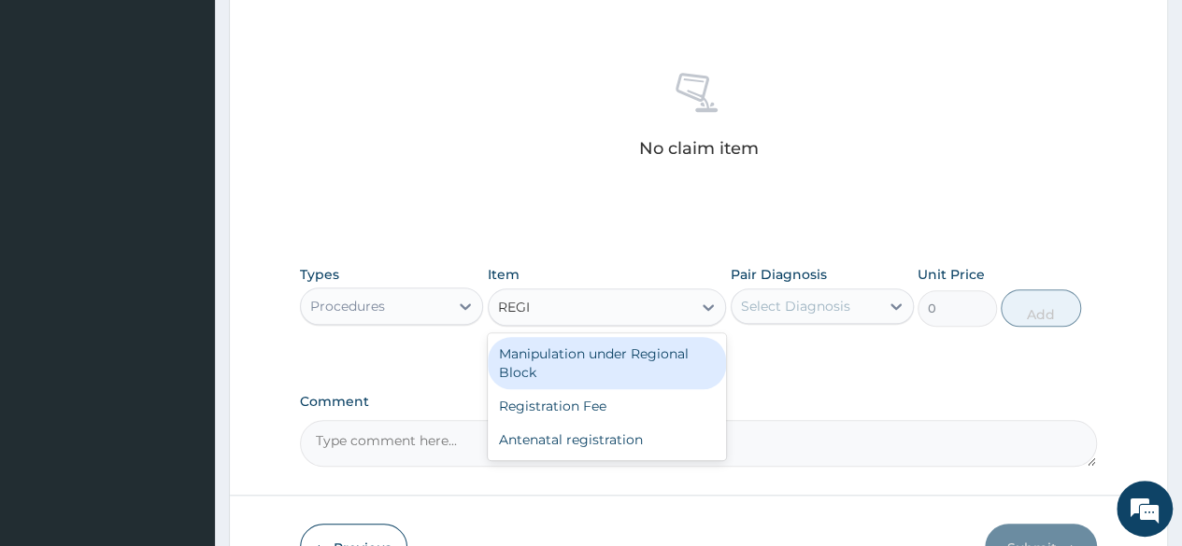
type input "REGIS"
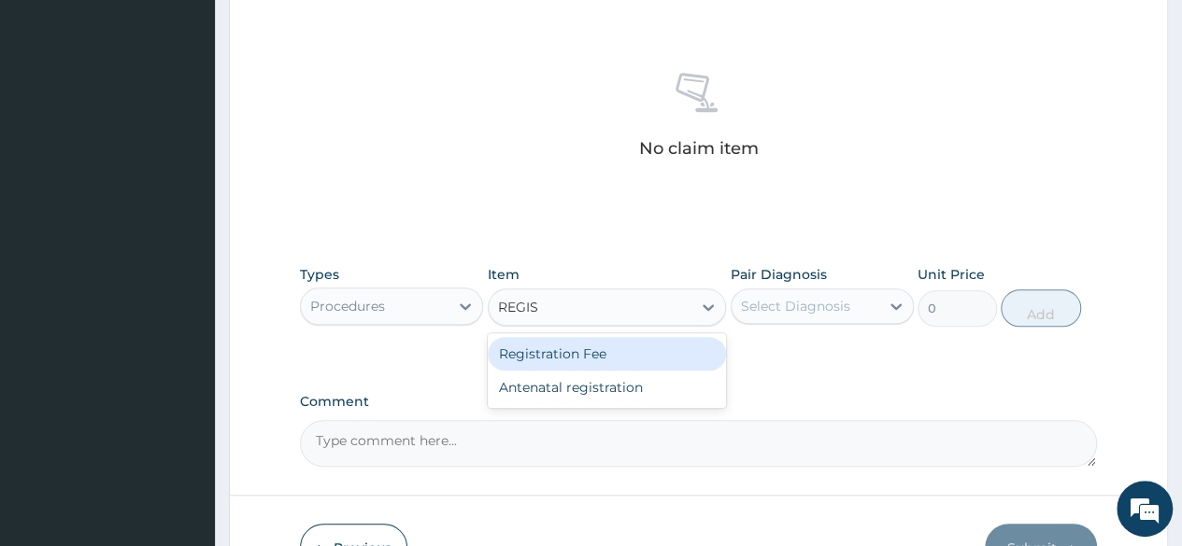
click at [580, 345] on div "Registration Fee" at bounding box center [607, 354] width 239 height 34
type input "2150"
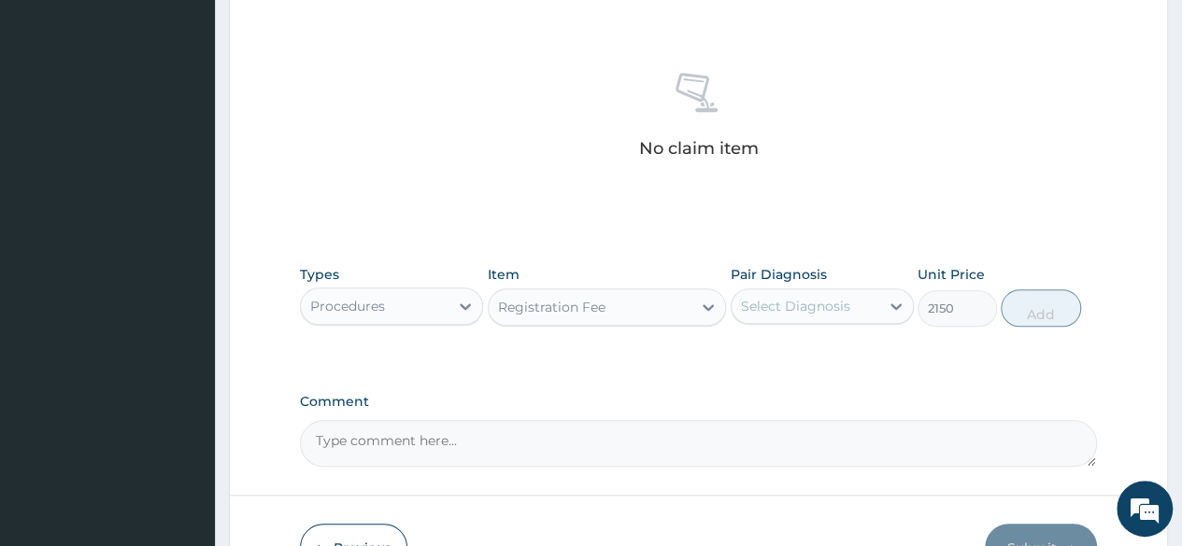
click at [808, 309] on div "Select Diagnosis" at bounding box center [795, 306] width 109 height 19
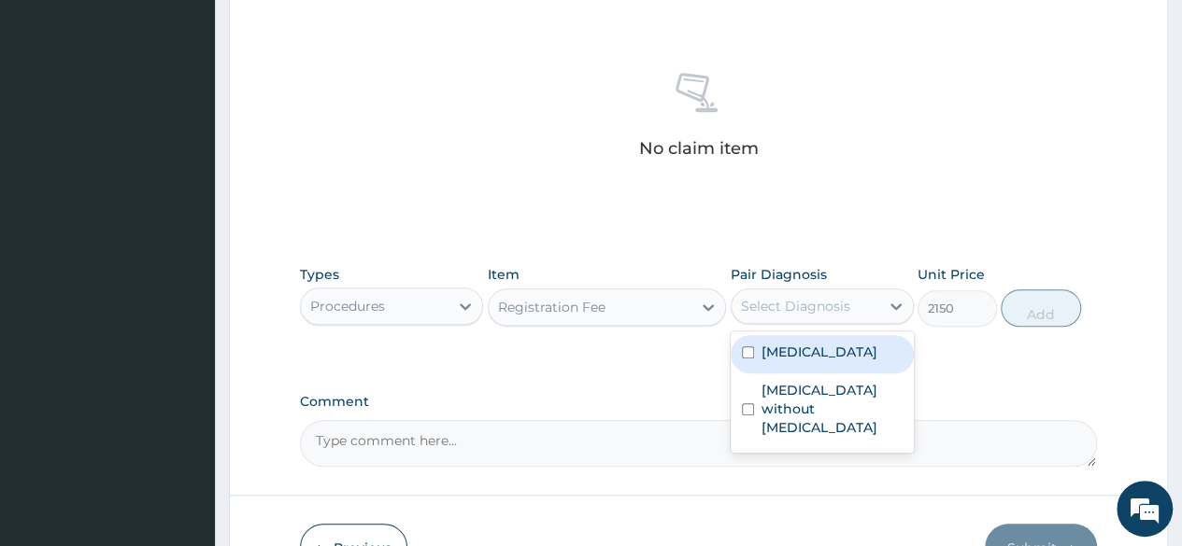
click at [789, 362] on label "Plasmodium malariae malaria without complication" at bounding box center [819, 352] width 116 height 19
checkbox input "true"
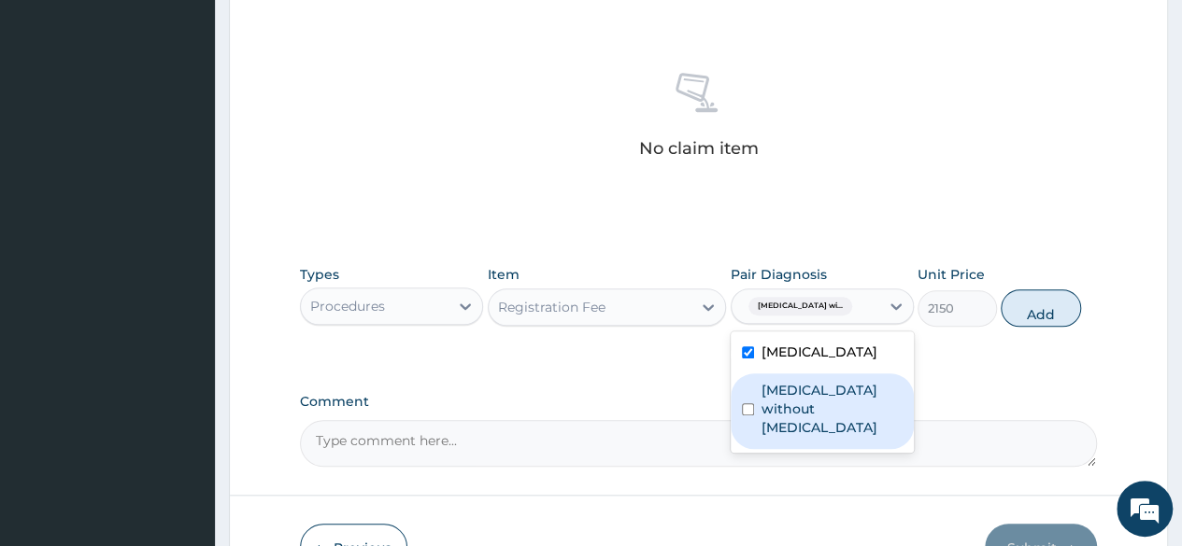
click at [787, 437] on label "Sepsis without septic shock" at bounding box center [831, 409] width 141 height 56
checkbox input "true"
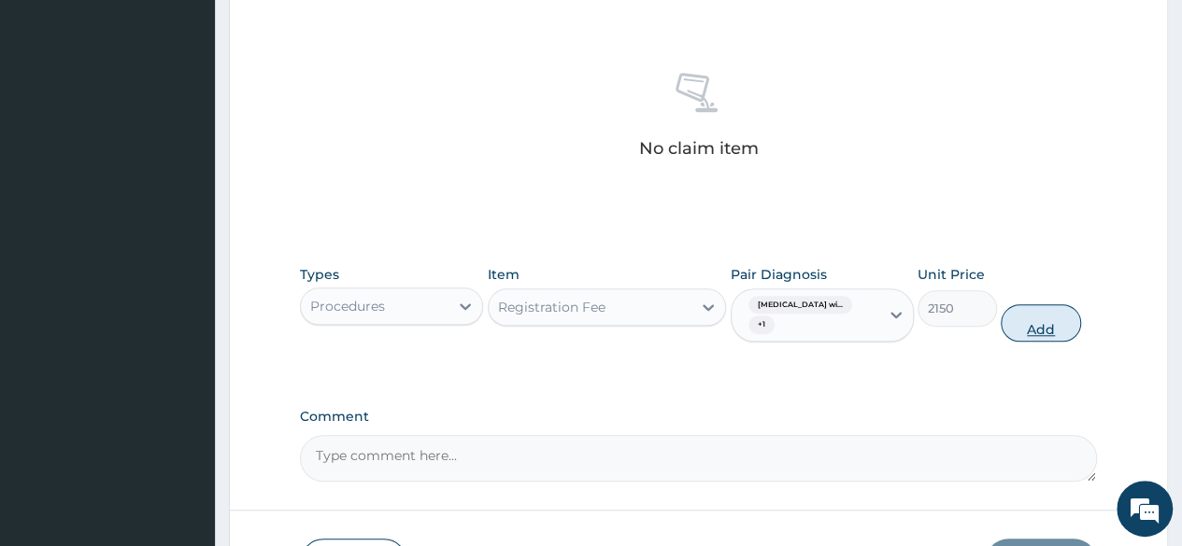
click at [1043, 326] on button "Add" at bounding box center [1039, 323] width 79 height 37
type input "0"
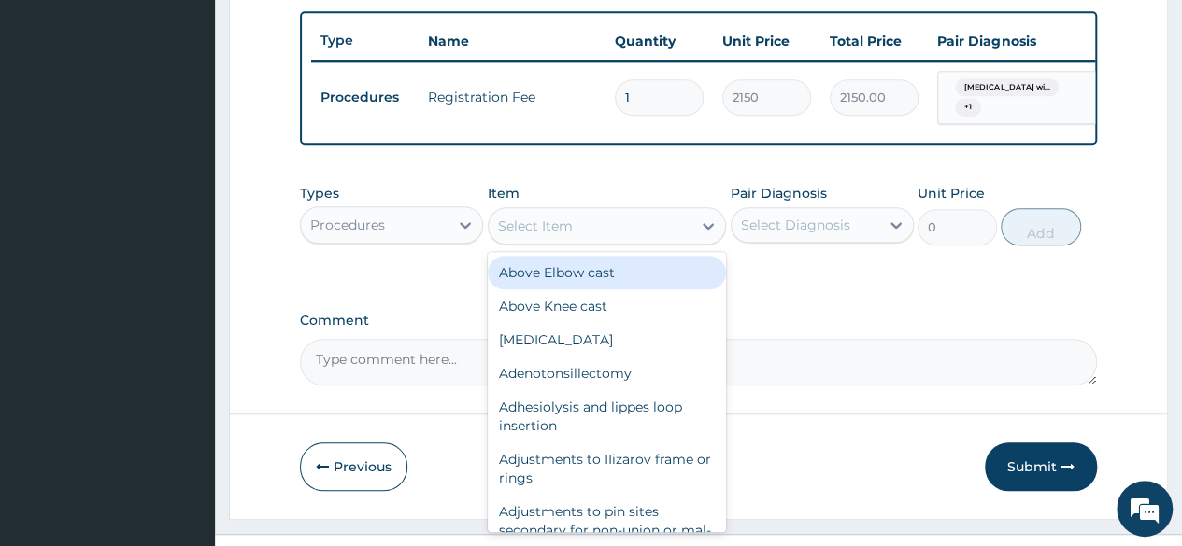
click at [511, 235] on div "Select Item" at bounding box center [535, 226] width 75 height 19
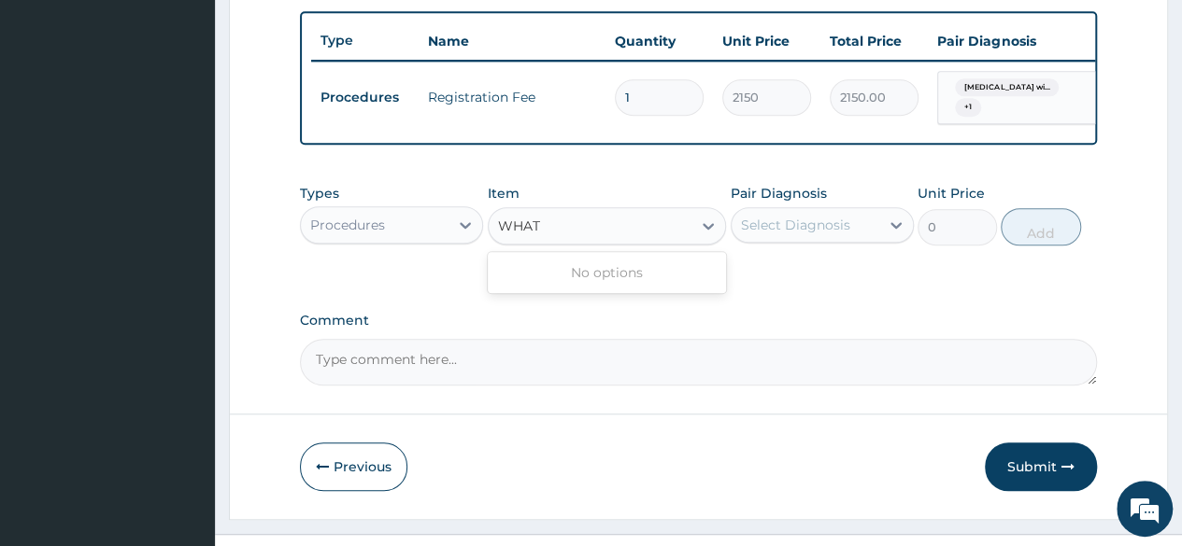
scroll to position [590, 0]
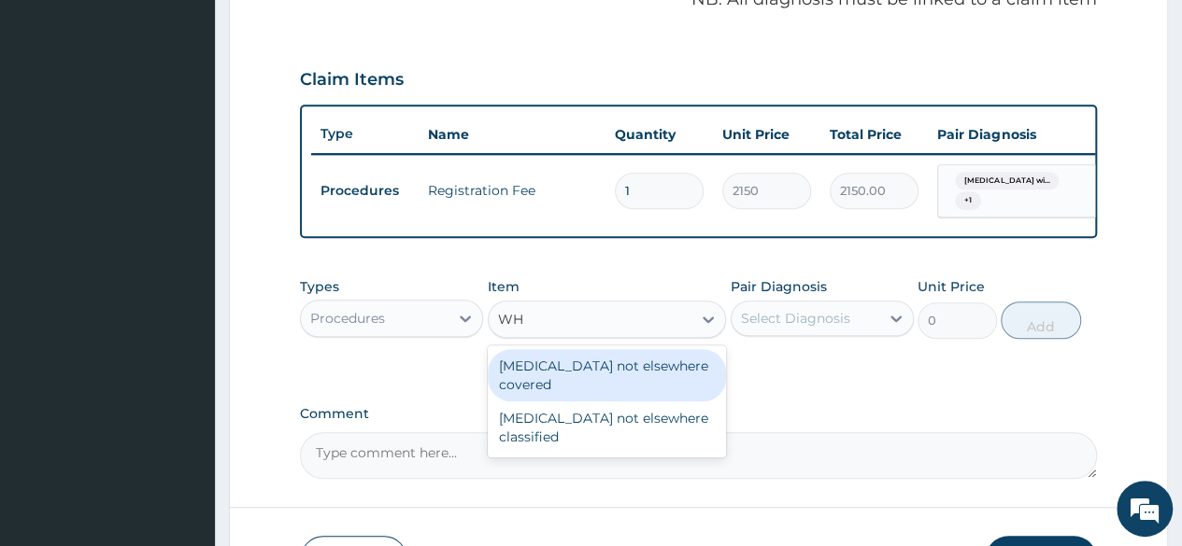
type input "W"
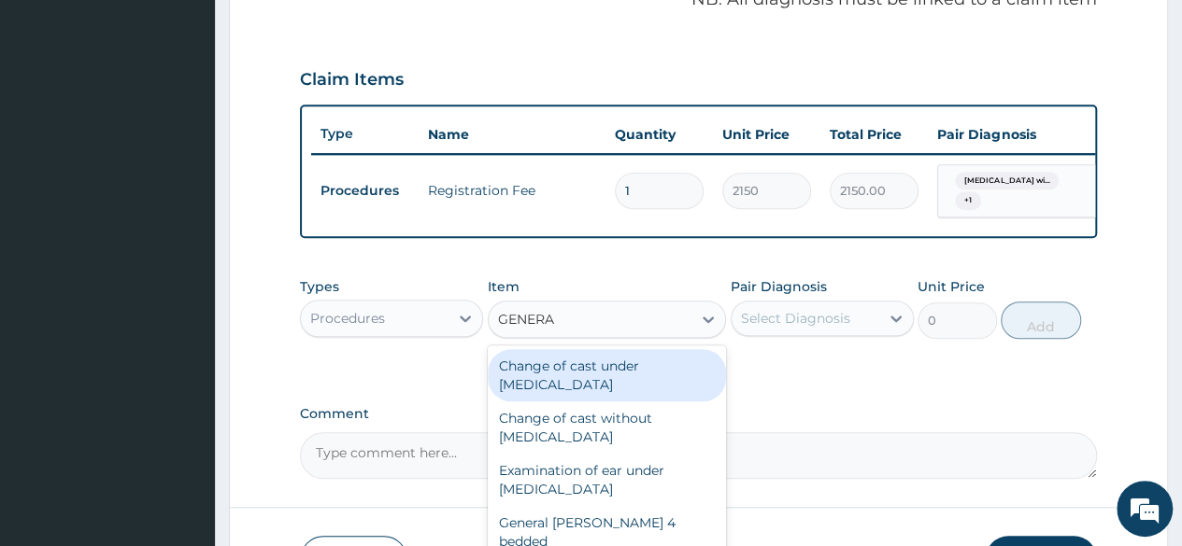
type input "GENERAL"
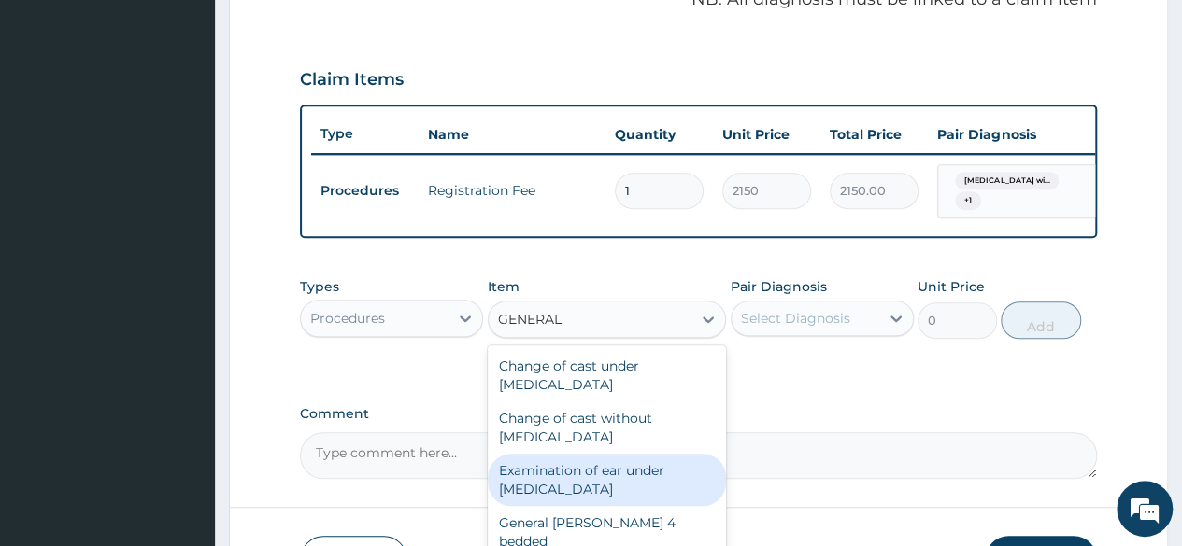
scroll to position [93, 0]
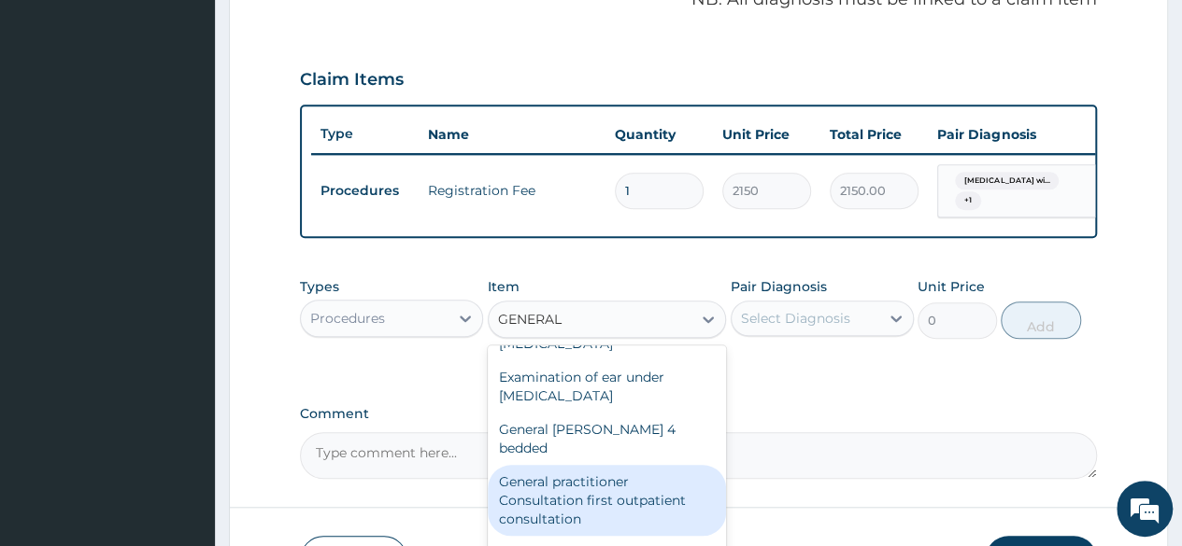
click at [585, 488] on div "General practitioner Consultation first outpatient consultation" at bounding box center [607, 500] width 239 height 71
type input "3547.5"
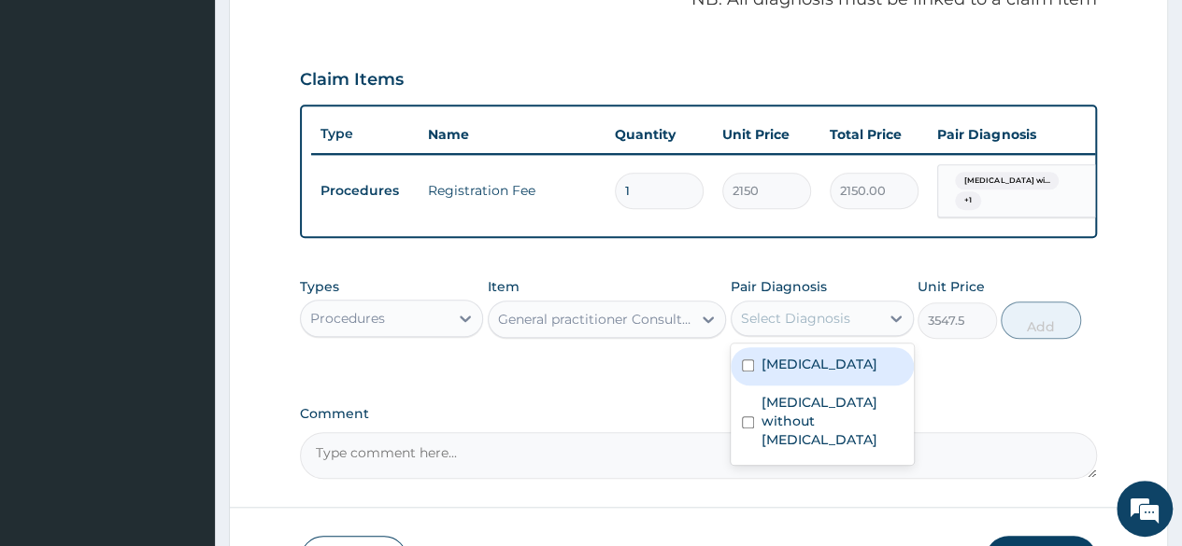
click at [764, 328] on div "Select Diagnosis" at bounding box center [795, 318] width 109 height 19
click at [779, 374] on label "Plasmodium malariae malaria without complication" at bounding box center [819, 364] width 116 height 19
checkbox input "true"
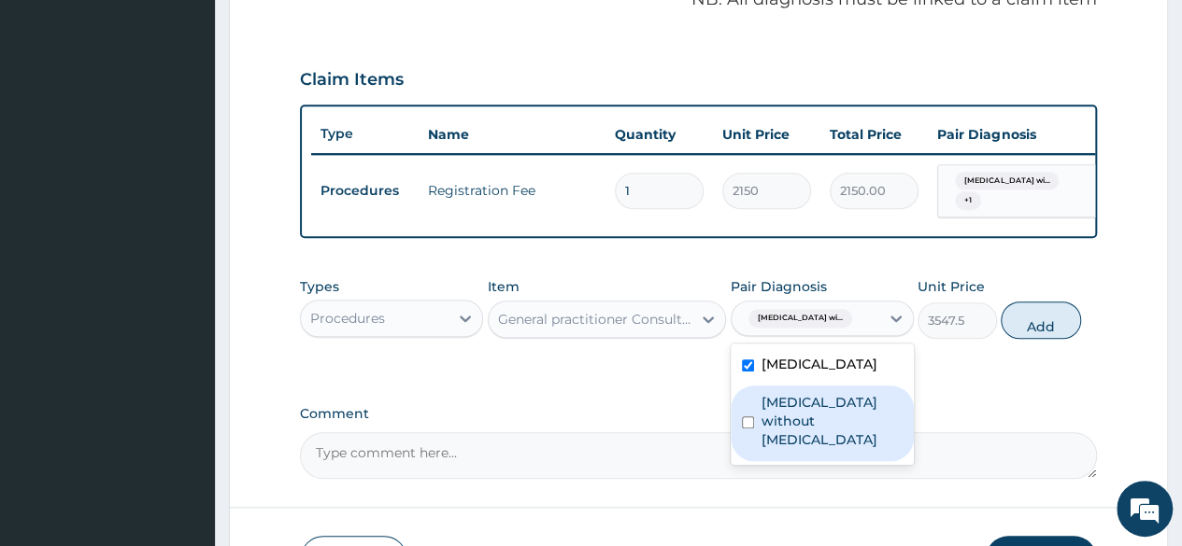
click at [801, 449] on label "Sepsis without septic shock" at bounding box center [831, 421] width 141 height 56
checkbox input "true"
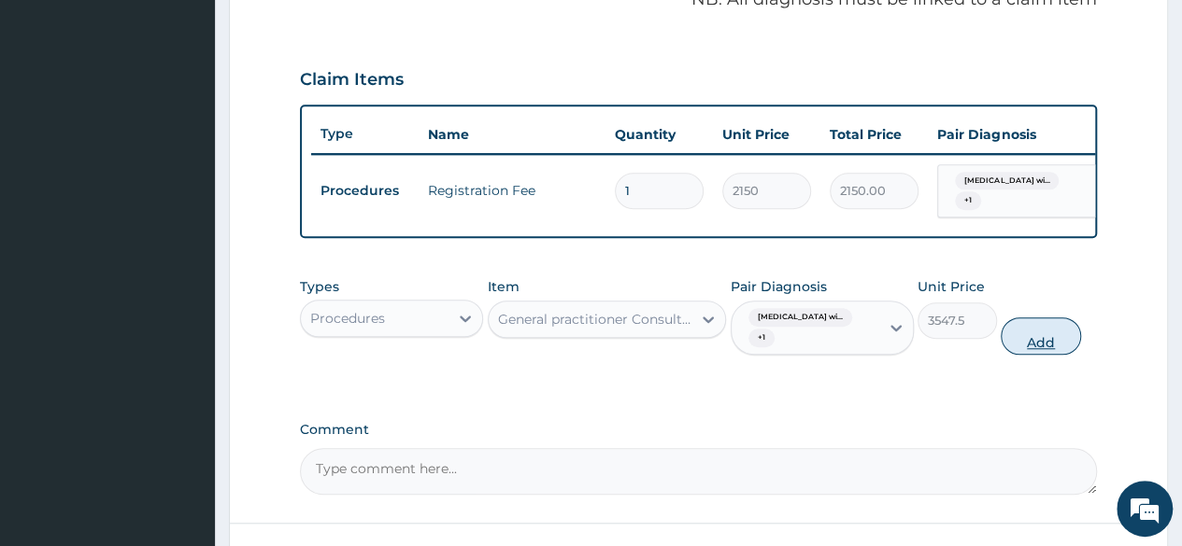
click at [1040, 350] on button "Add" at bounding box center [1039, 336] width 79 height 37
type input "0"
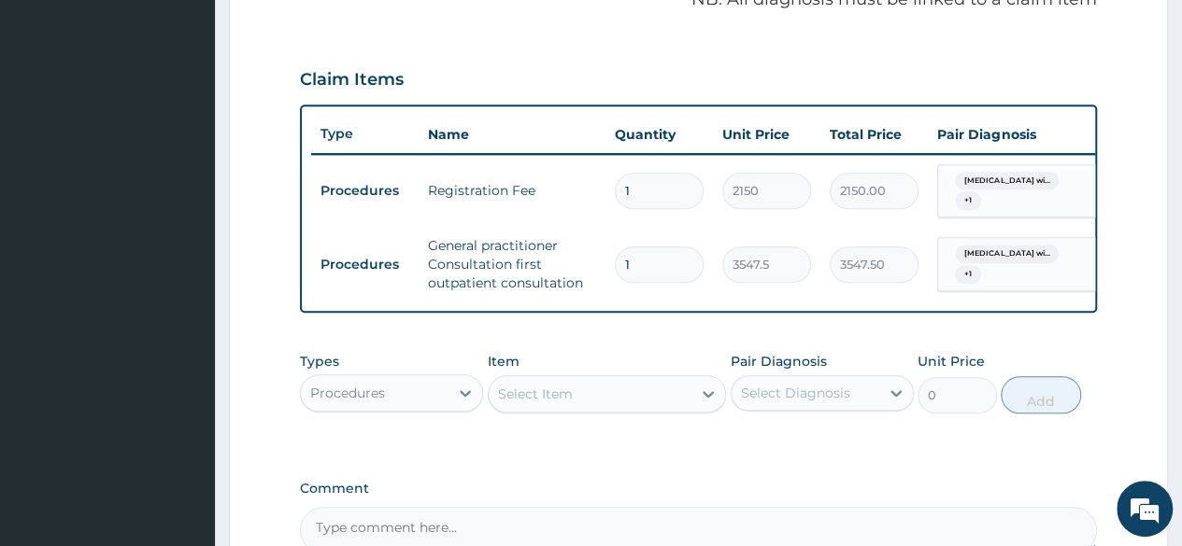
click at [435, 408] on div "Procedures" at bounding box center [375, 393] width 148 height 30
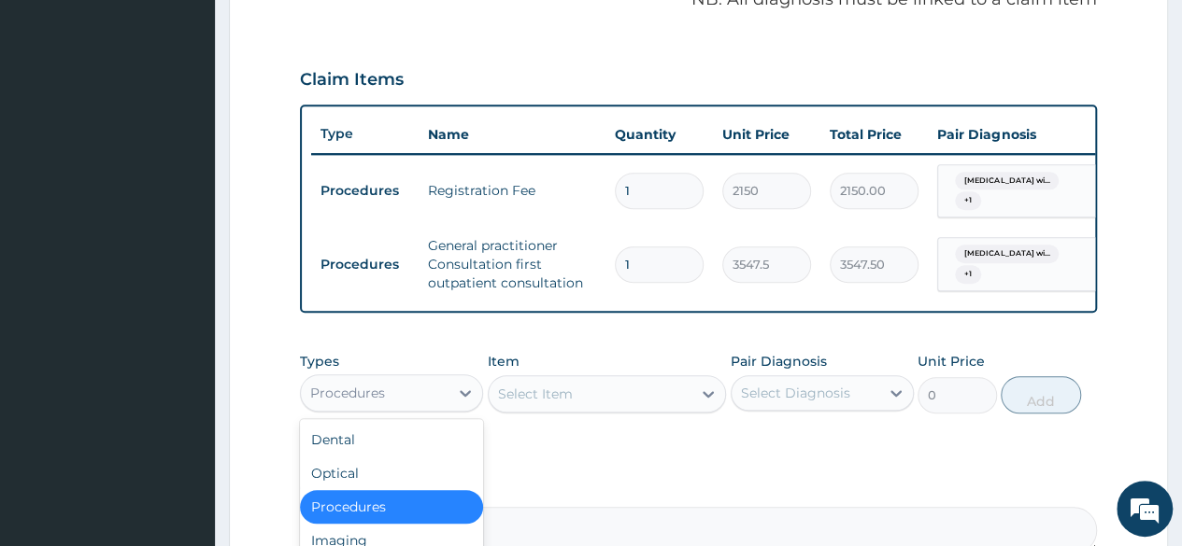
scroll to position [777, 0]
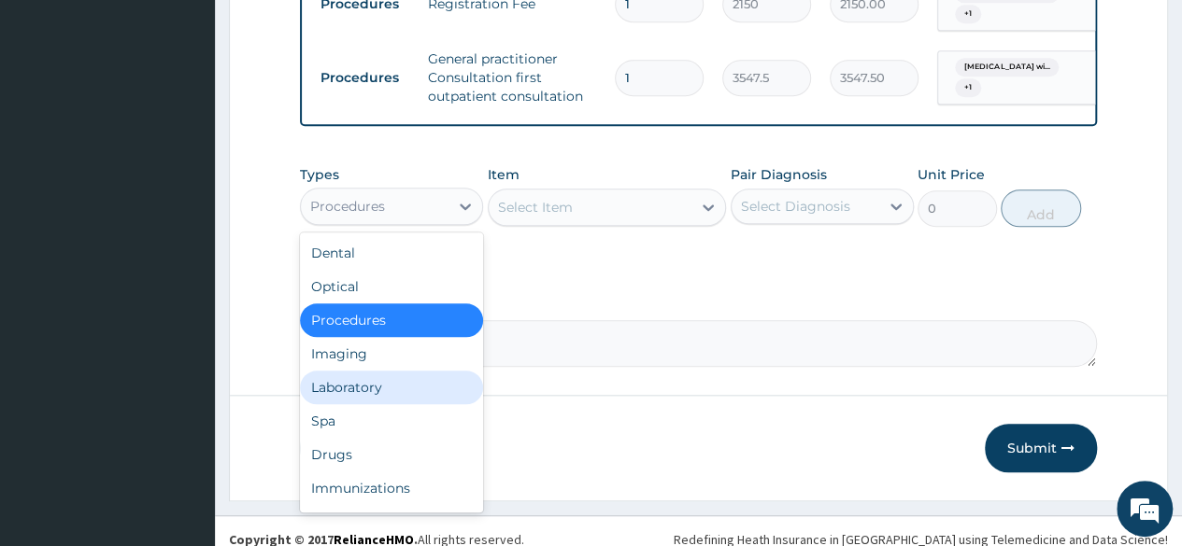
click at [390, 401] on div "Laboratory" at bounding box center [391, 388] width 183 height 34
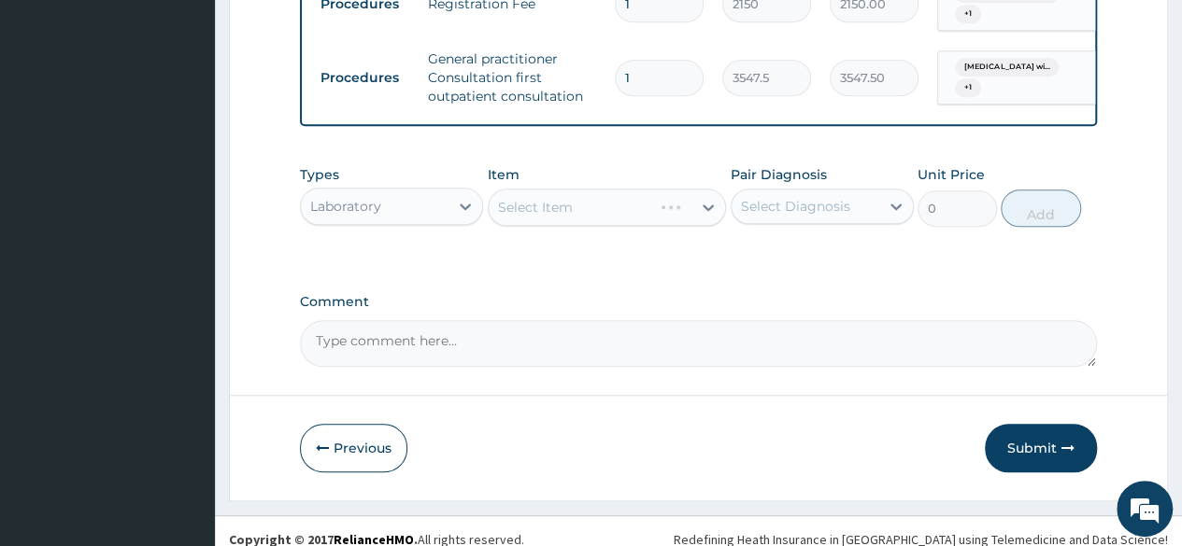
click at [597, 220] on div "Select Item" at bounding box center [607, 207] width 239 height 37
click at [600, 220] on div "Select Item" at bounding box center [607, 207] width 239 height 37
click at [600, 220] on div "Select Item" at bounding box center [591, 207] width 204 height 30
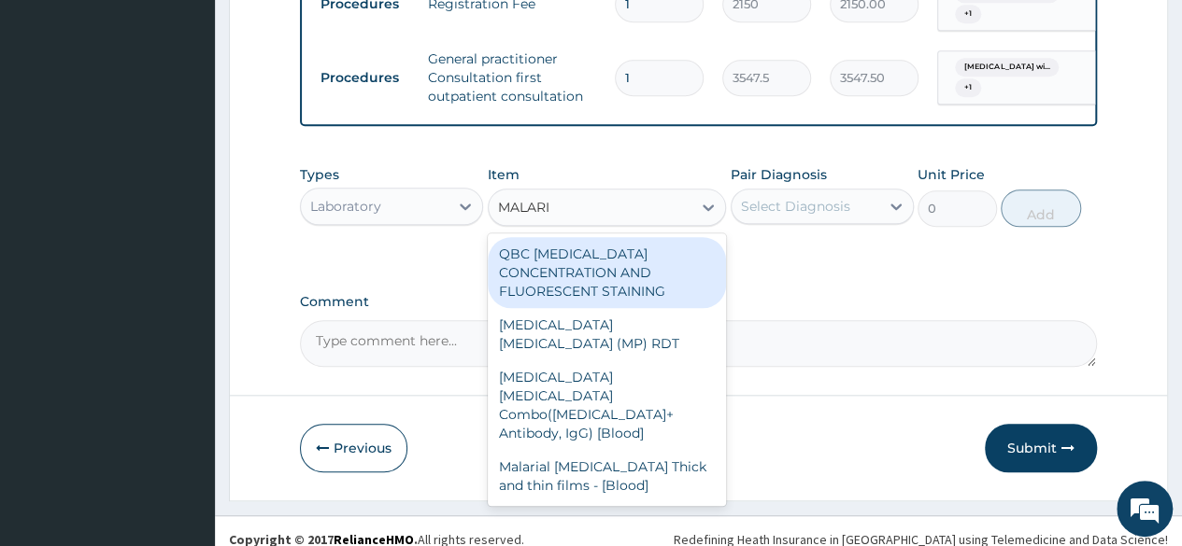
type input "MALARIA"
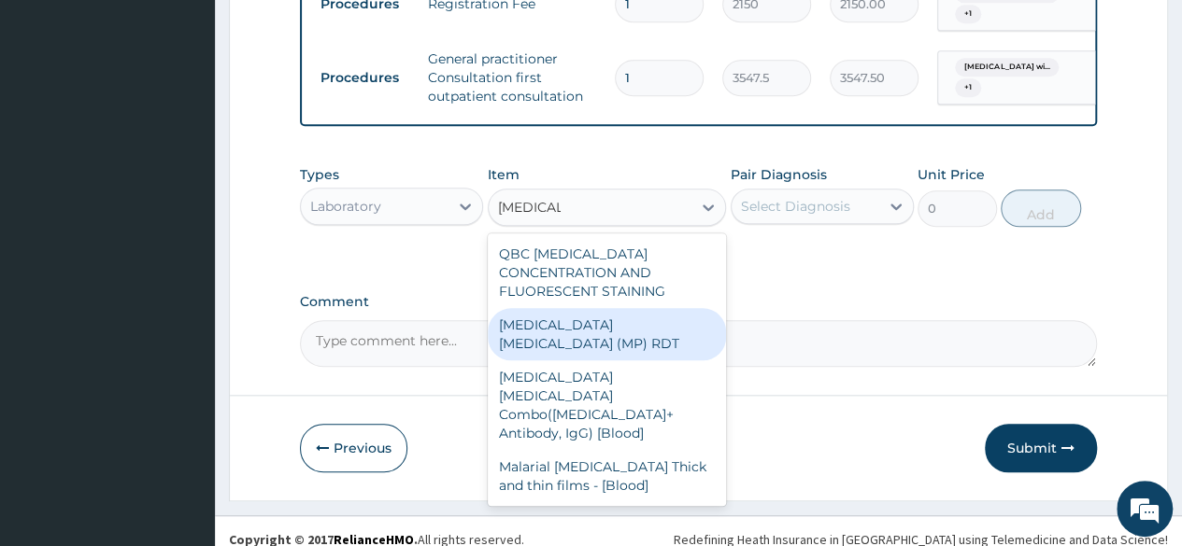
click at [615, 348] on div "MALARIA PARASITE (MP) RDT" at bounding box center [607, 334] width 239 height 52
type input "1612.5"
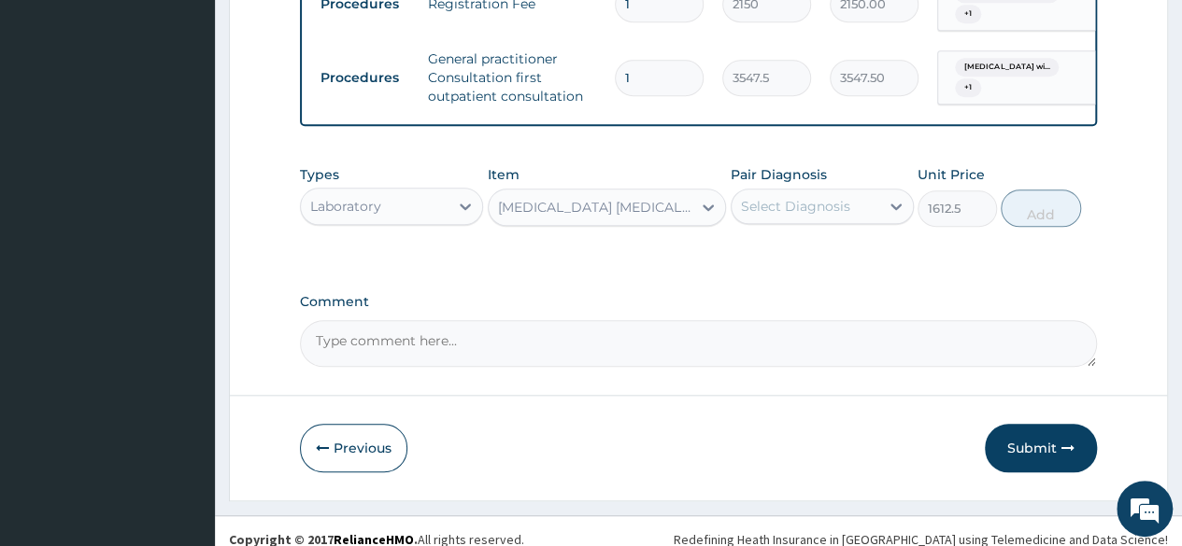
click at [835, 216] on div "Select Diagnosis" at bounding box center [795, 206] width 109 height 19
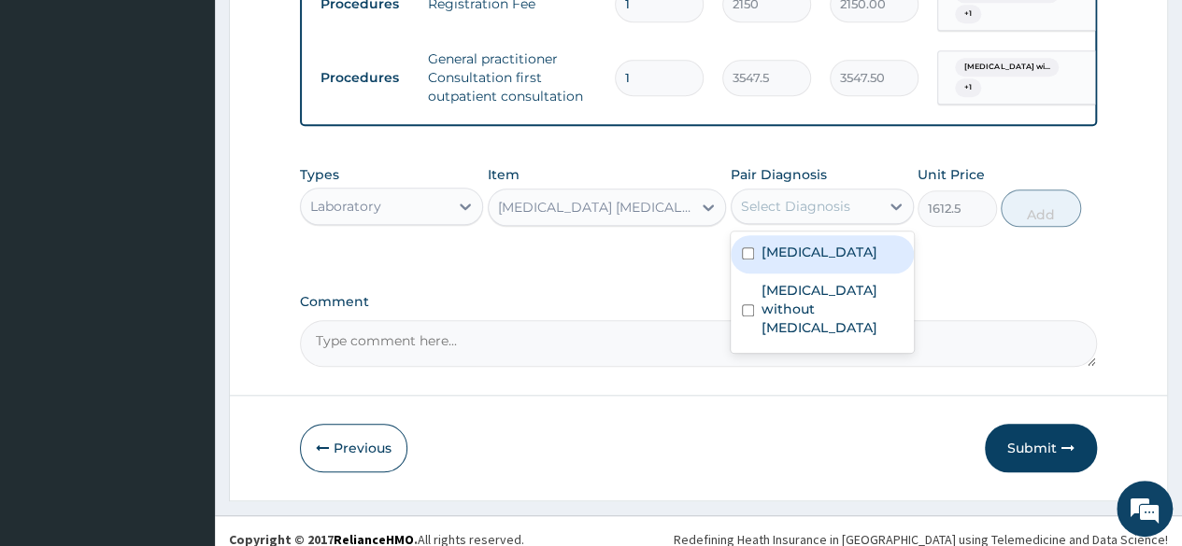
click at [813, 262] on label "Plasmodium malariae malaria without complication" at bounding box center [819, 252] width 116 height 19
checkbox input "true"
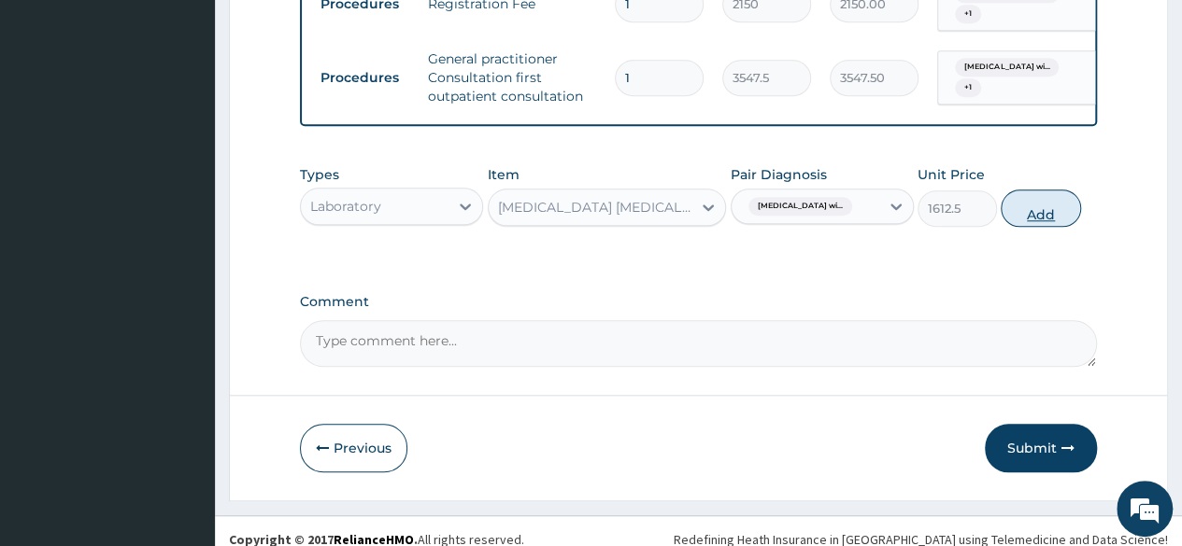
click at [1048, 220] on button "Add" at bounding box center [1039, 208] width 79 height 37
type input "0"
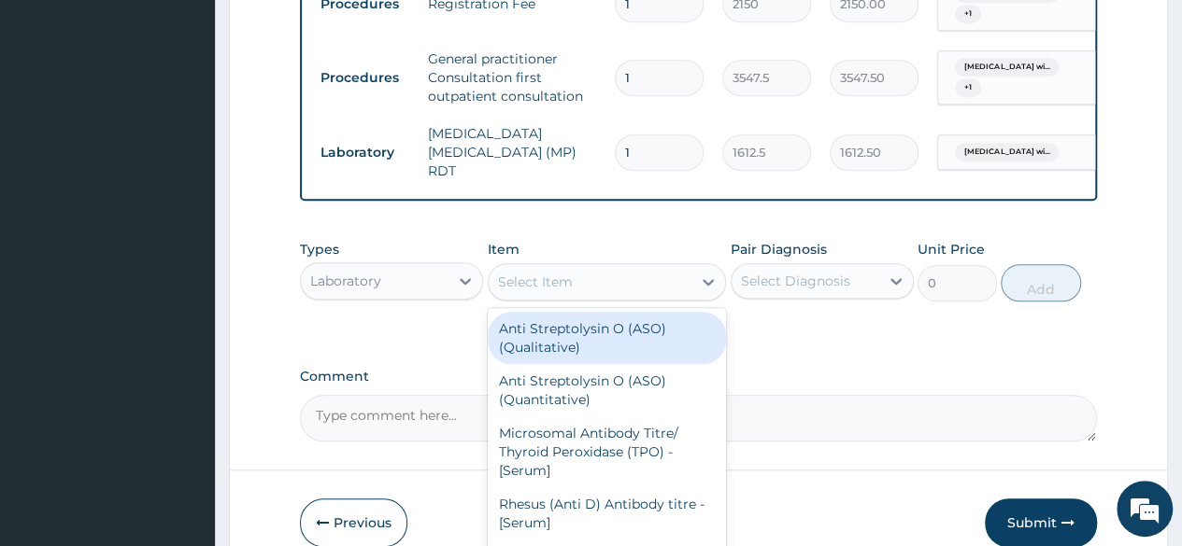
click at [566, 291] on div "Select Item" at bounding box center [535, 282] width 75 height 19
type input "G"
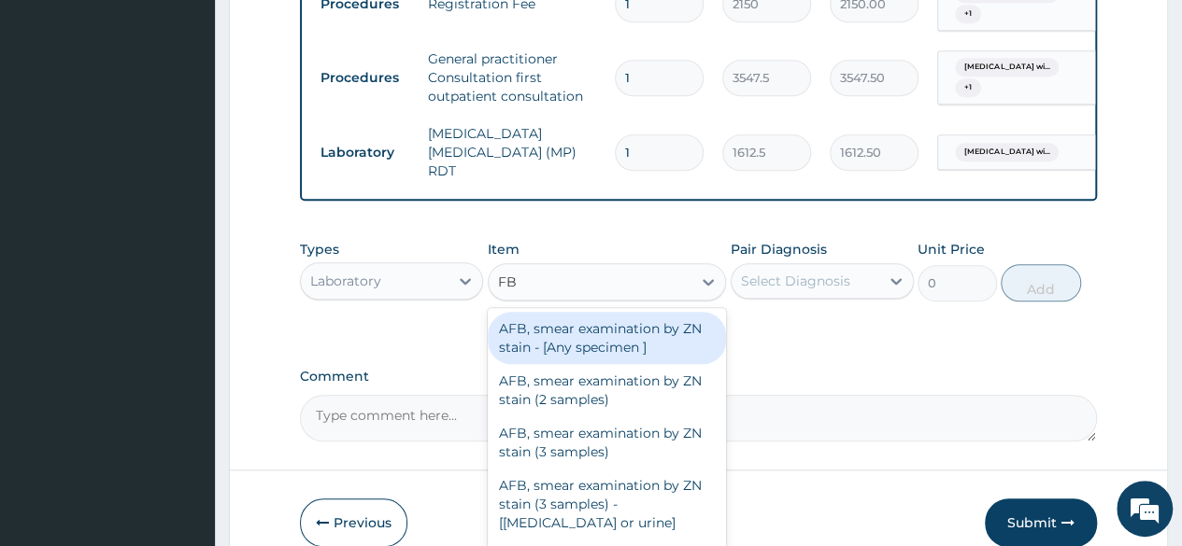
type input "FBC"
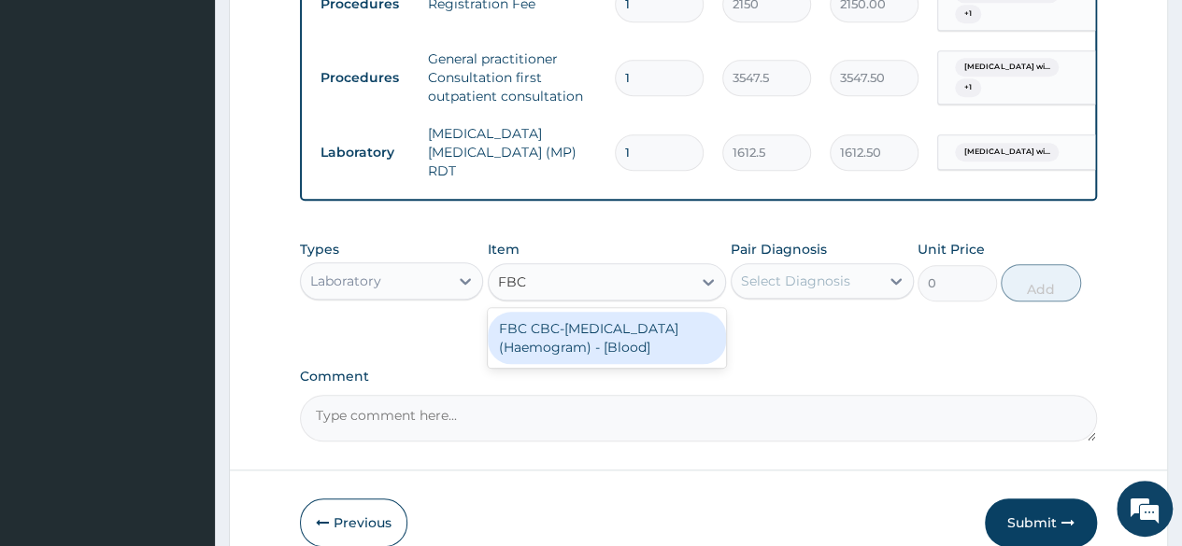
click at [557, 329] on div "FBC CBC-Complete Blood Count (Haemogram) - [Blood]" at bounding box center [607, 338] width 239 height 52
type input "4300"
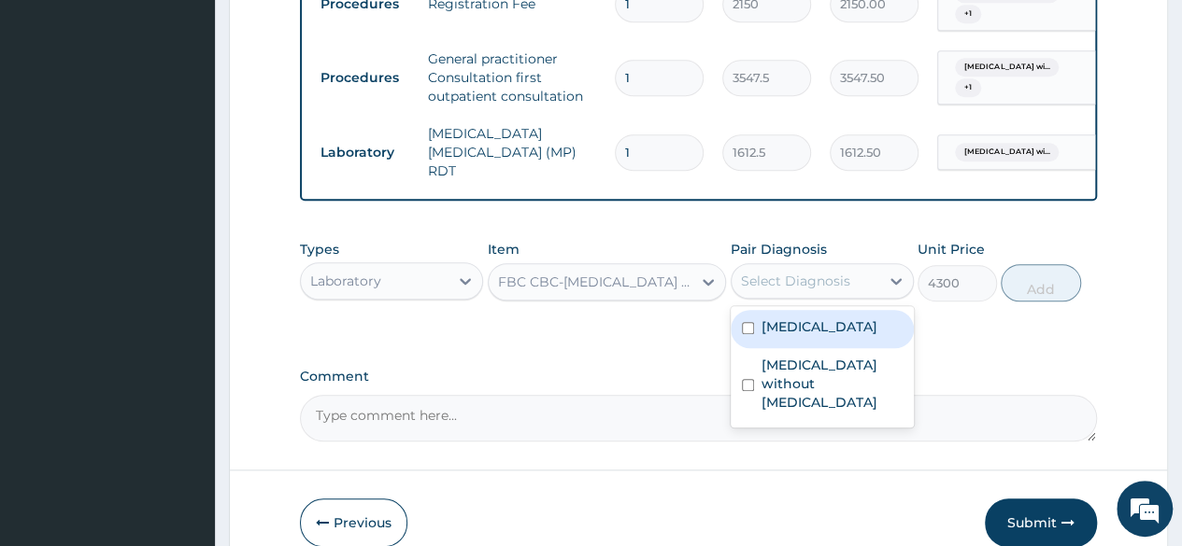
click at [787, 277] on div "Select Diagnosis" at bounding box center [795, 281] width 109 height 19
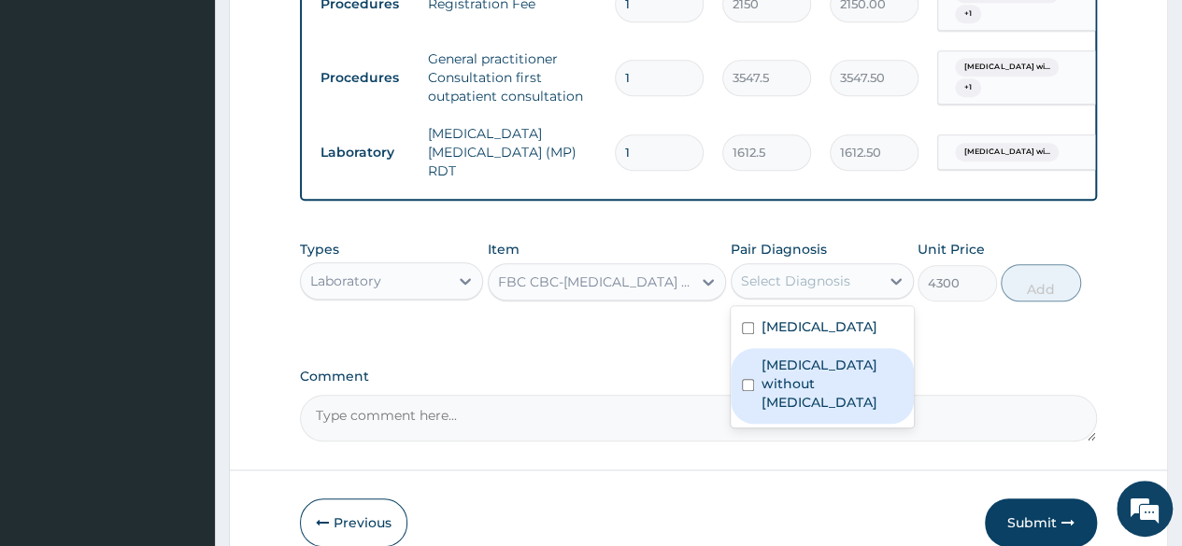
click at [804, 412] on label "Sepsis without septic shock" at bounding box center [831, 384] width 141 height 56
checkbox input "true"
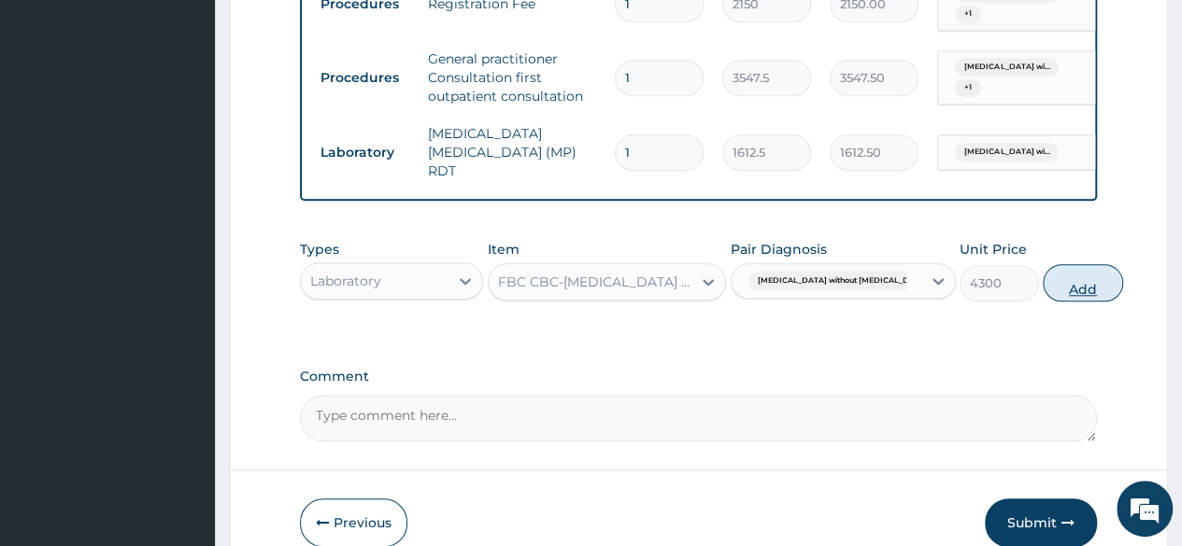
click at [1043, 287] on button "Add" at bounding box center [1082, 282] width 79 height 37
type input "0"
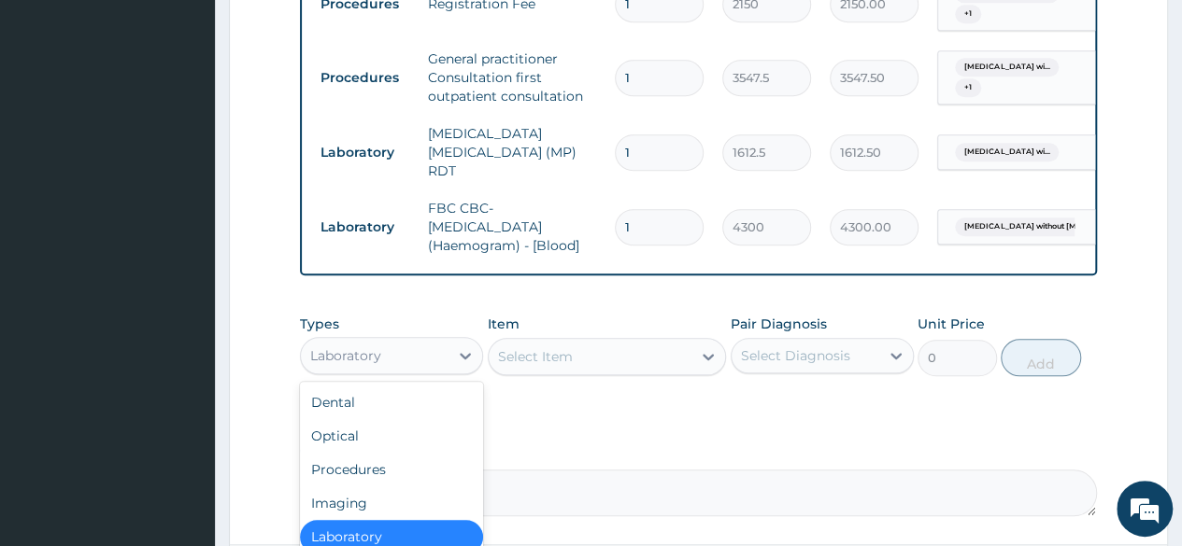
click at [365, 369] on div "Laboratory" at bounding box center [375, 356] width 148 height 30
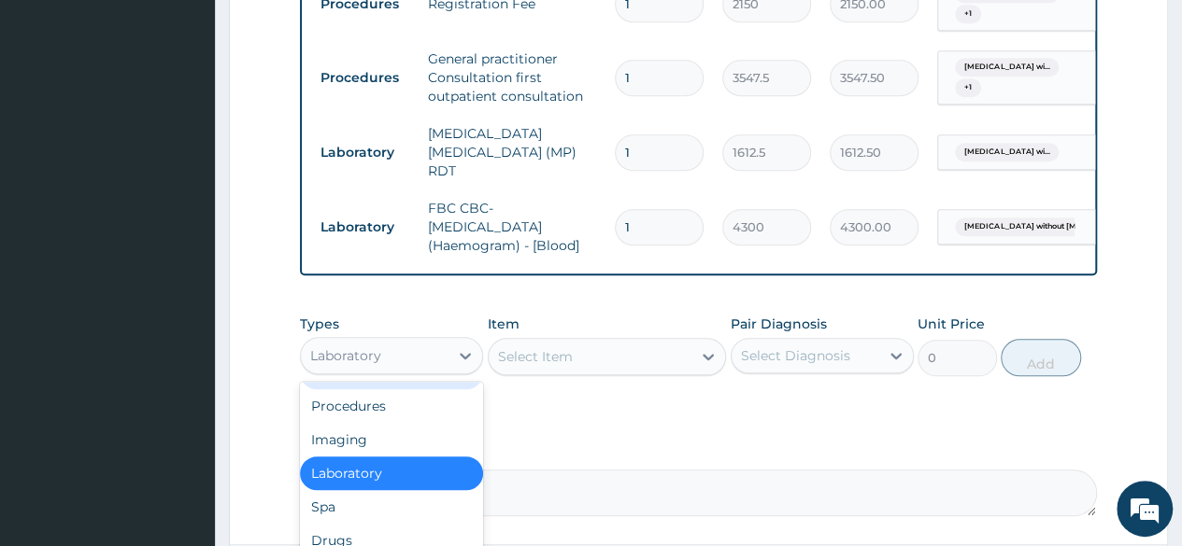
scroll to position [944, 0]
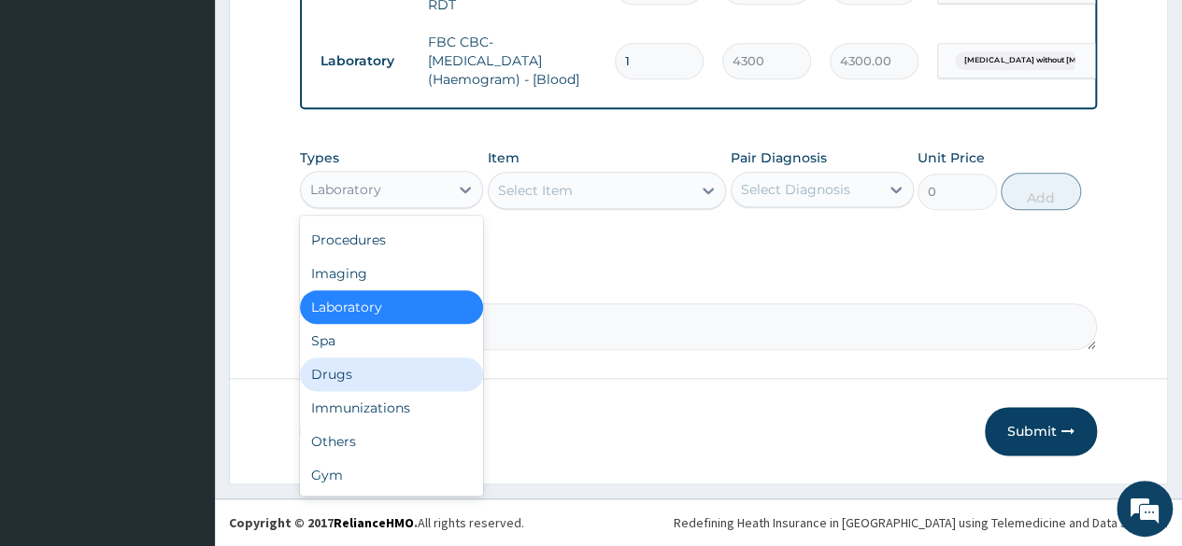
click at [359, 382] on div "Drugs" at bounding box center [391, 375] width 183 height 34
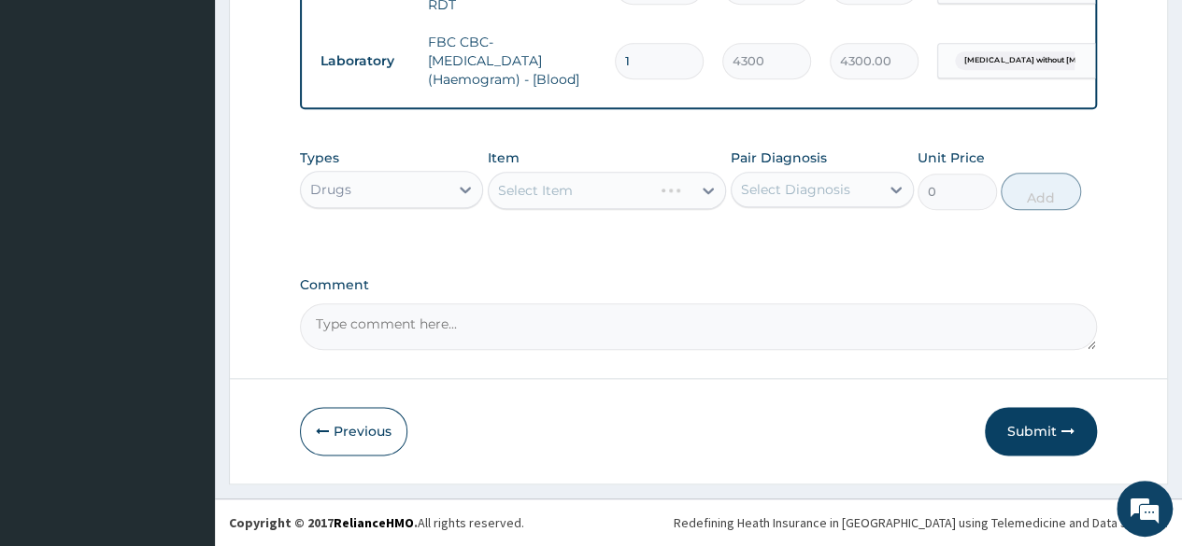
click at [590, 202] on div "Select Item" at bounding box center [607, 190] width 239 height 37
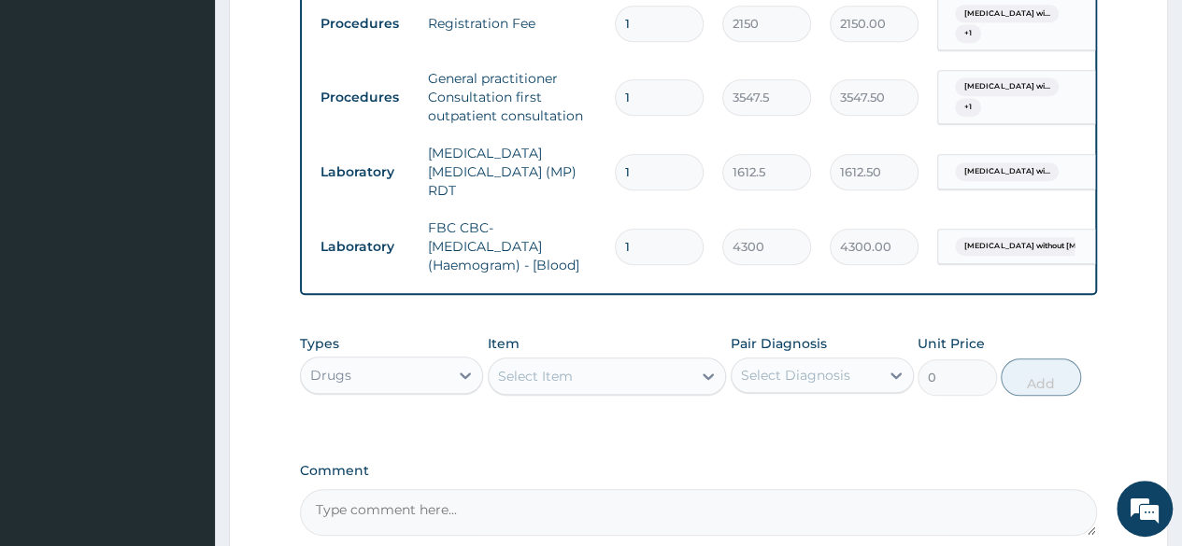
scroll to position [851, 0]
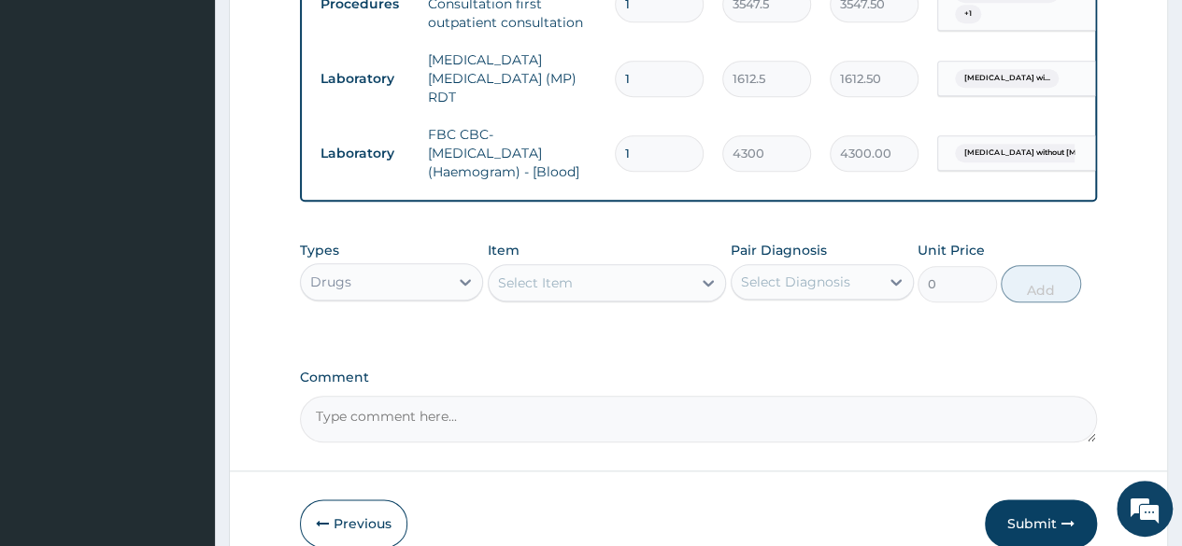
click at [559, 286] on div "Select Item" at bounding box center [535, 283] width 75 height 19
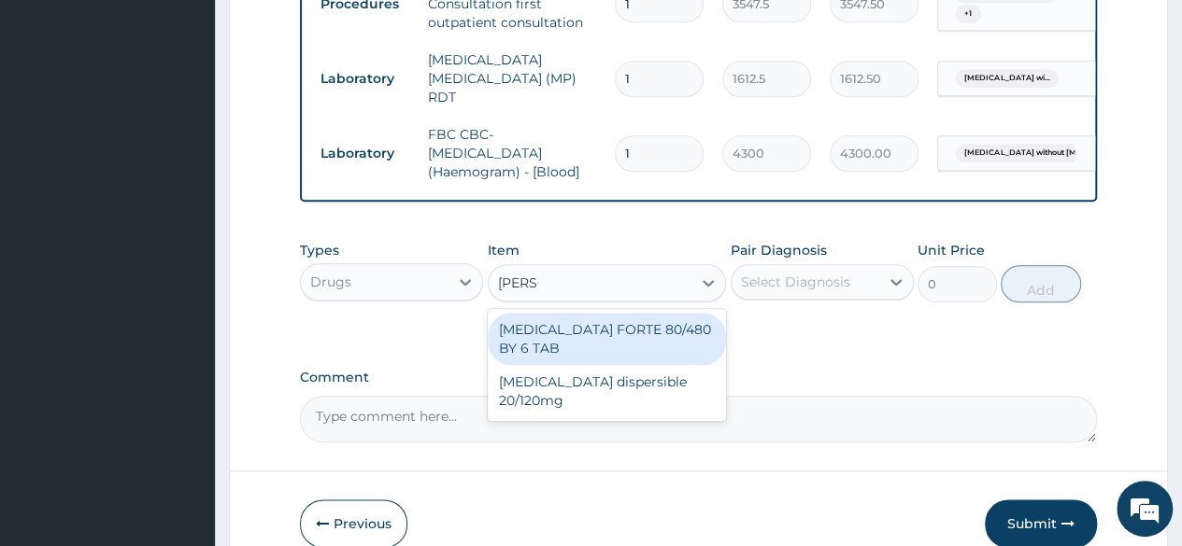
type input "COART"
click at [585, 325] on div "COARTEM FORTE 80/480 BY 6 TAB" at bounding box center [607, 339] width 239 height 52
type input "449.35"
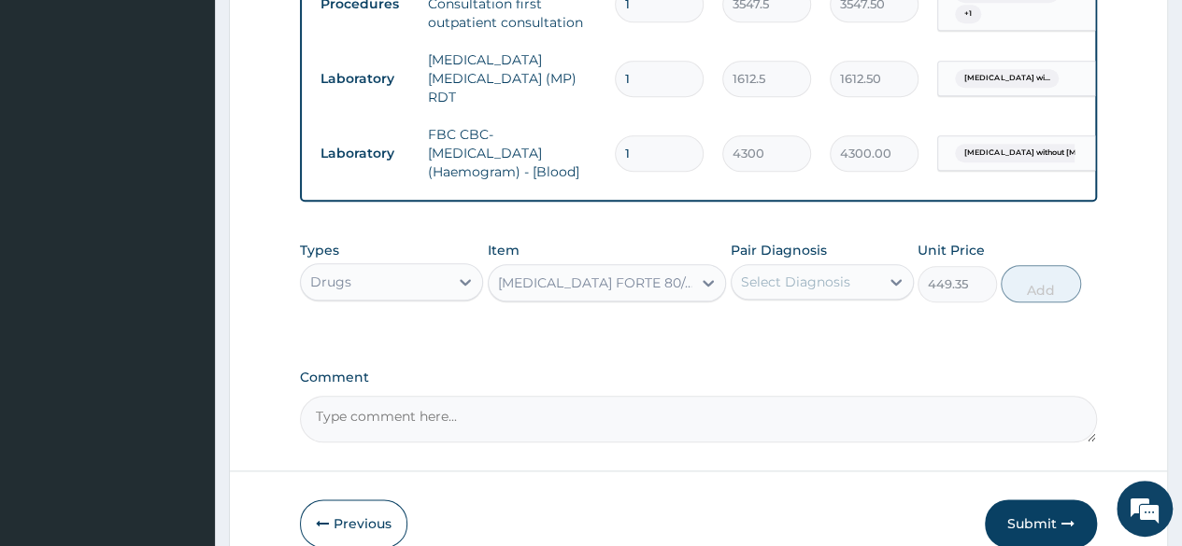
click at [803, 282] on div "Select Diagnosis" at bounding box center [795, 282] width 109 height 19
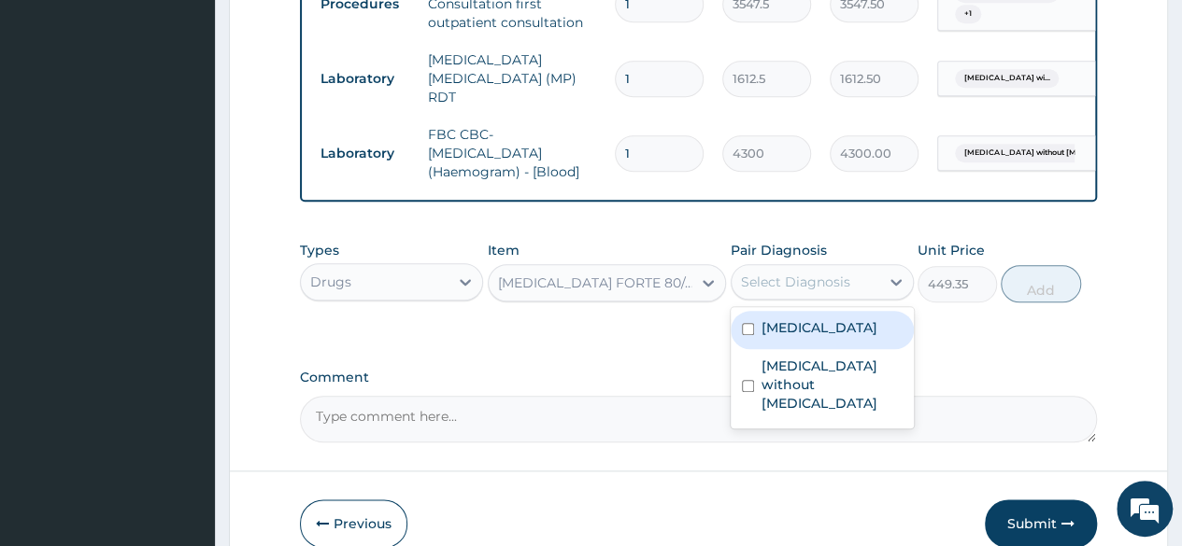
click at [808, 337] on label "Plasmodium malariae malaria without complication" at bounding box center [819, 328] width 116 height 19
checkbox input "true"
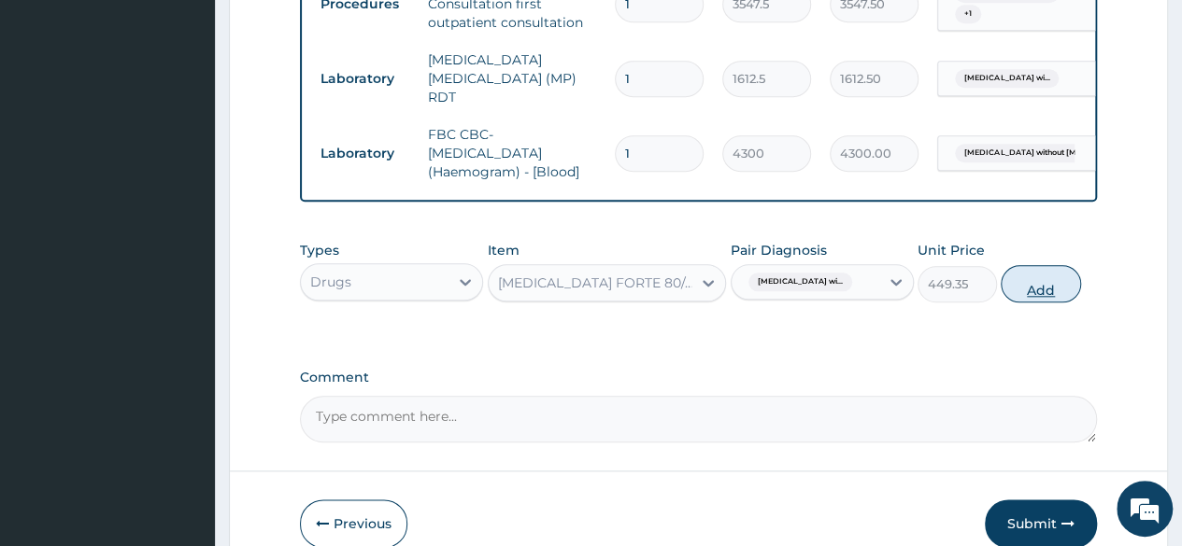
click at [1037, 289] on button "Add" at bounding box center [1039, 283] width 79 height 37
type input "0"
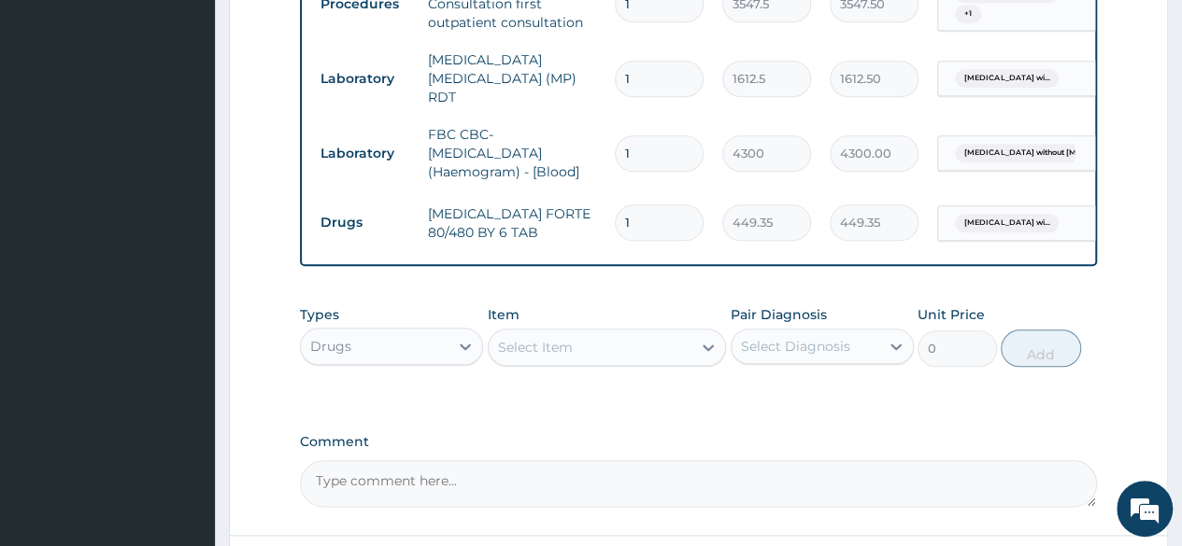
type input "0.00"
type input "6"
type input "2696.10"
type input "6"
click at [570, 352] on div "Select Item" at bounding box center [535, 347] width 75 height 19
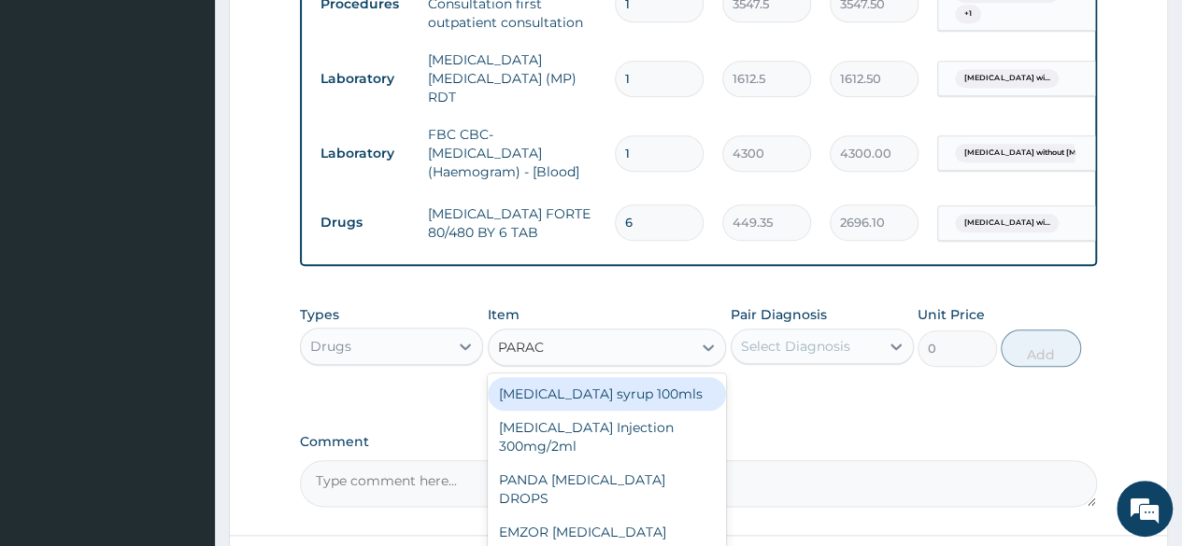
type input "PARACE"
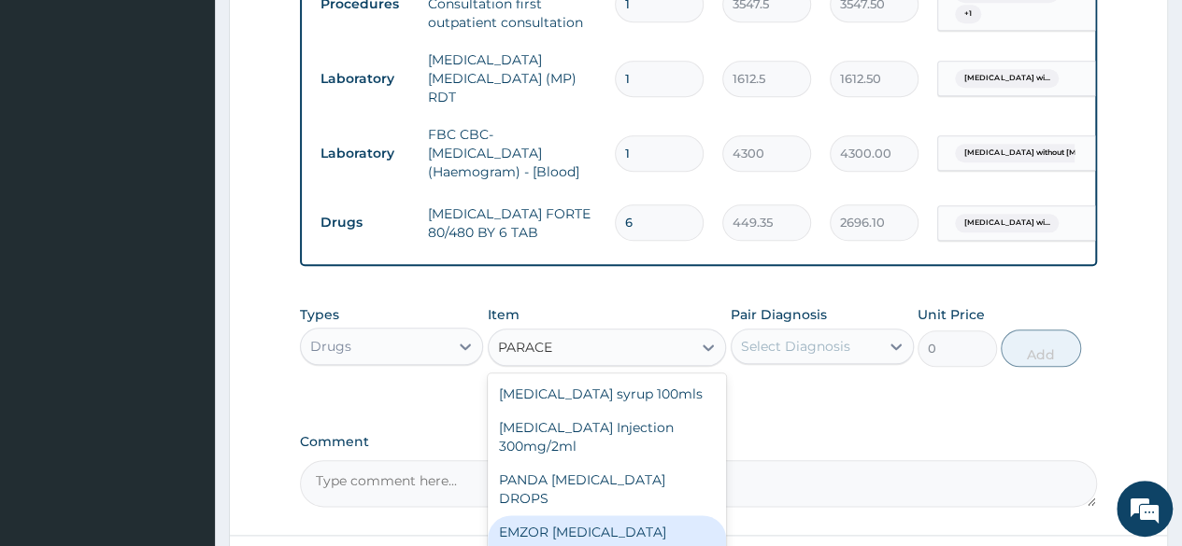
drag, startPoint x: 586, startPoint y: 518, endPoint x: 607, endPoint y: 509, distance: 23.1
click at [586, 518] on div "EMZOR PARACETAMOL 500mg" at bounding box center [607, 542] width 239 height 52
type input "23.65"
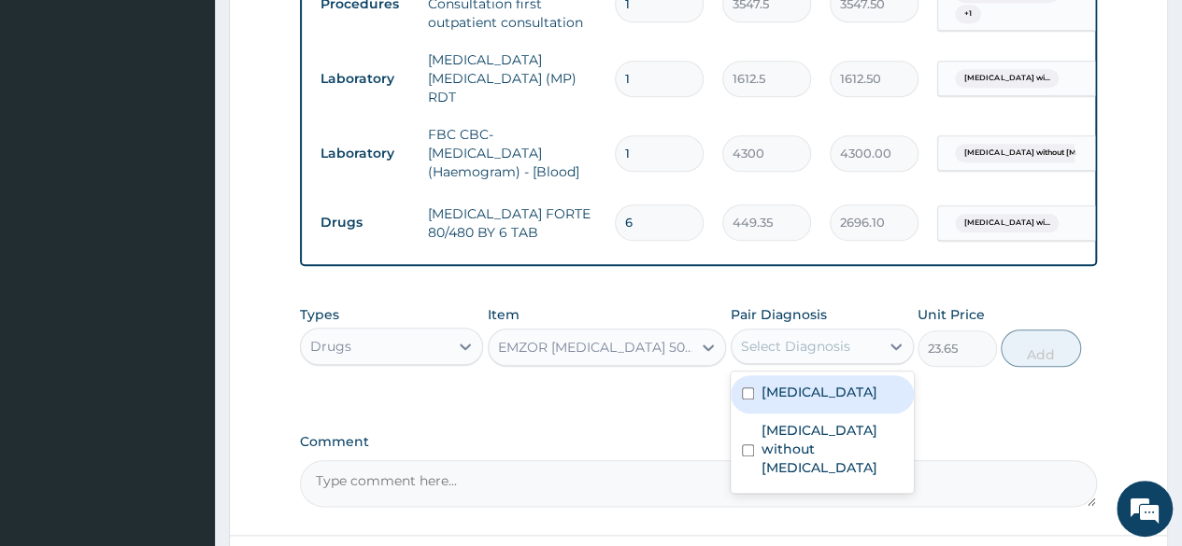
click at [800, 360] on div "Select Diagnosis" at bounding box center [805, 347] width 148 height 30
click at [796, 402] on label "Plasmodium malariae malaria without complication" at bounding box center [819, 392] width 116 height 19
checkbox input "true"
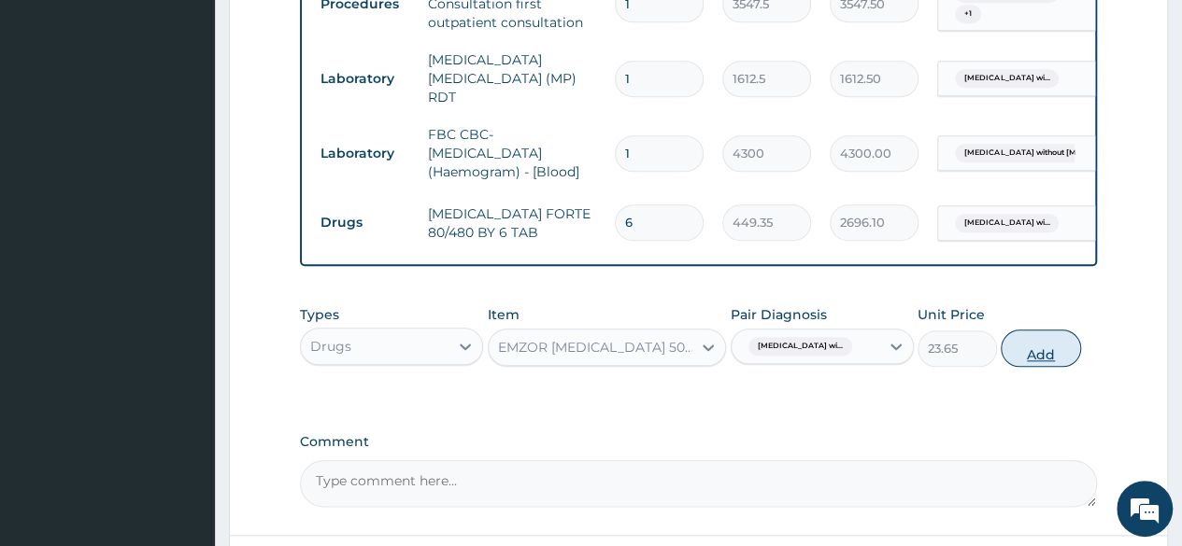
click at [1047, 351] on button "Add" at bounding box center [1039, 348] width 79 height 37
type input "0"
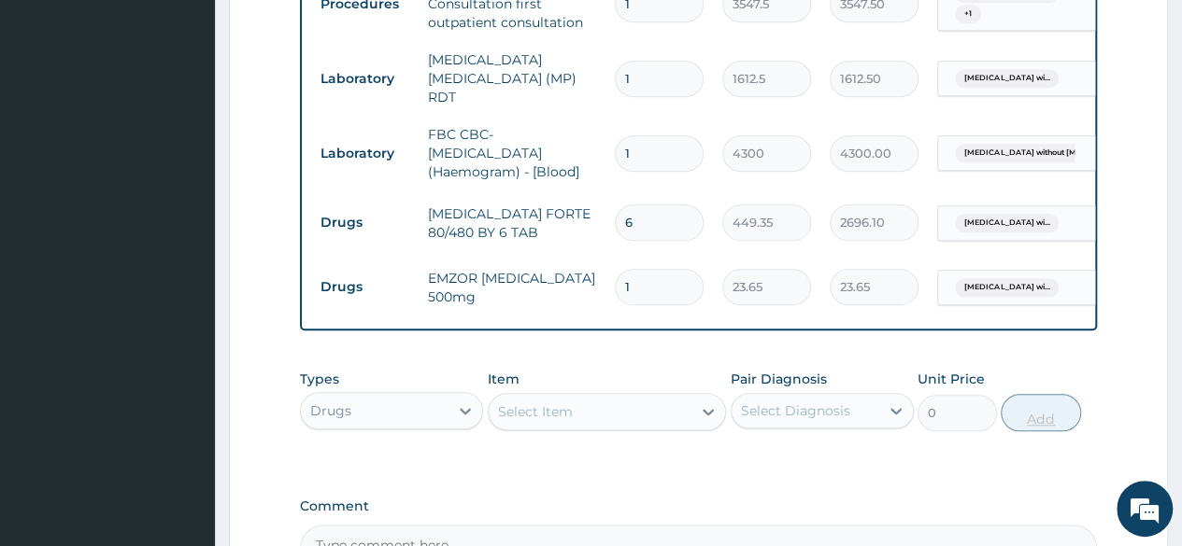
type input "18"
type input "425.70"
type input "18"
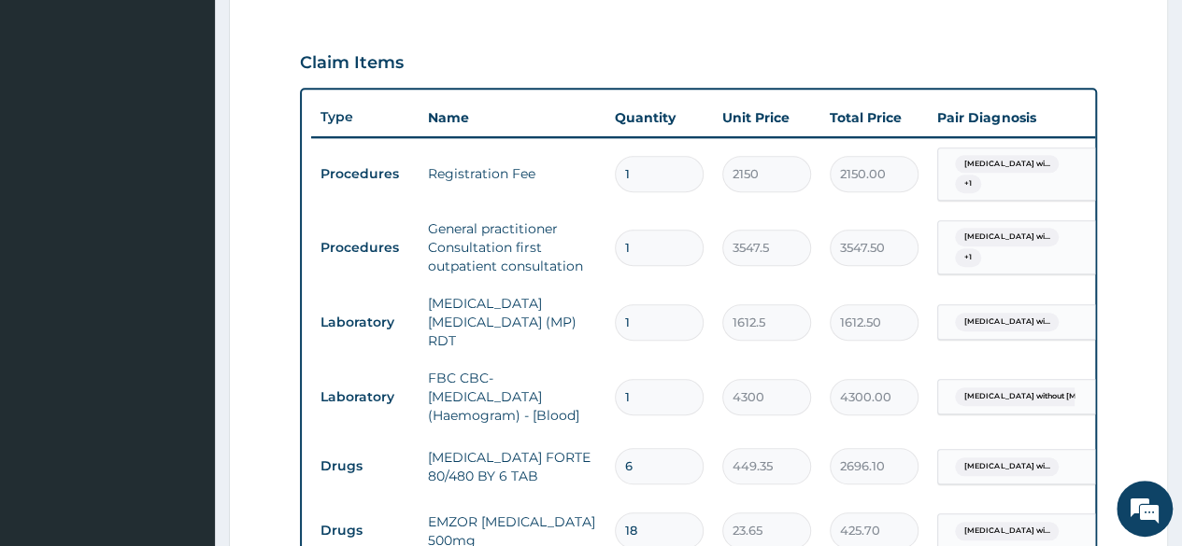
scroll to position [981, 0]
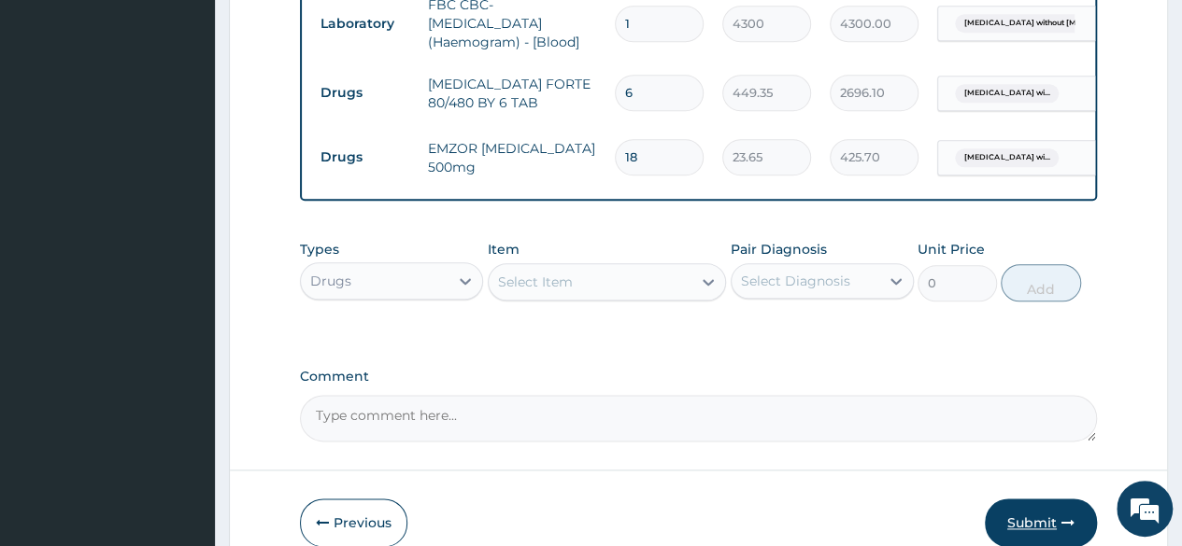
click at [1035, 520] on button "Submit" at bounding box center [1041, 523] width 112 height 49
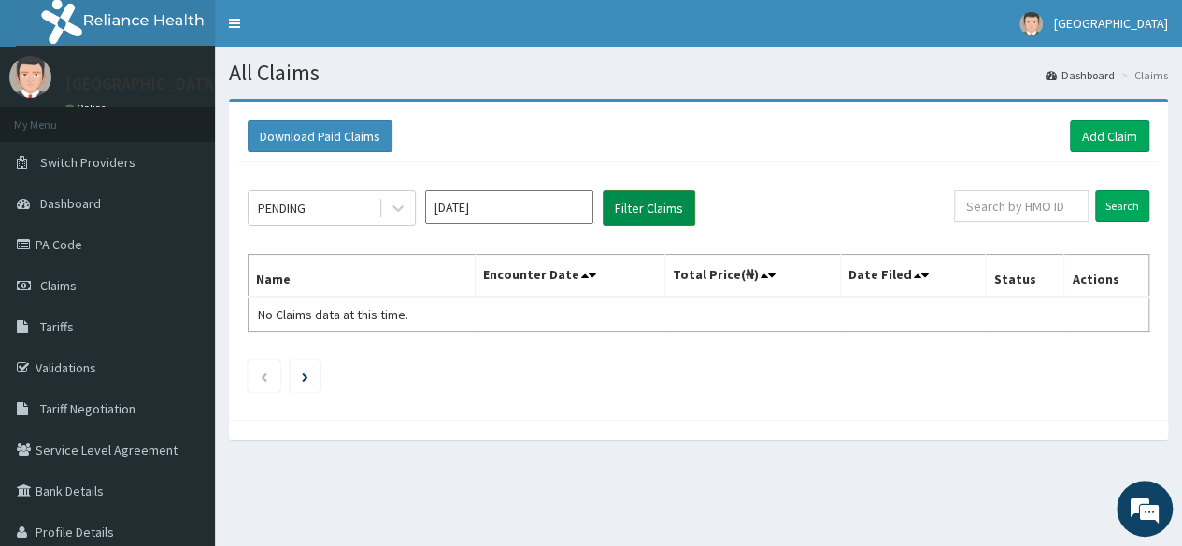
click at [645, 206] on button "Filter Claims" at bounding box center [649, 208] width 92 height 35
click at [399, 203] on icon at bounding box center [398, 208] width 19 height 19
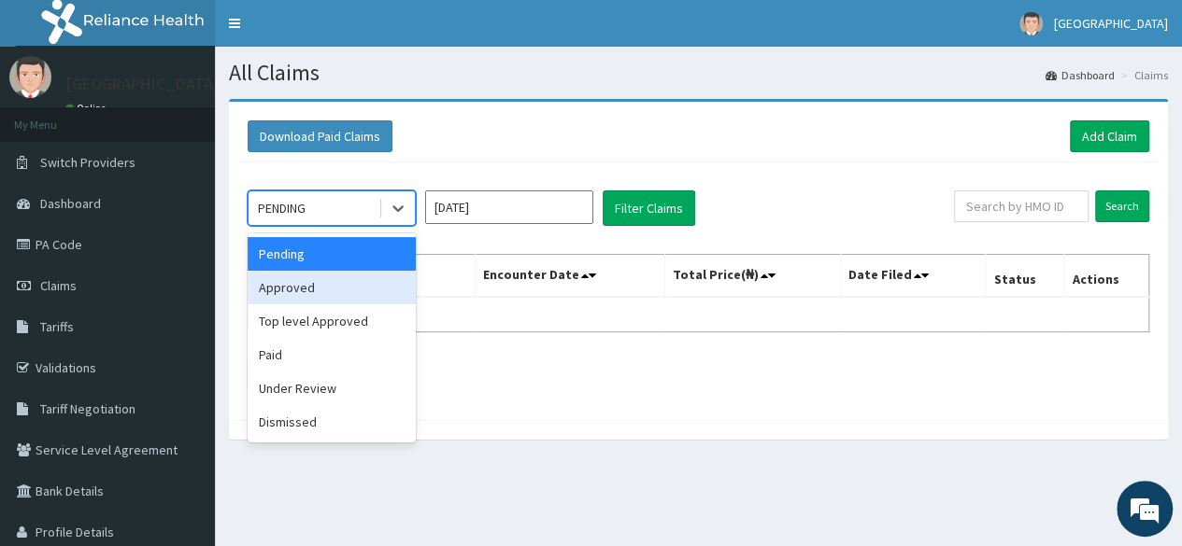
click at [359, 291] on div "Approved" at bounding box center [332, 288] width 168 height 34
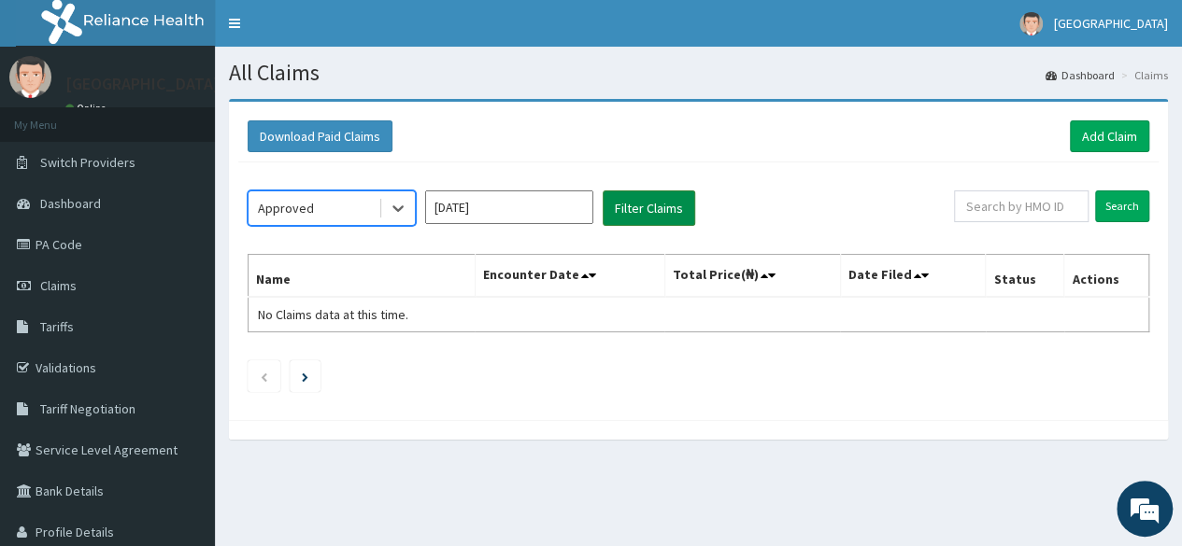
click at [668, 210] on button "Filter Claims" at bounding box center [649, 208] width 92 height 35
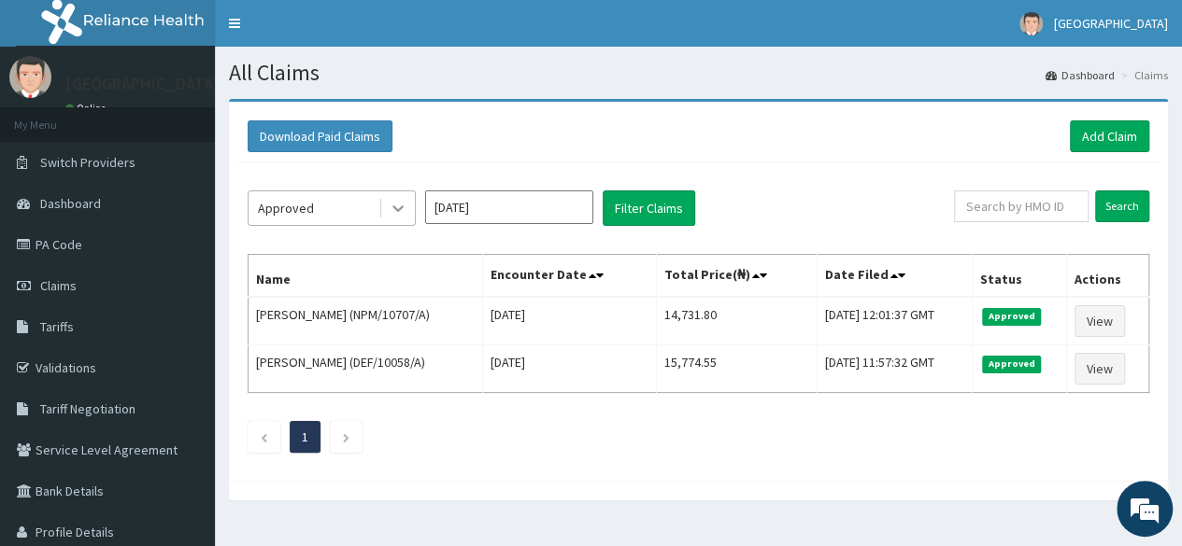
click at [396, 211] on icon at bounding box center [398, 208] width 19 height 19
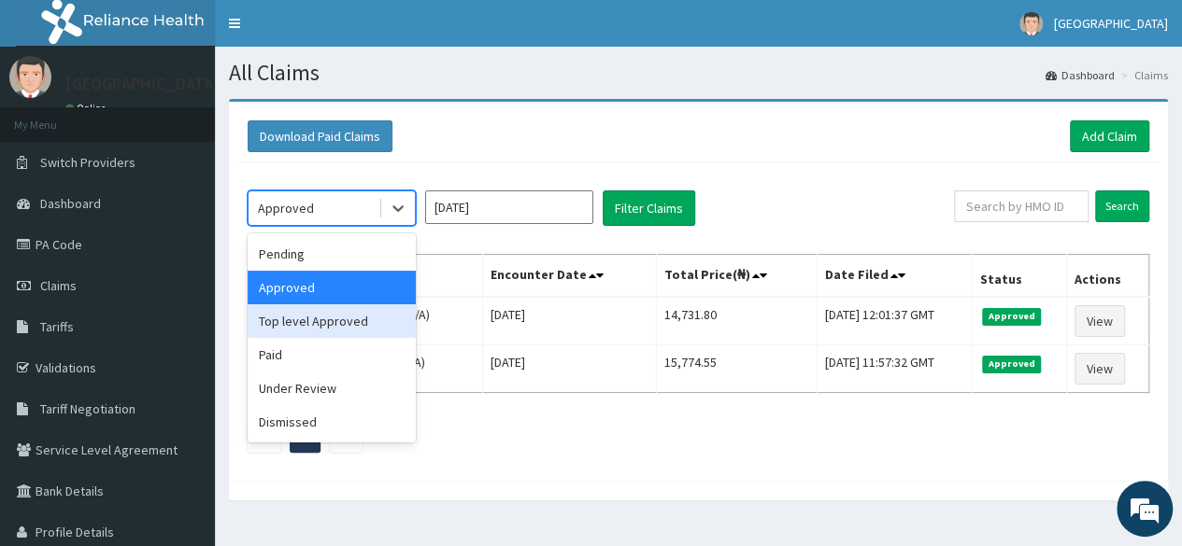
click at [344, 321] on div "Top level Approved" at bounding box center [332, 322] width 168 height 34
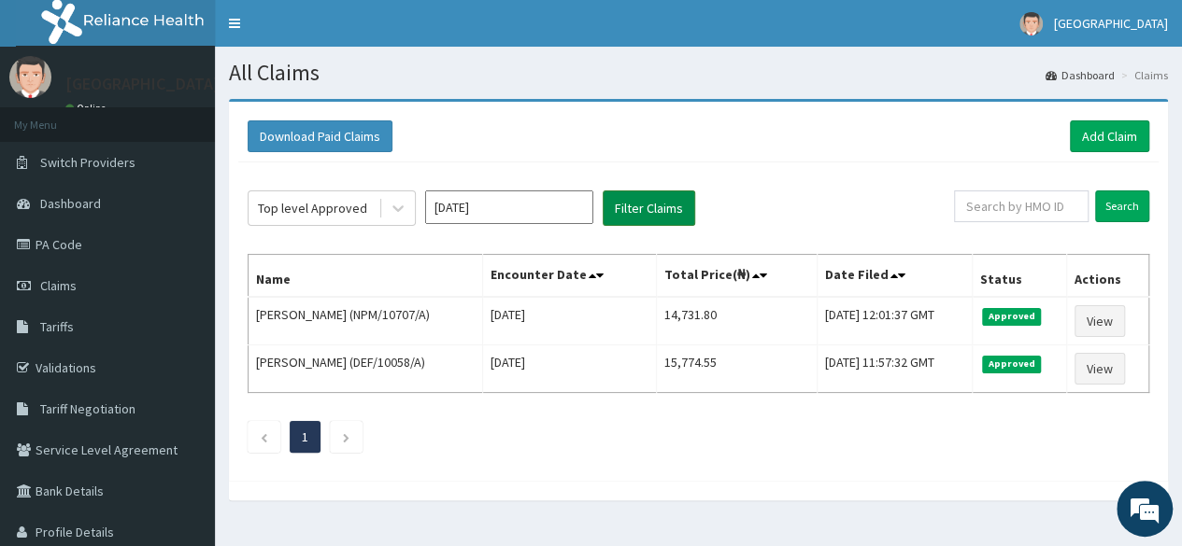
click at [636, 208] on button "Filter Claims" at bounding box center [649, 208] width 92 height 35
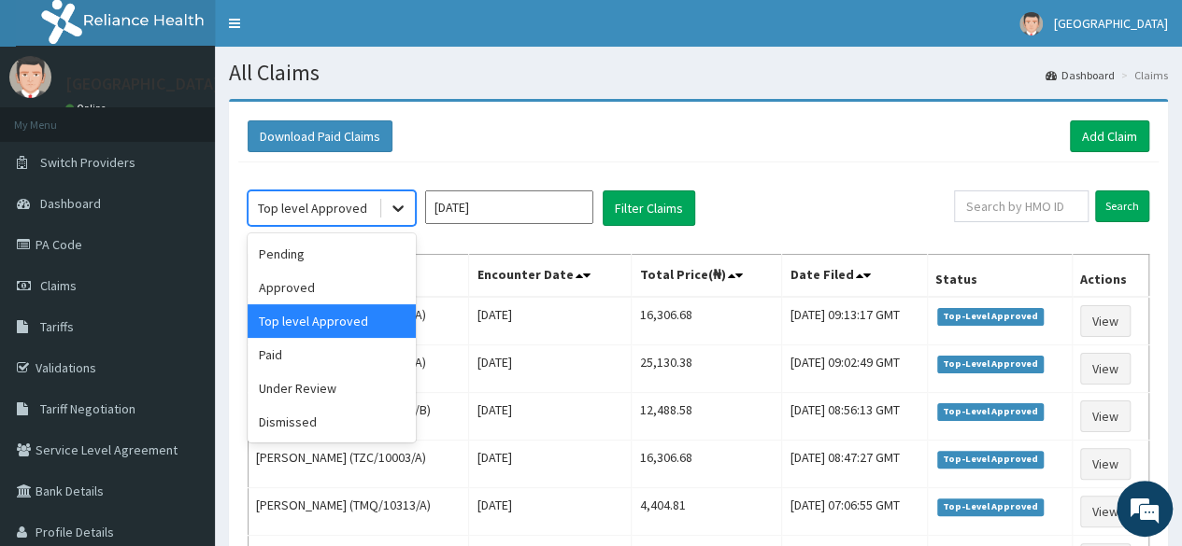
click at [396, 204] on icon at bounding box center [398, 208] width 19 height 19
click at [310, 391] on div "Under Review" at bounding box center [332, 389] width 168 height 34
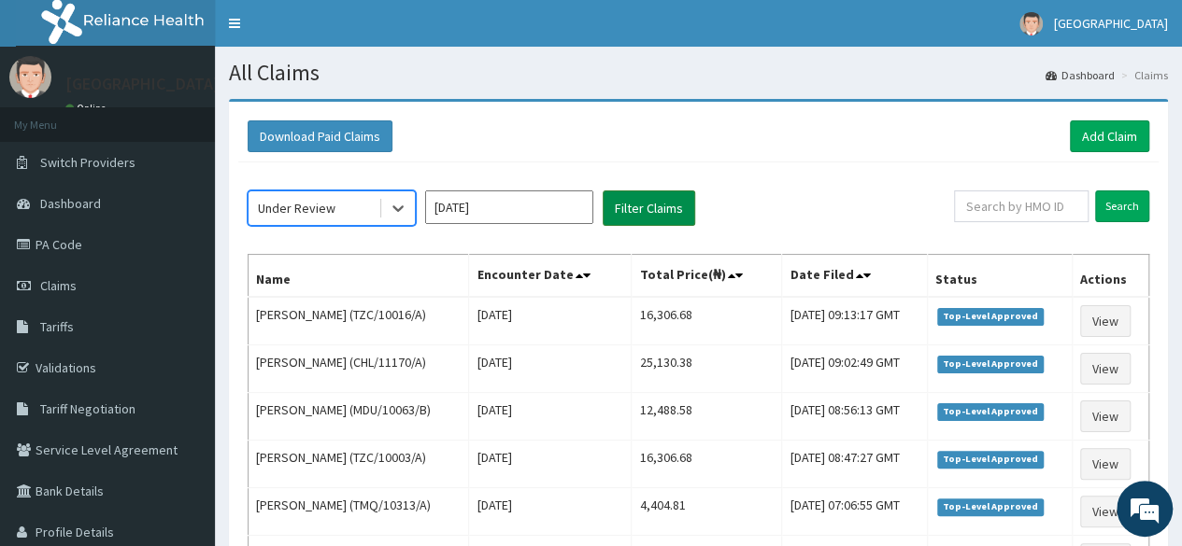
click at [611, 215] on button "Filter Claims" at bounding box center [649, 208] width 92 height 35
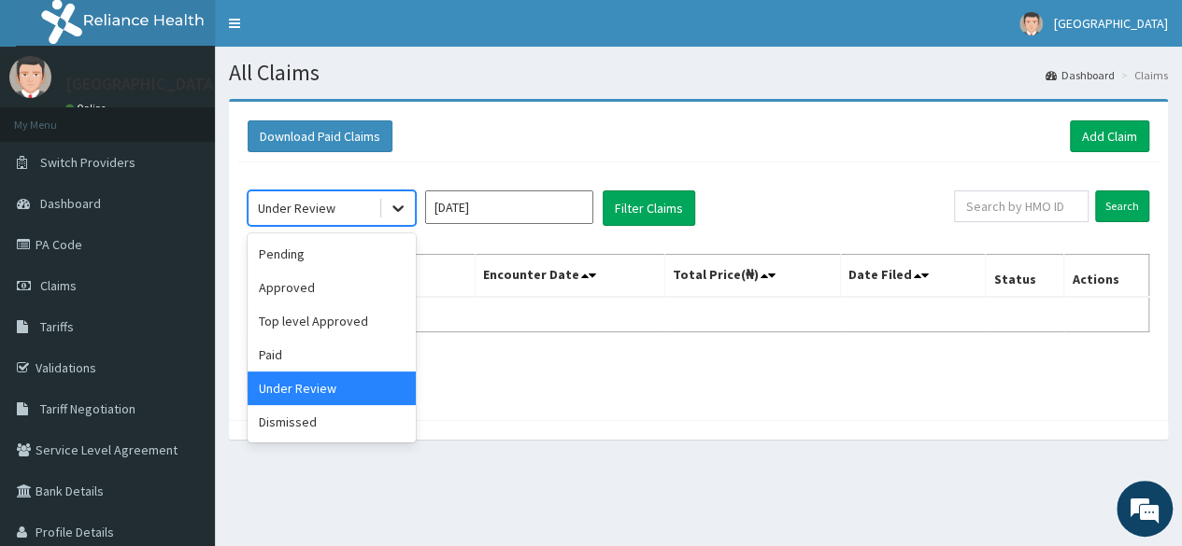
click at [398, 210] on icon at bounding box center [397, 209] width 11 height 7
click at [324, 251] on div "Pending" at bounding box center [332, 254] width 168 height 34
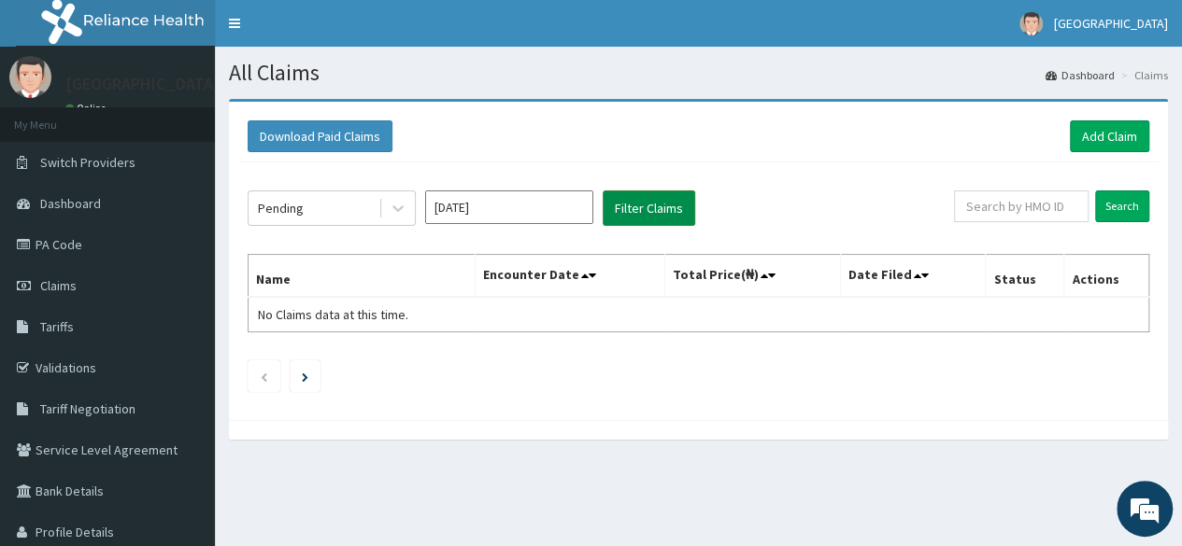
click at [641, 208] on button "Filter Claims" at bounding box center [649, 208] width 92 height 35
click at [489, 212] on input "[DATE]" at bounding box center [509, 208] width 168 height 34
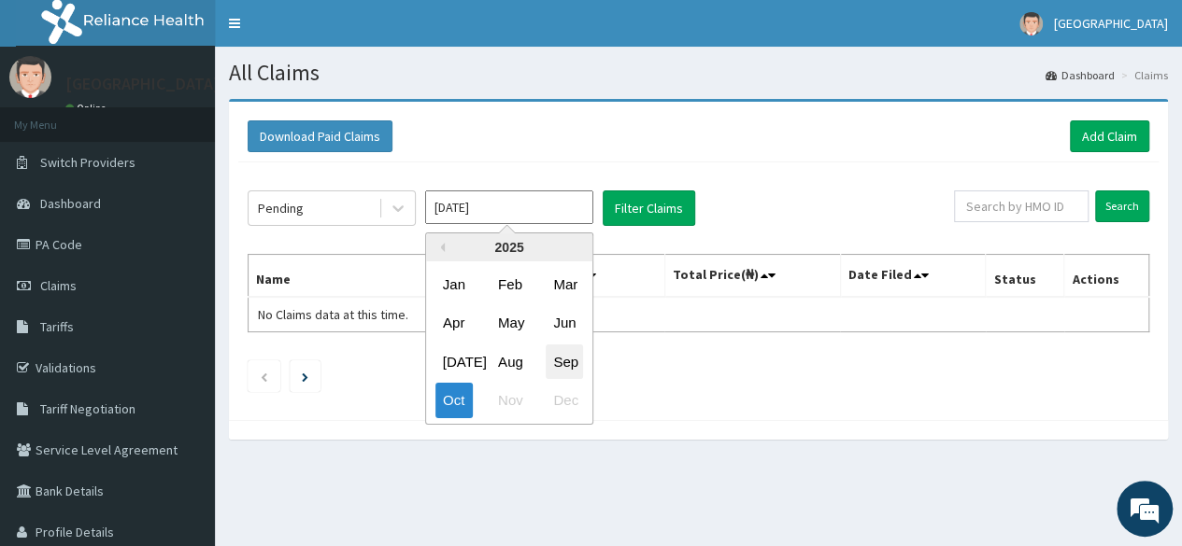
click at [560, 360] on div "Sep" at bounding box center [564, 362] width 37 height 35
type input "[DATE]"
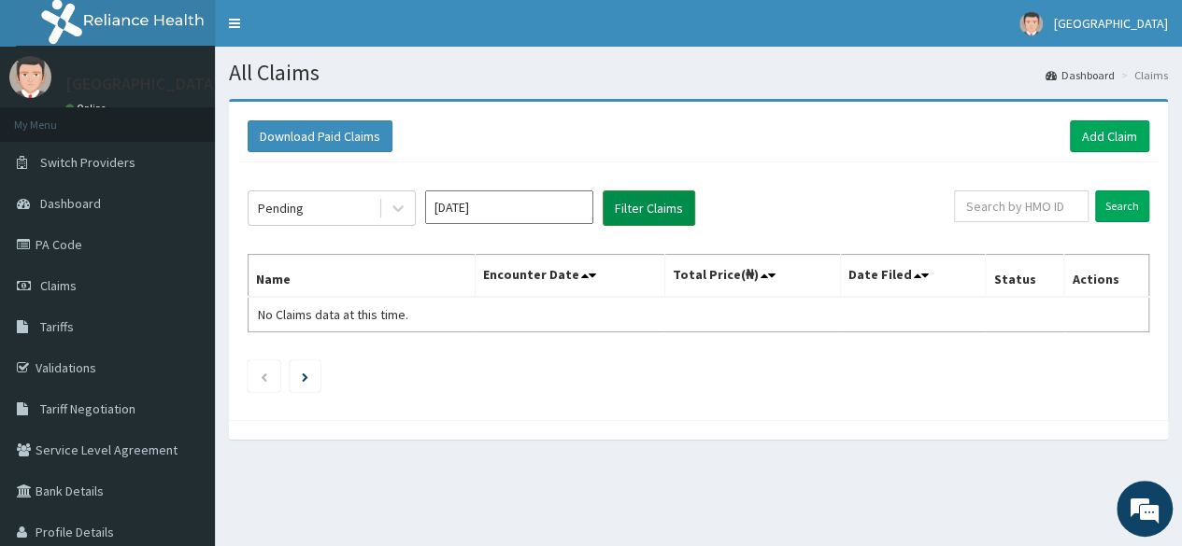
click at [659, 206] on button "Filter Claims" at bounding box center [649, 208] width 92 height 35
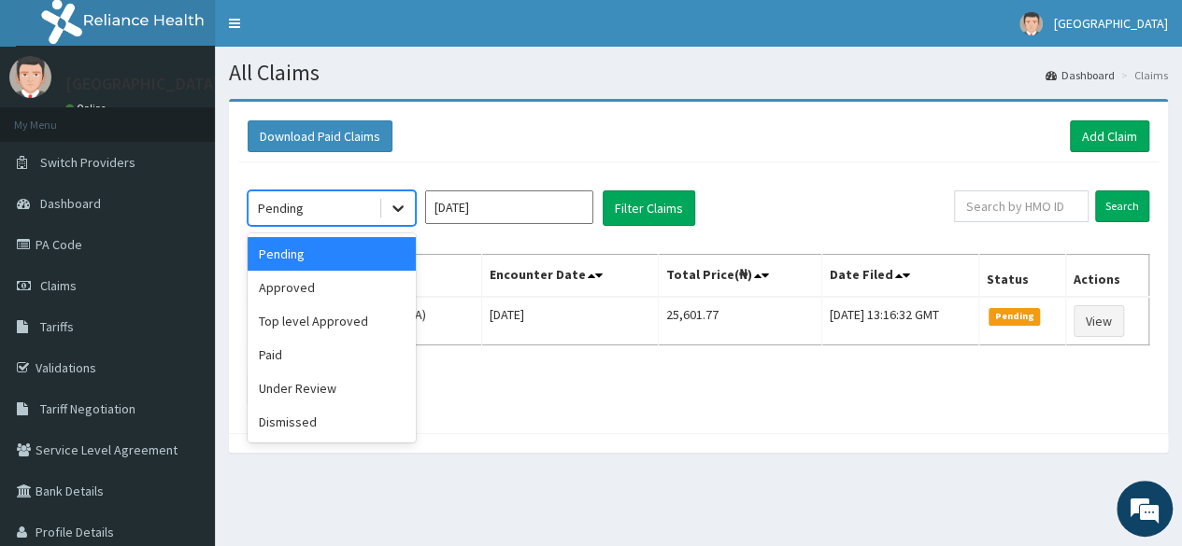
click at [387, 208] on div at bounding box center [398, 209] width 34 height 34
click at [355, 278] on div "Approved" at bounding box center [332, 288] width 168 height 34
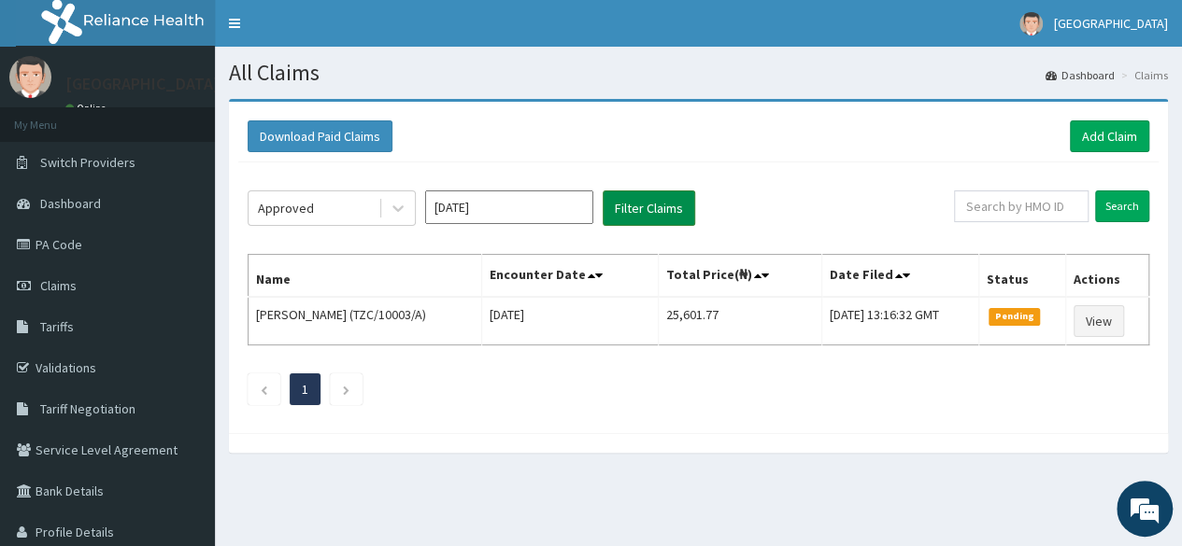
click at [660, 199] on button "Filter Claims" at bounding box center [649, 208] width 92 height 35
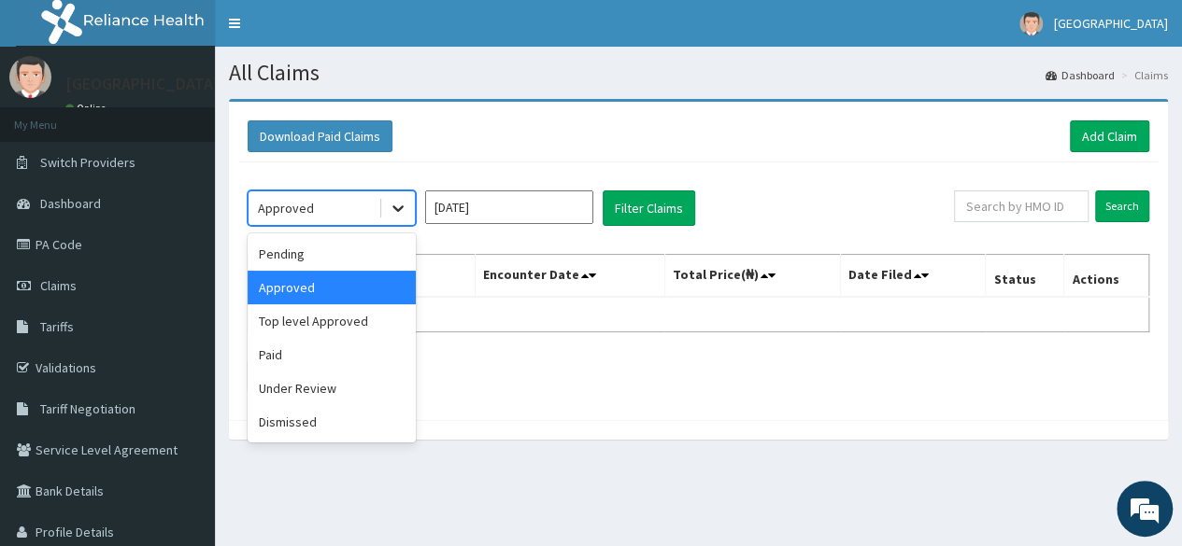
click at [395, 208] on icon at bounding box center [398, 208] width 19 height 19
click at [355, 317] on div "Top level Approved" at bounding box center [332, 322] width 168 height 34
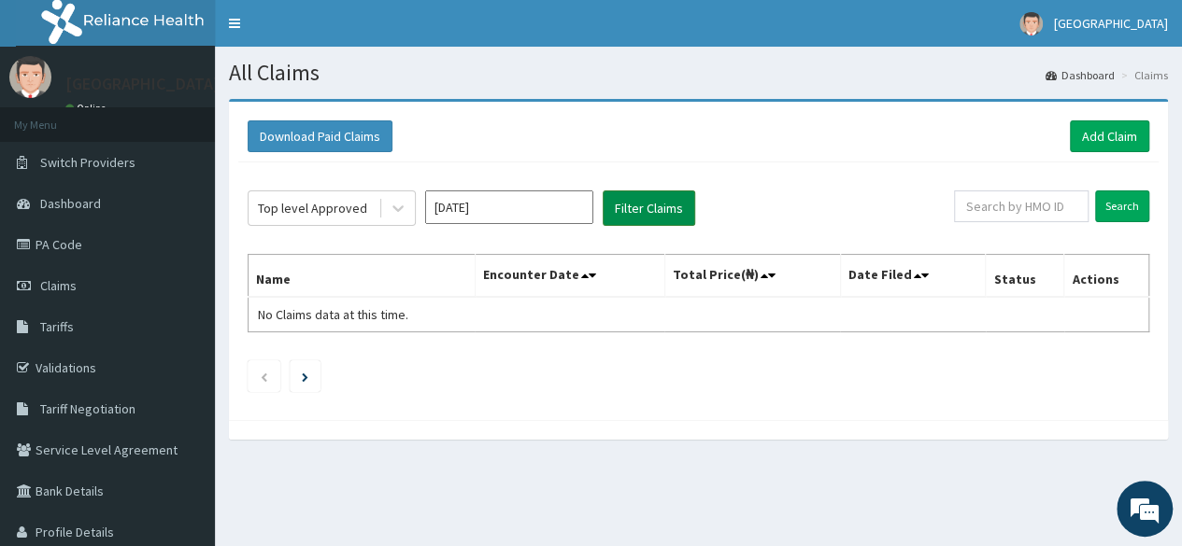
click at [631, 201] on button "Filter Claims" at bounding box center [649, 208] width 92 height 35
click at [638, 210] on button "Filter Claims" at bounding box center [649, 208] width 92 height 35
click at [398, 211] on icon at bounding box center [398, 208] width 19 height 19
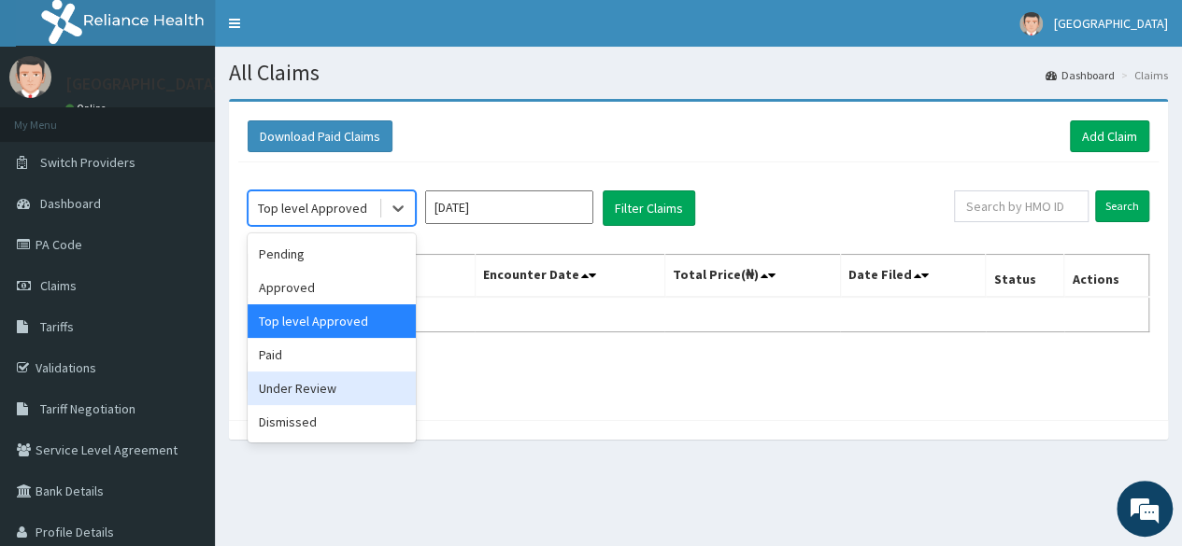
click at [363, 381] on div "Under Review" at bounding box center [332, 389] width 168 height 34
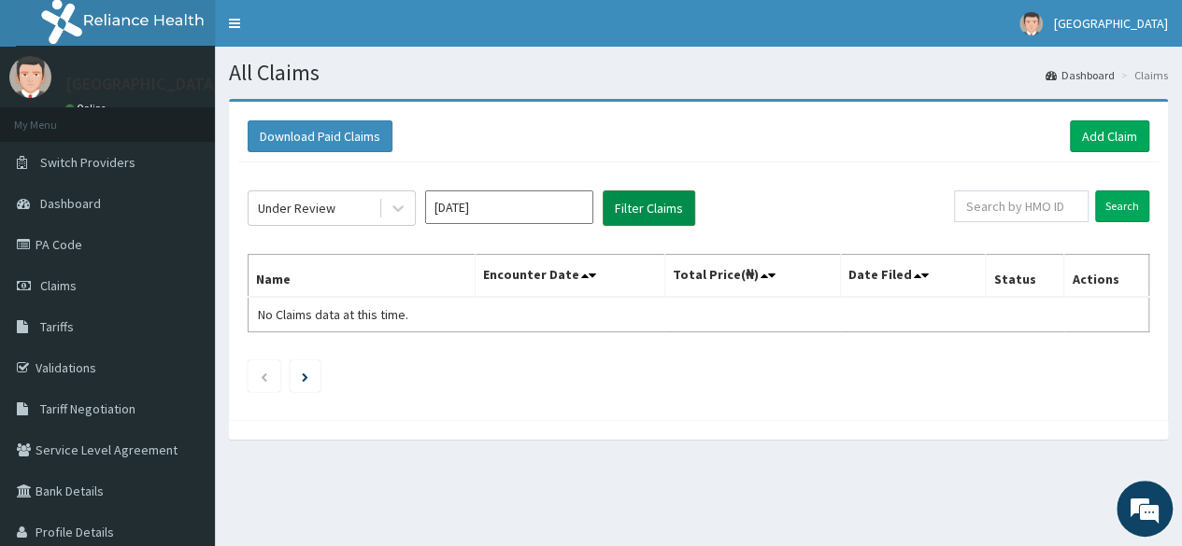
click at [642, 210] on button "Filter Claims" at bounding box center [649, 208] width 92 height 35
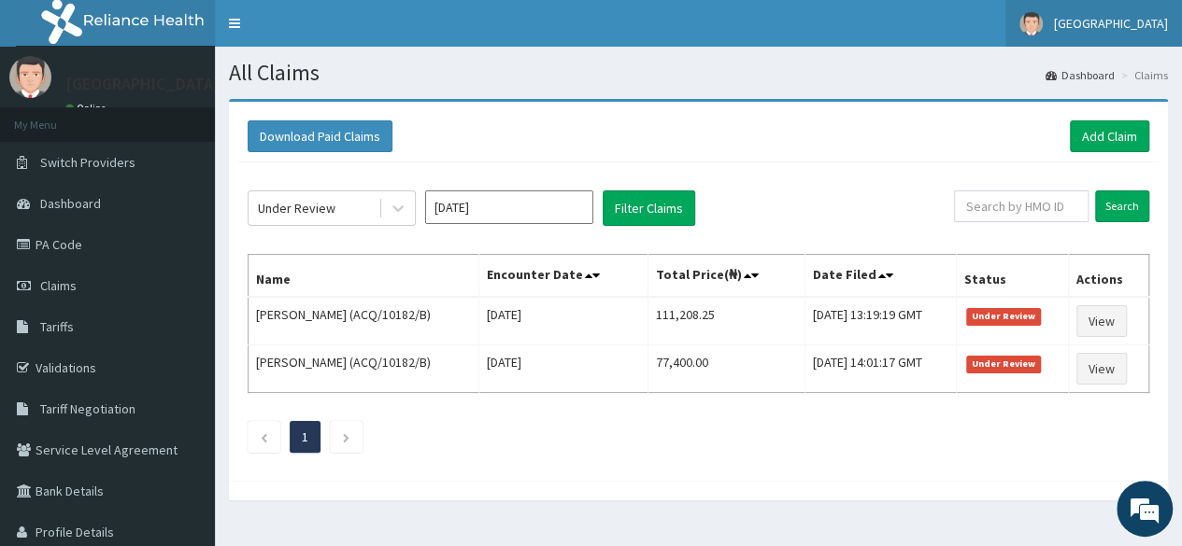
click at [1067, 21] on span "[GEOGRAPHIC_DATA]" at bounding box center [1111, 23] width 114 height 17
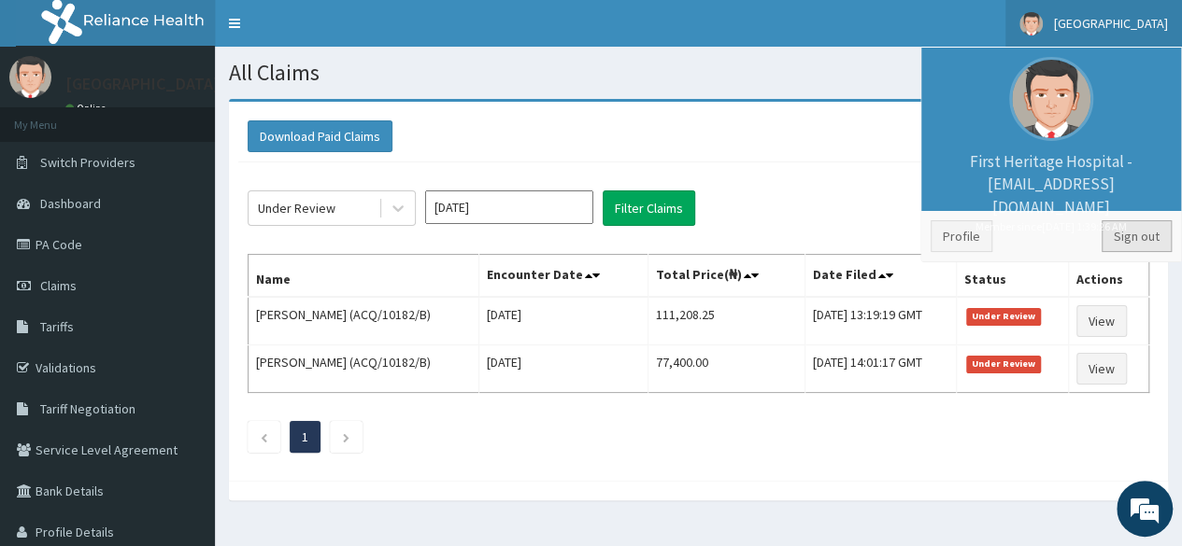
click at [1134, 233] on link "Sign out" at bounding box center [1136, 236] width 70 height 32
